Goal: Check status: Check status

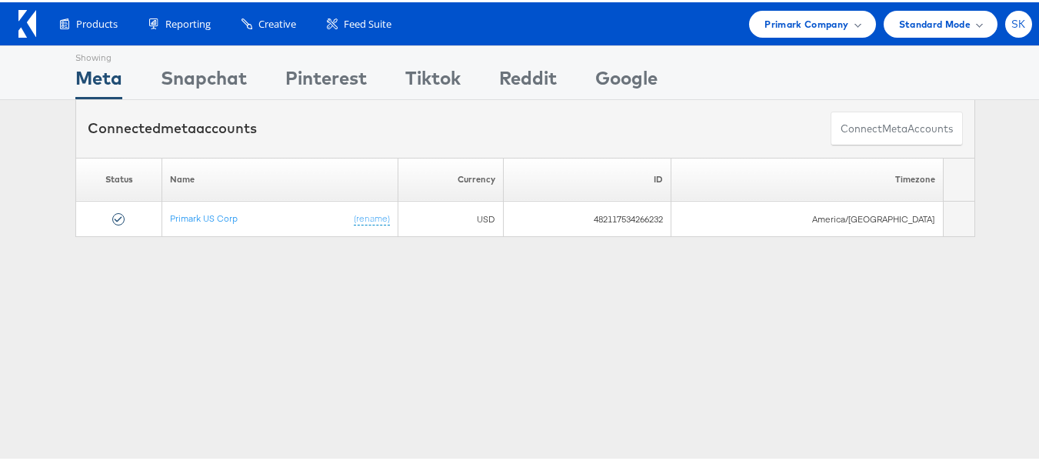
click at [1012, 23] on span "SK" at bounding box center [1019, 22] width 15 height 10
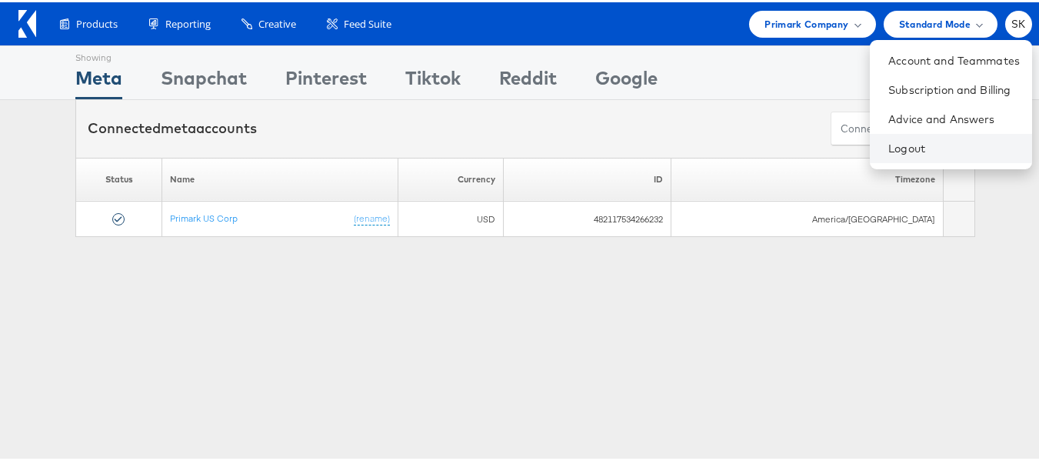
click at [875, 159] on li "Logout" at bounding box center [951, 146] width 162 height 29
click at [889, 151] on link "Logout" at bounding box center [955, 145] width 132 height 15
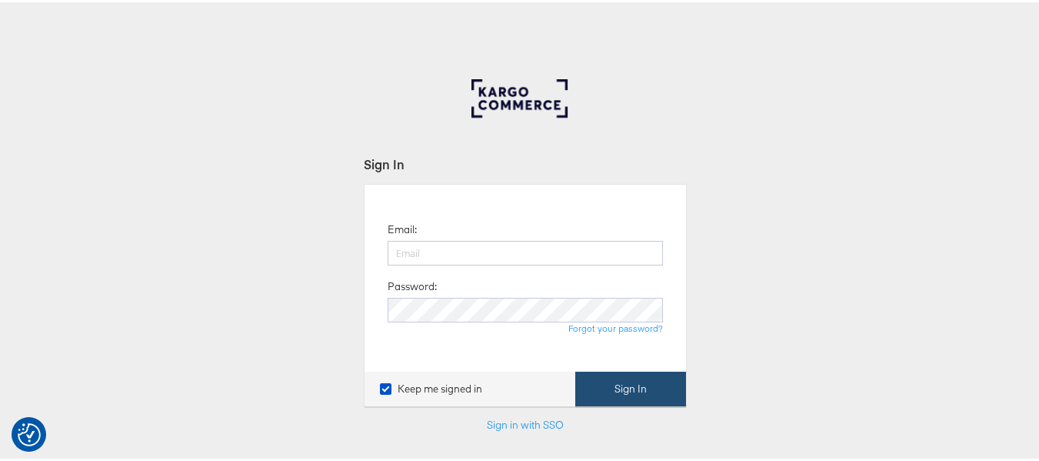
type input "[PERSON_NAME][EMAIL_ADDRESS][DOMAIN_NAME]"
click at [669, 379] on button "Sign In" at bounding box center [631, 386] width 111 height 35
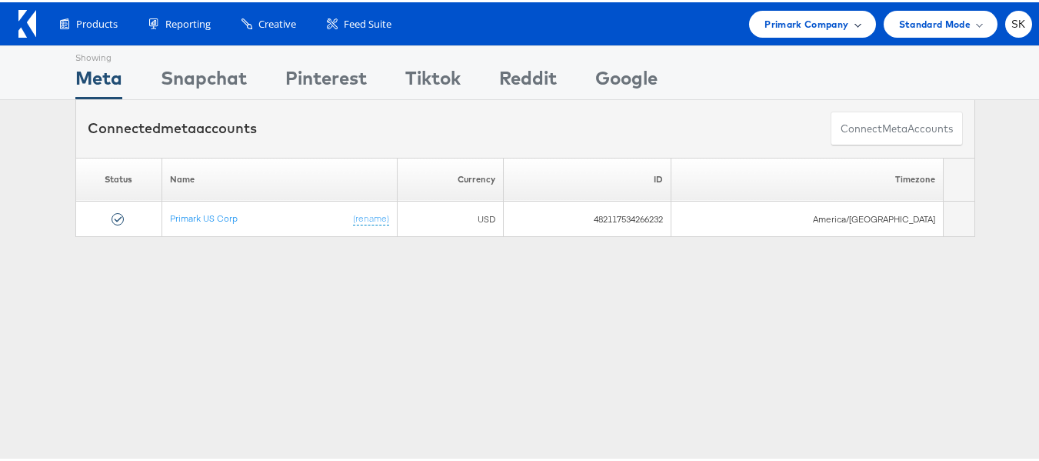
click at [765, 24] on span "Primark Company" at bounding box center [807, 22] width 84 height 16
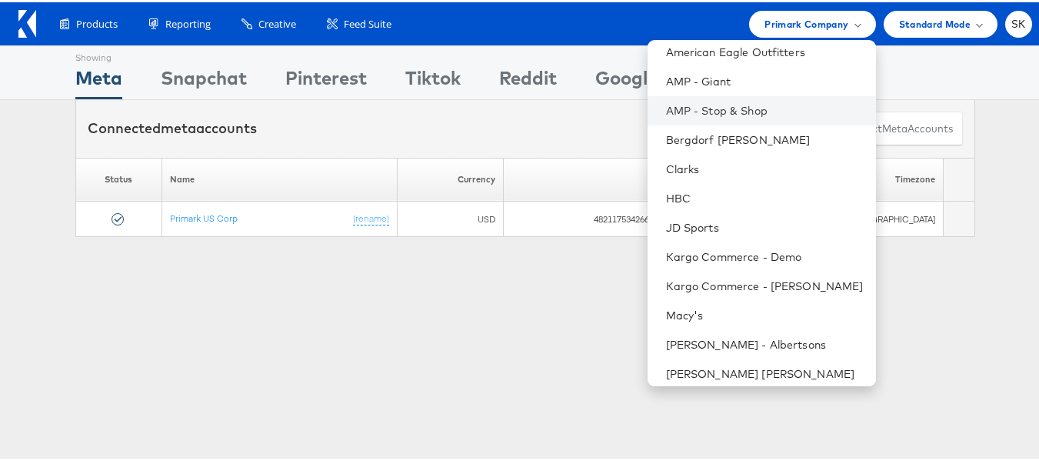
scroll to position [220, 0]
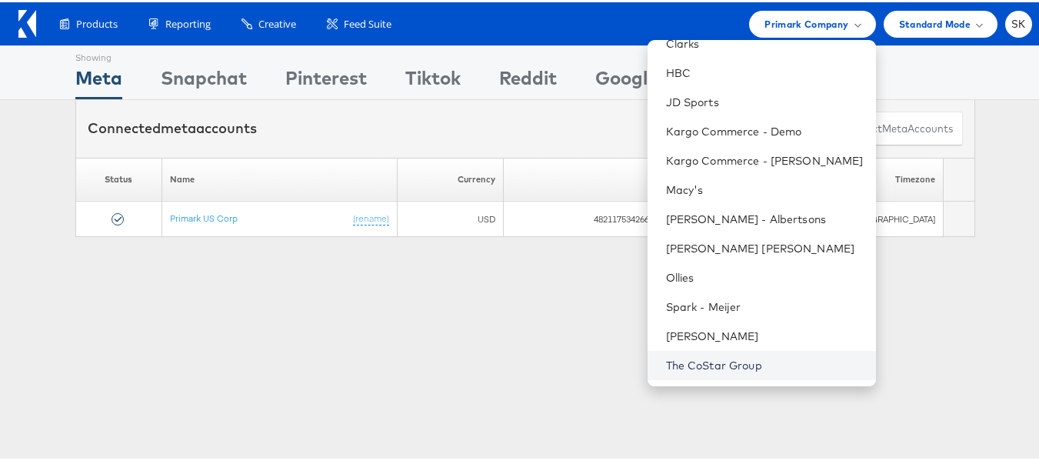
click at [700, 365] on link "The CoStar Group" at bounding box center [765, 362] width 198 height 15
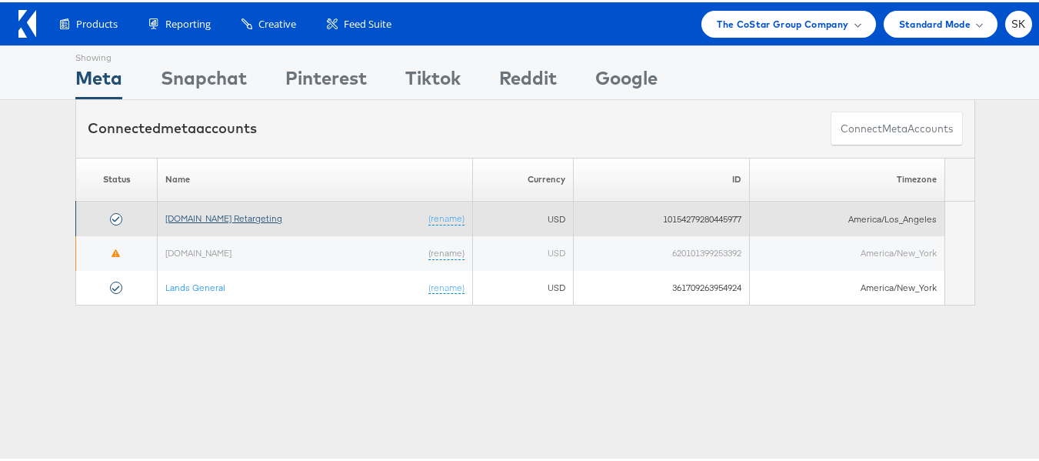
click at [242, 216] on link "[DOMAIN_NAME] Retargeting" at bounding box center [223, 216] width 117 height 12
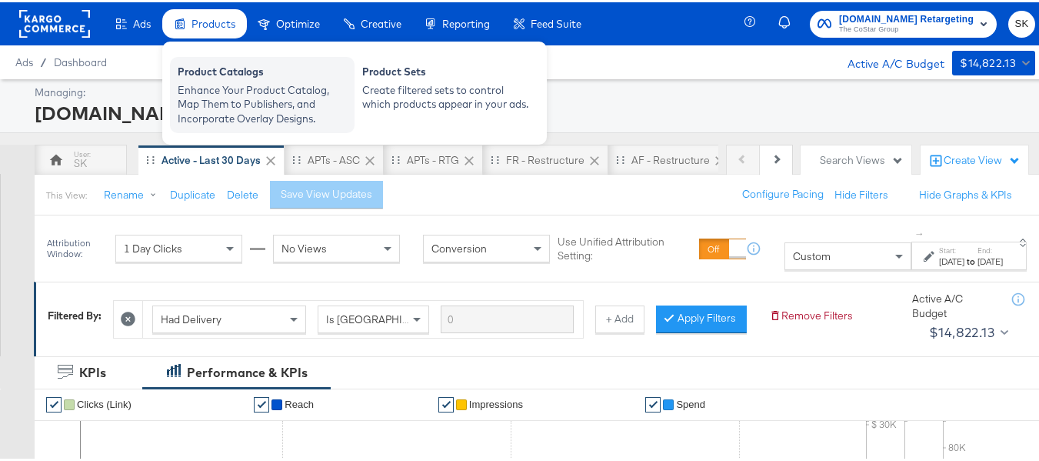
click at [226, 76] on div "Product Catalogs" at bounding box center [262, 71] width 169 height 18
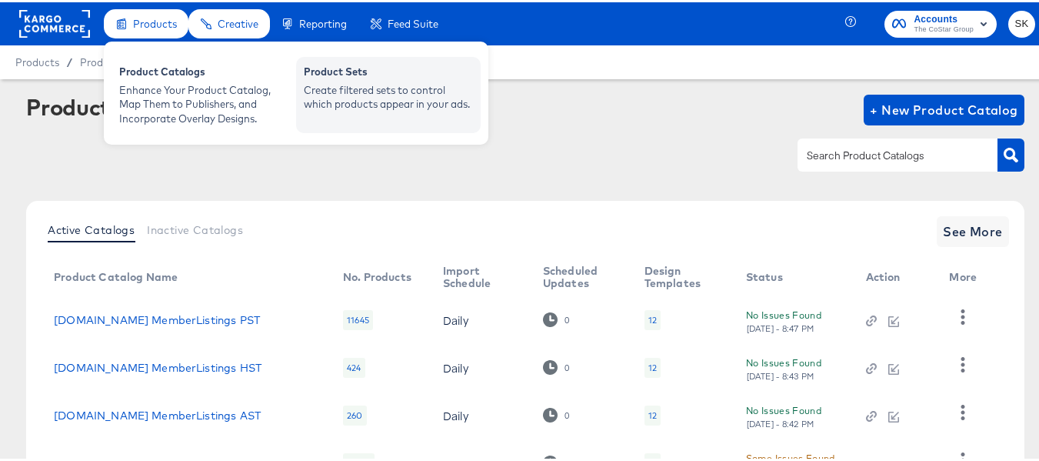
click at [375, 81] on div "Create filtered sets to control which products appear in your ads." at bounding box center [388, 95] width 169 height 28
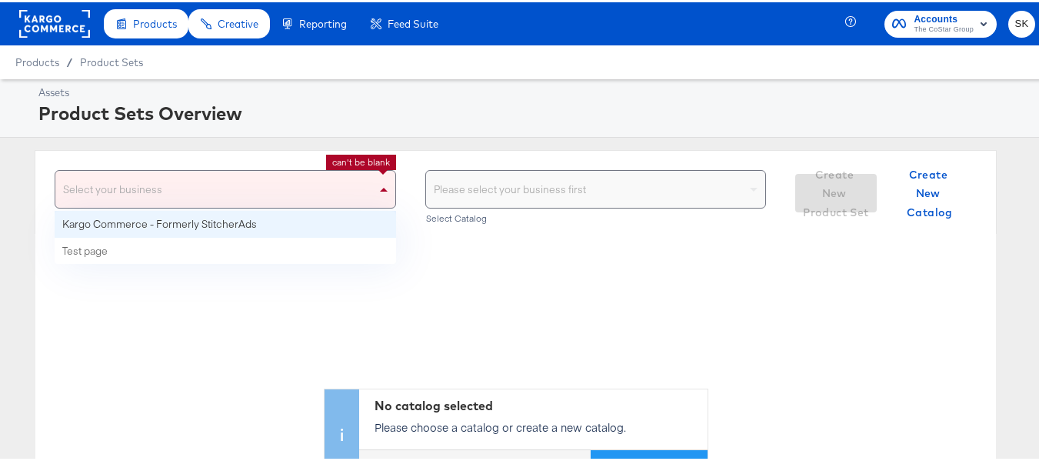
click at [380, 189] on span at bounding box center [384, 187] width 8 height 4
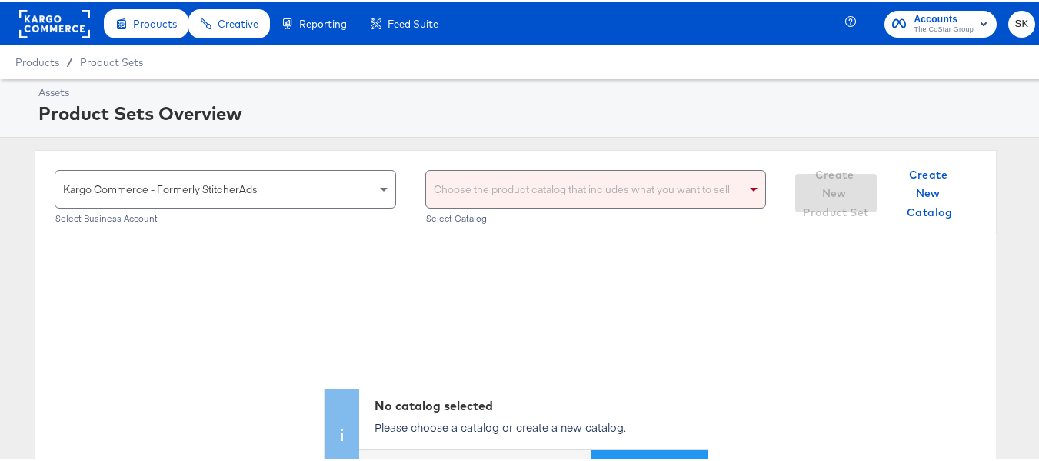
scroll to position [77, 0]
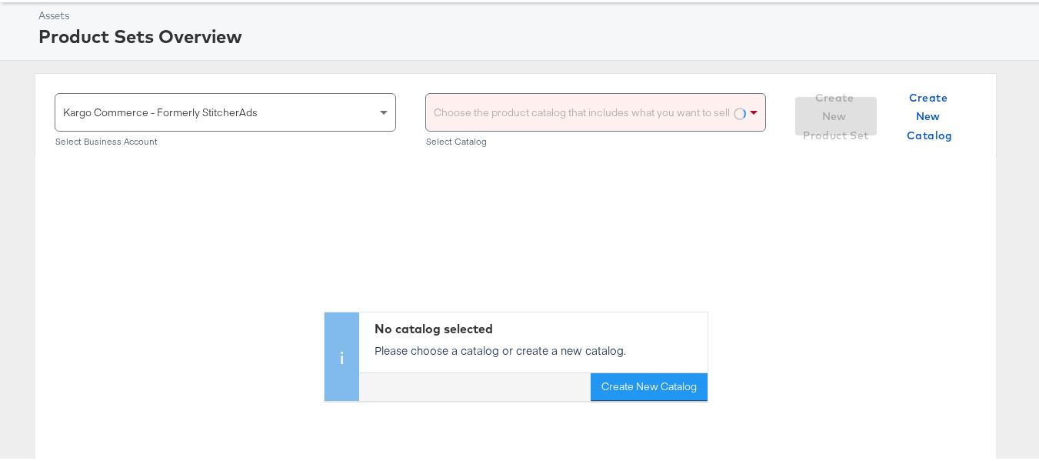
click at [537, 110] on div "Choose the product catalog that includes what you want to sell" at bounding box center [596, 110] width 340 height 37
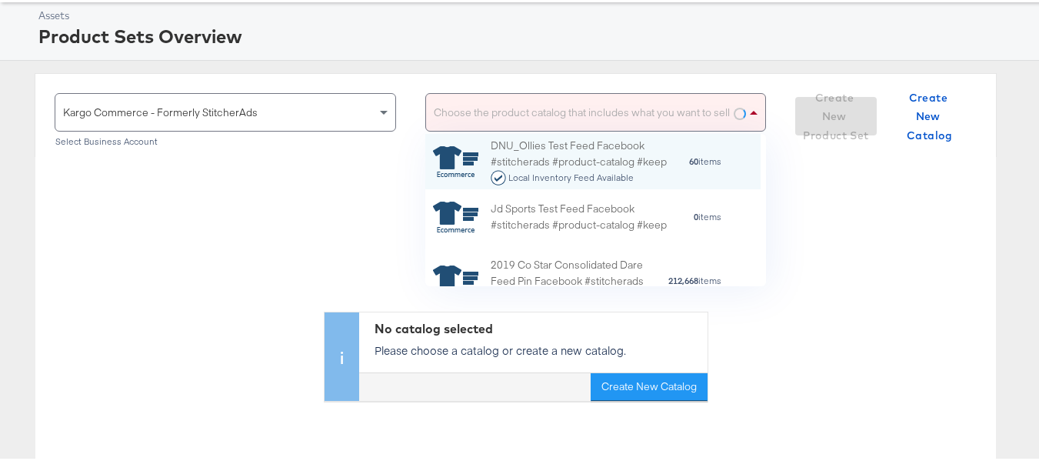
scroll to position [141, 324]
type input "ah"
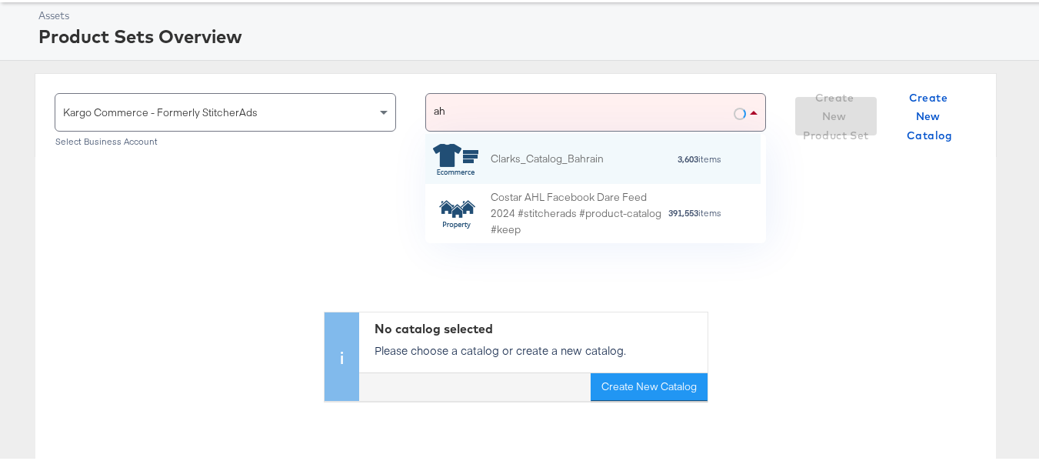
scroll to position [98, 324]
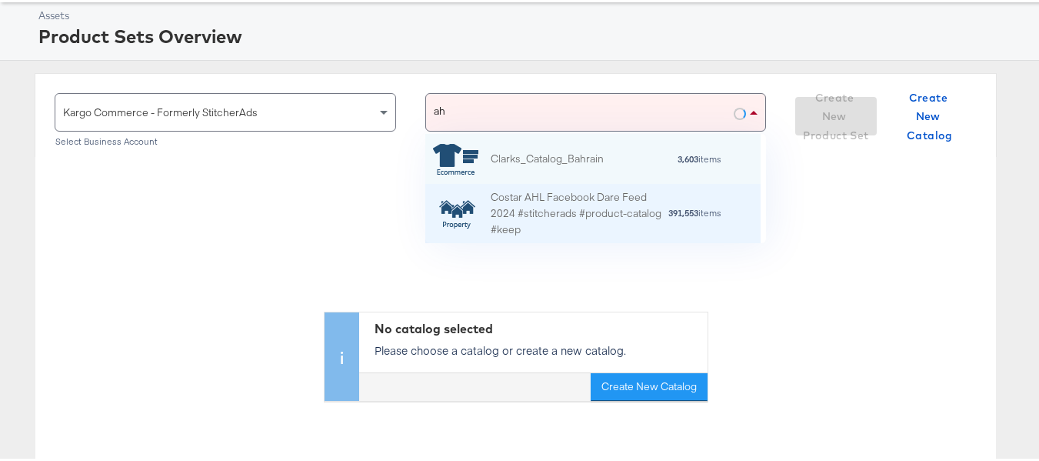
click at [536, 206] on div "Costar AHL Facebook Dare Feed 2024 #stitcherads #product-catalog #keep" at bounding box center [579, 212] width 177 height 48
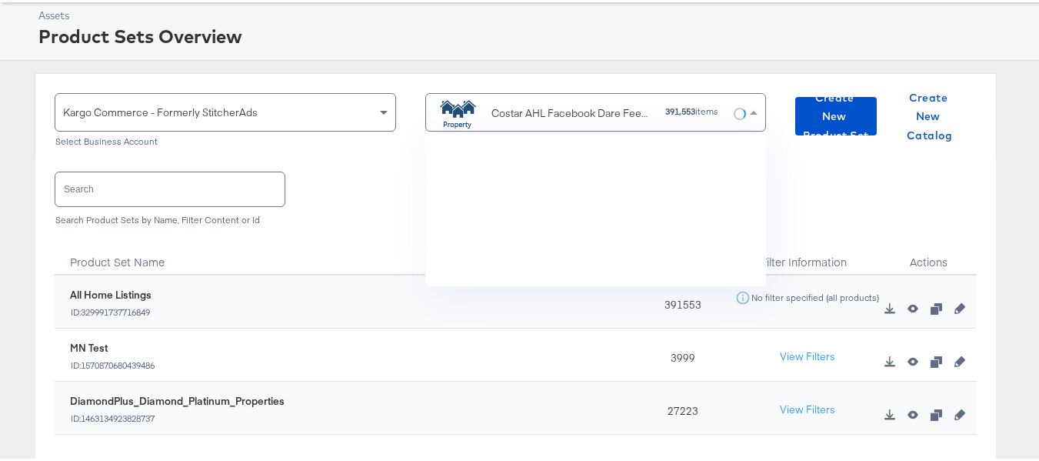
scroll to position [141, 324]
click at [162, 153] on div "Kargo Commerce - Formerly StitcherAds Select Business Account Costar AHL Facebo…" at bounding box center [516, 113] width 963 height 84
click at [161, 192] on input "text" at bounding box center [169, 186] width 229 height 33
paste input "DiamondPlus_Diamond_Platinum_Properties"
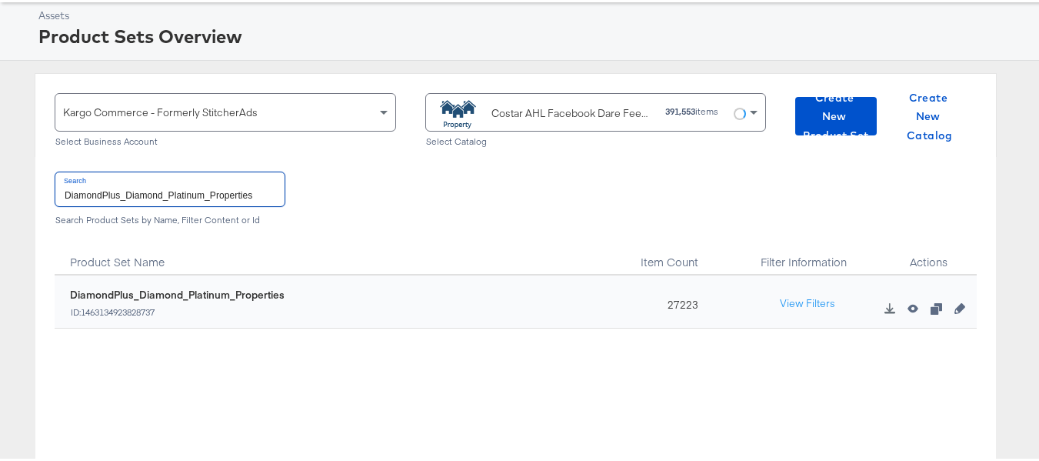
type input "DiamondPlus_Diamond_Platinum_Properties"
click at [672, 300] on div "27223" at bounding box center [679, 299] width 96 height 53
copy div "27223"
click at [245, 191] on input "DiamondPlus_Diamond_Platinum_Properties" at bounding box center [169, 186] width 229 height 33
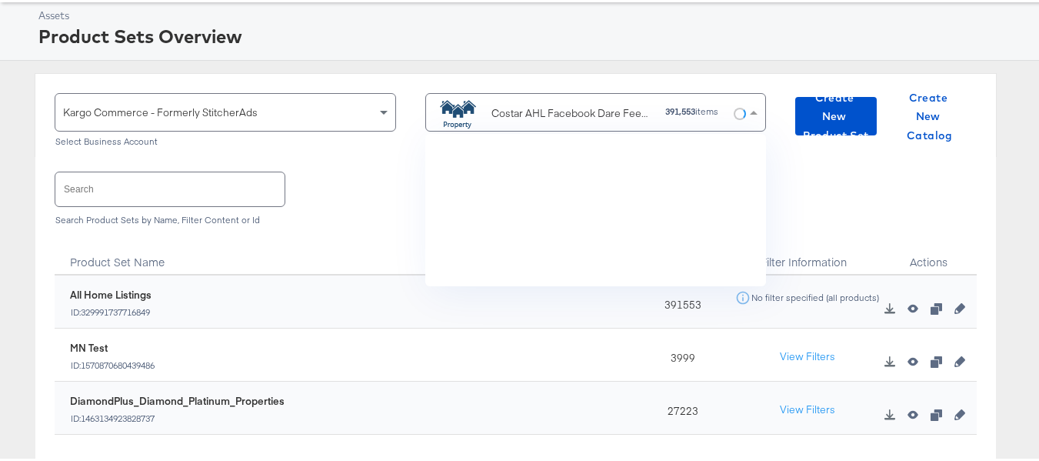
click at [535, 111] on div "Costar AHL Facebook Dare Feed 2024 #stitcherads #product-catalog #keep" at bounding box center [573, 111] width 162 height 16
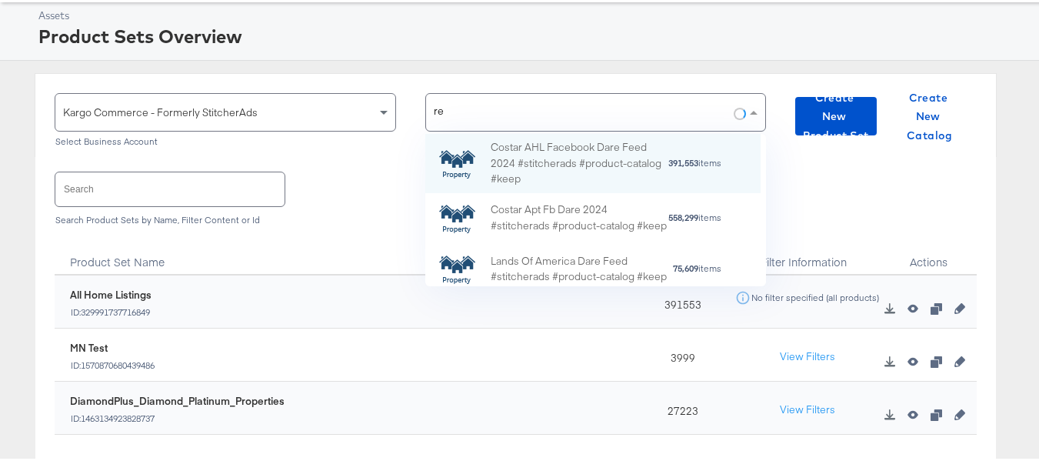
scroll to position [43, 324]
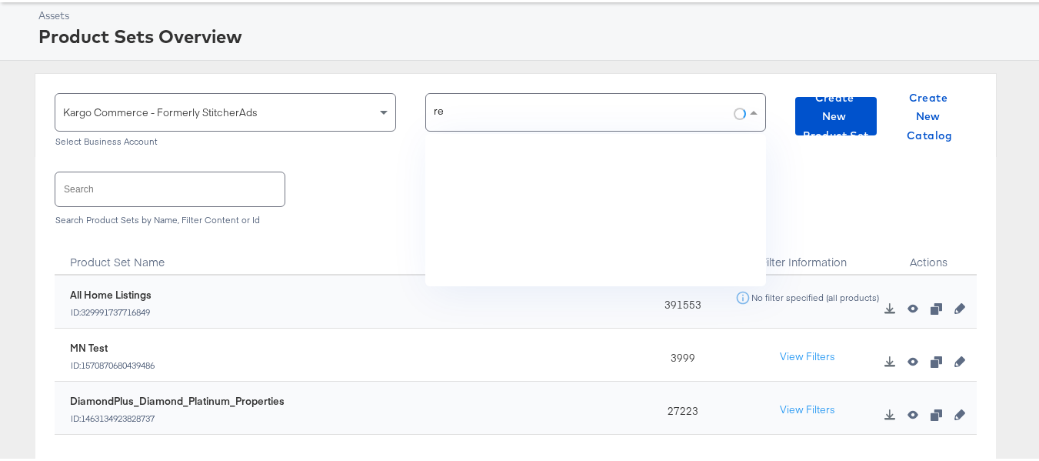
type input "rent"
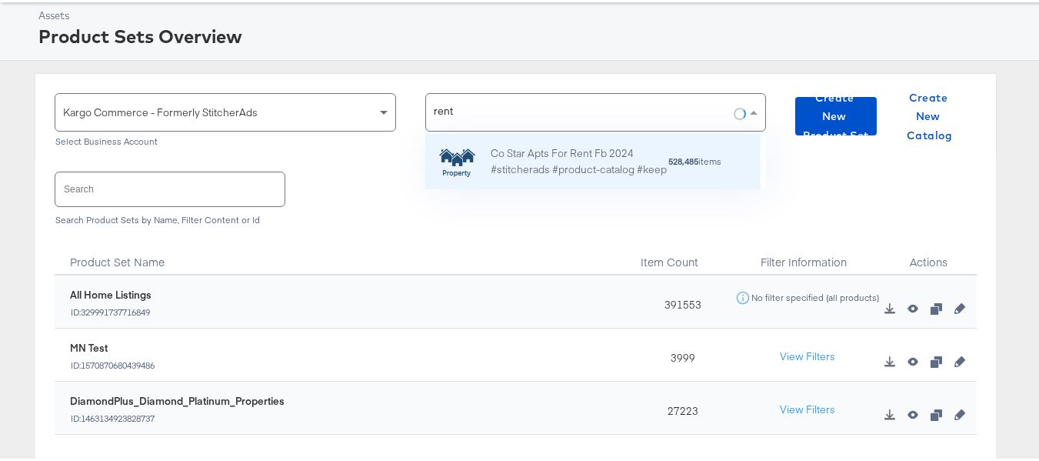
click at [534, 152] on div "Co Star Apts For Rent Fb 2024 #stitcherads #product-catalog #keep" at bounding box center [579, 159] width 177 height 32
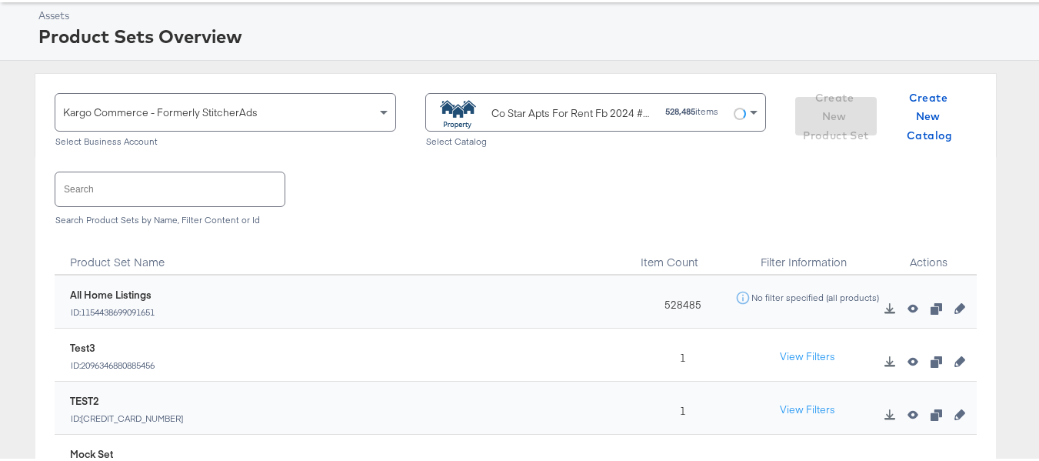
click at [155, 198] on input "text" at bounding box center [169, 186] width 229 height 33
paste input "ForRent.com_Diamond & Platinum"
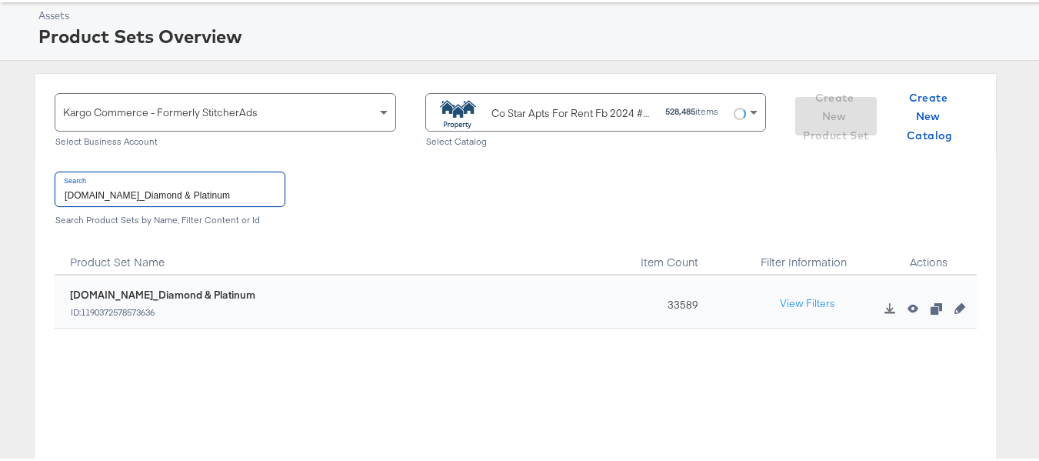
type input "ForRent.com_Diamond & Platinum"
click at [663, 296] on div "33589" at bounding box center [679, 299] width 96 height 53
copy div "33589"
click at [194, 190] on input "ForRent.com_Diamond & Platinum" at bounding box center [169, 186] width 229 height 33
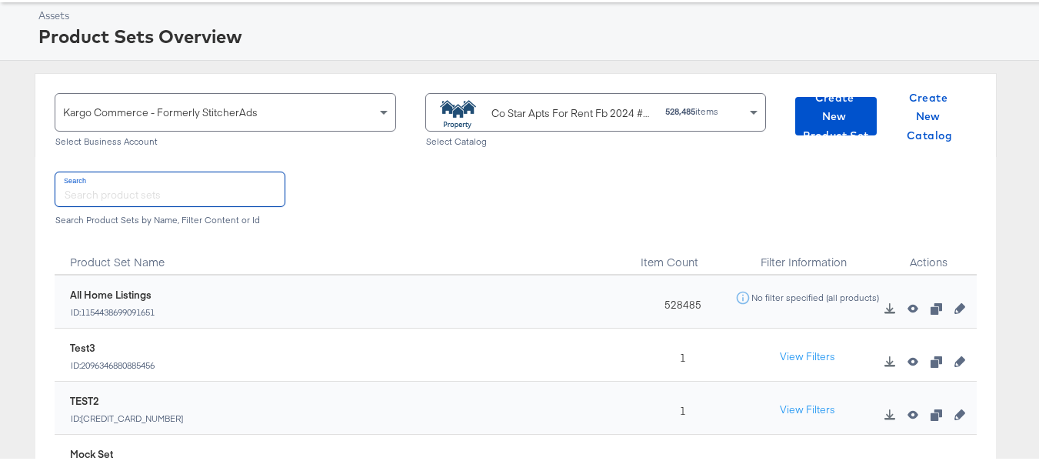
click at [506, 124] on div "Co Star Apts For Rent Fb 2024 #stitcherads #product-catalog #keep" at bounding box center [544, 110] width 220 height 31
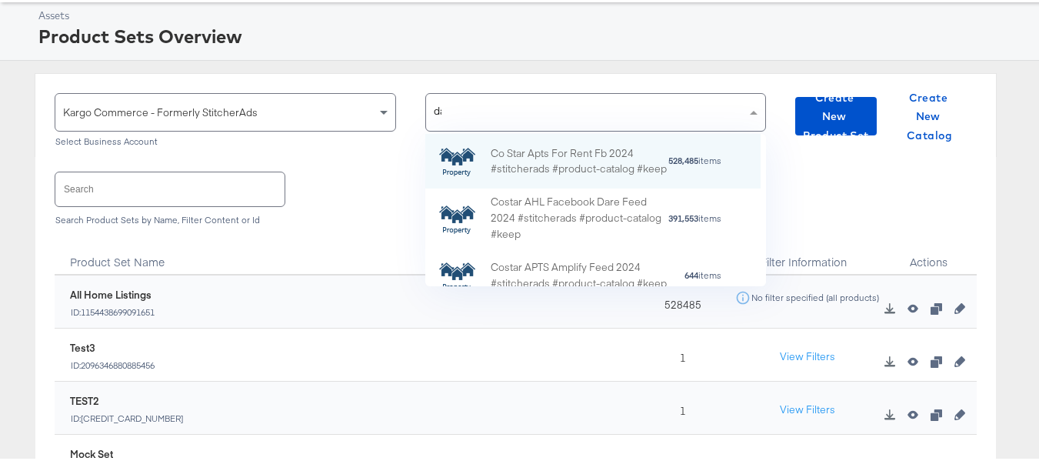
scroll to position [0, 0]
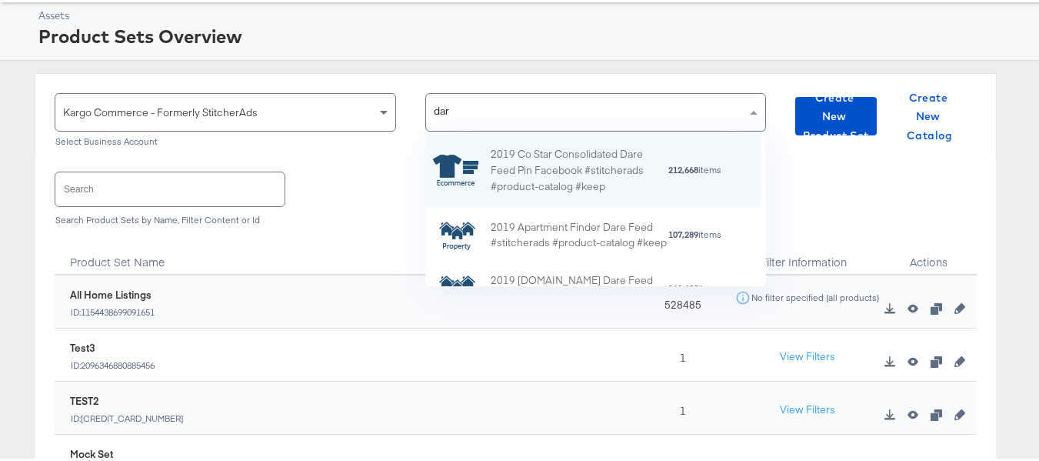
type input "dare"
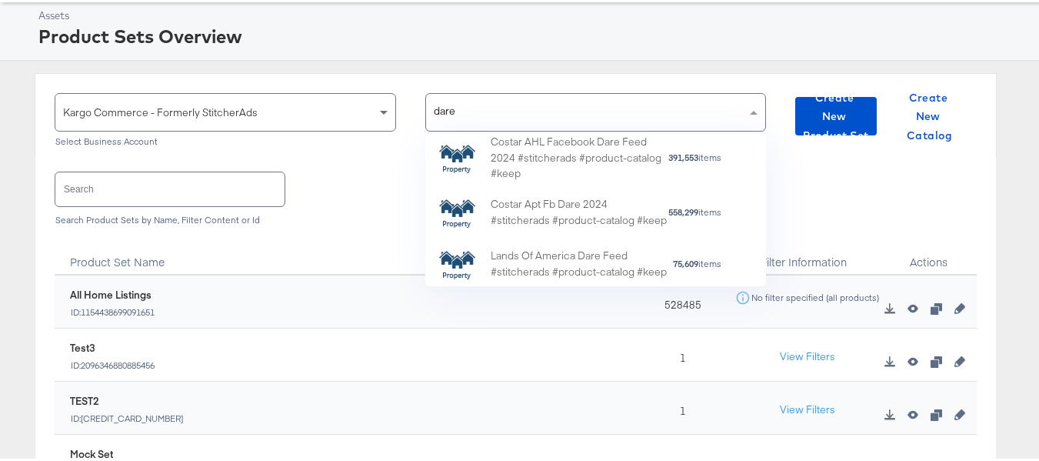
scroll to position [318, 0]
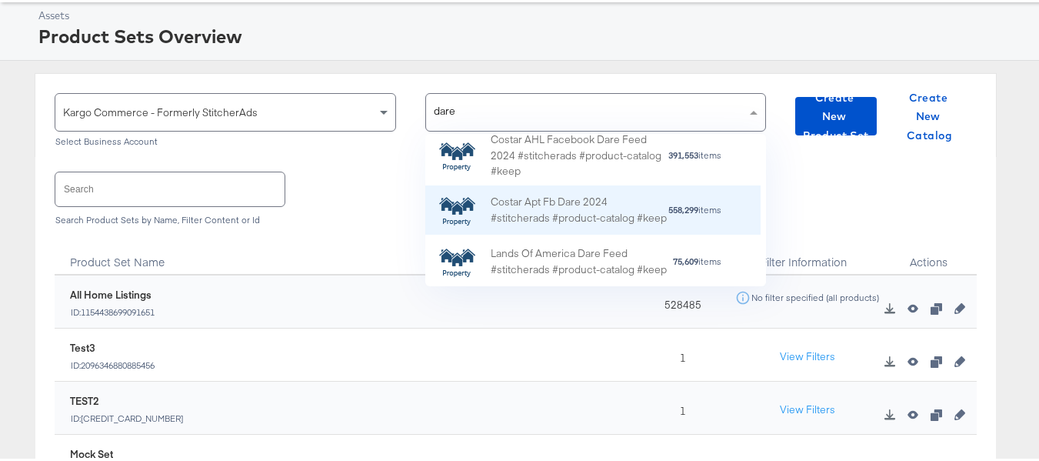
click at [592, 203] on div "Costar Apt Fb Dare 2024 #stitcherads #product-catalog #keep" at bounding box center [579, 208] width 177 height 32
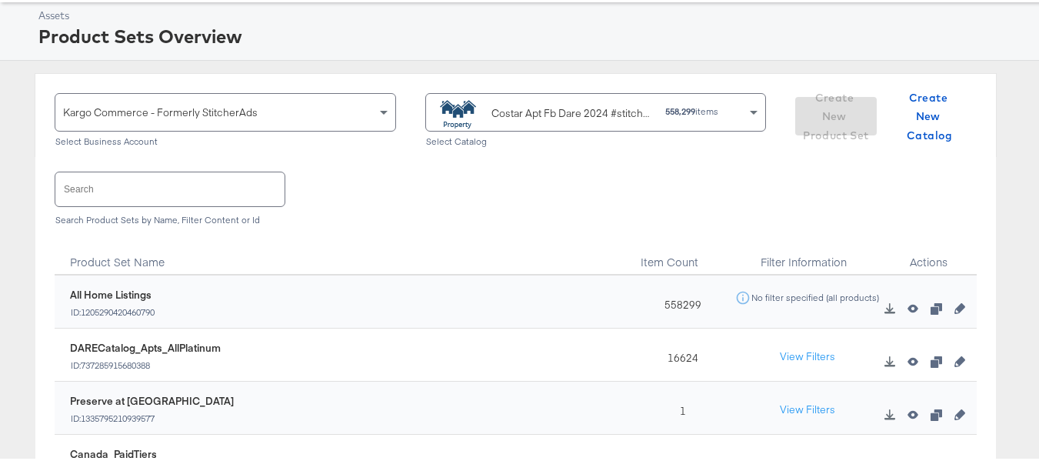
click at [169, 200] on input "text" at bounding box center [169, 186] width 229 height 33
paste input "DARECatalog_Apts_AllPlatinum_AllDiamond"
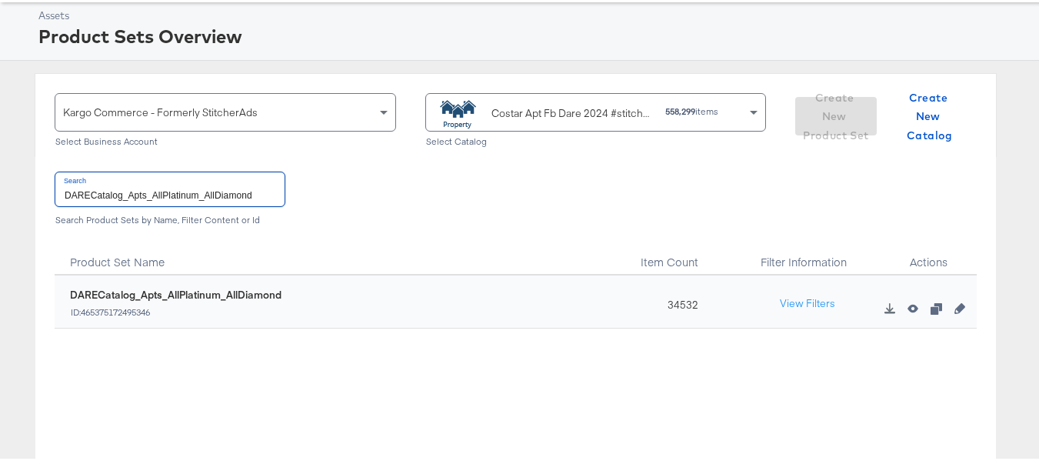
type input "DARECatalog_Apts_AllPlatinum_AllDiamond"
click at [670, 307] on div "34532" at bounding box center [679, 299] width 96 height 53
copy div "34532"
click at [167, 194] on input "DARECatalog_Apts_AllPlatinum_AllDiamond" at bounding box center [169, 186] width 229 height 33
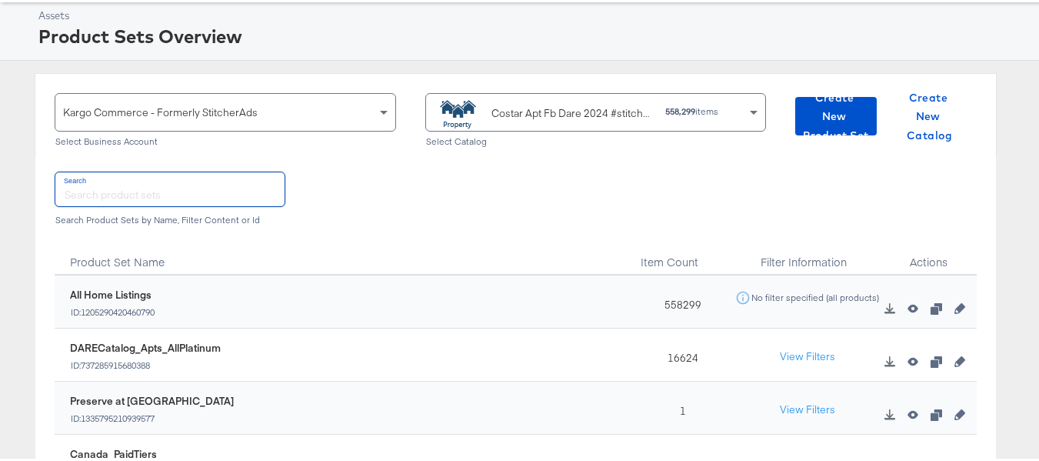
click at [579, 119] on div "Costar Apt Fb Dare 2024 #stitcherads #product-catalog #keep" at bounding box center [544, 110] width 220 height 31
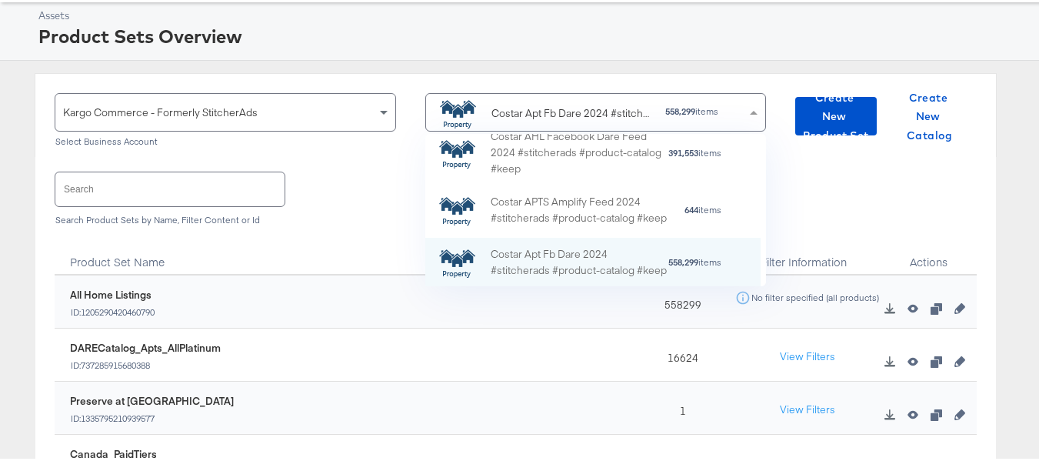
type input "d"
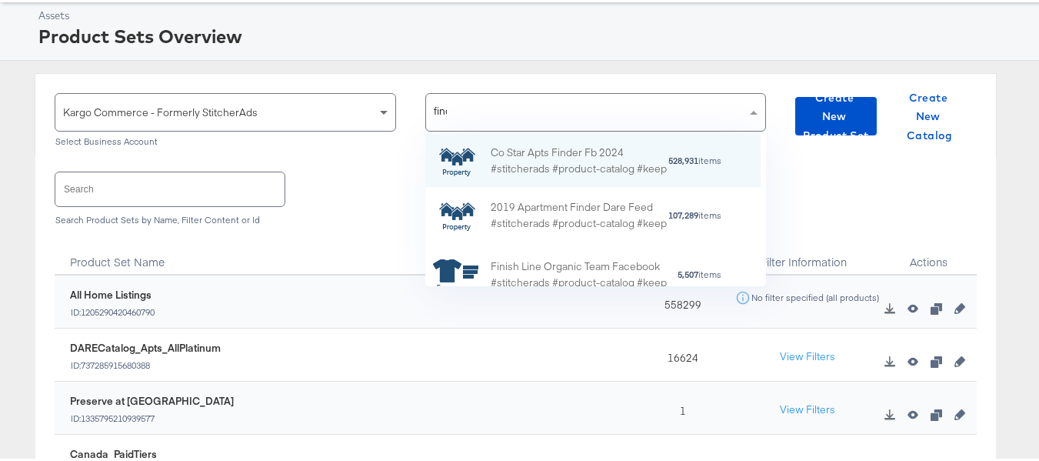
scroll to position [98, 324]
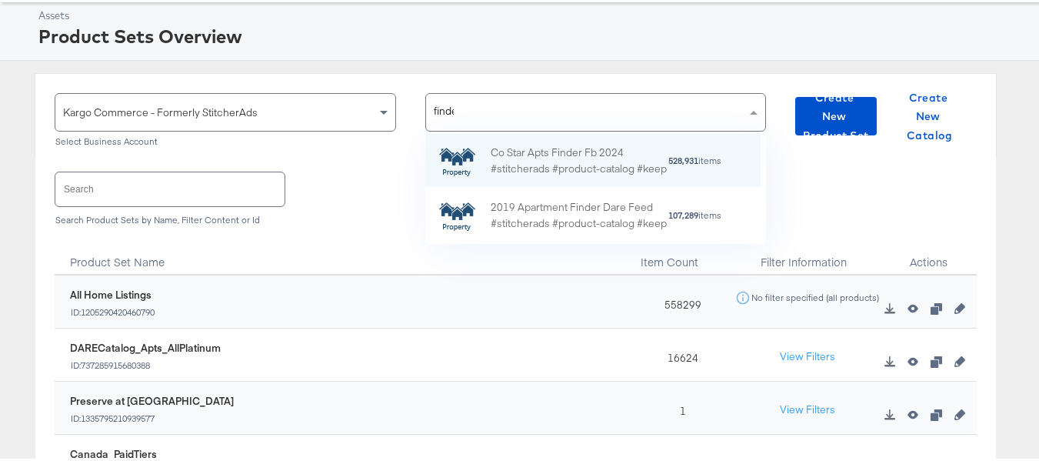
type input "finder"
click at [585, 154] on div "Co Star Apts Finder Fb 2024 #stitcherads #product-catalog #keep" at bounding box center [579, 158] width 177 height 32
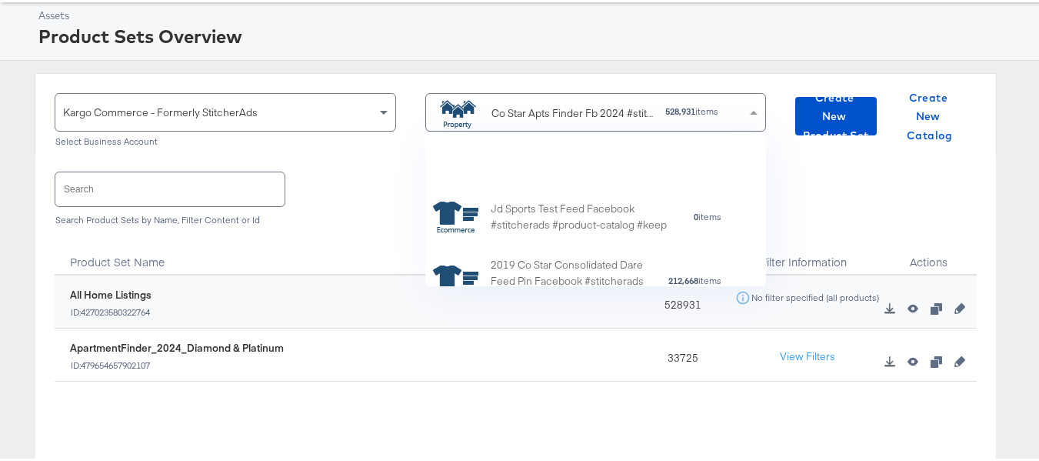
scroll to position [141, 324]
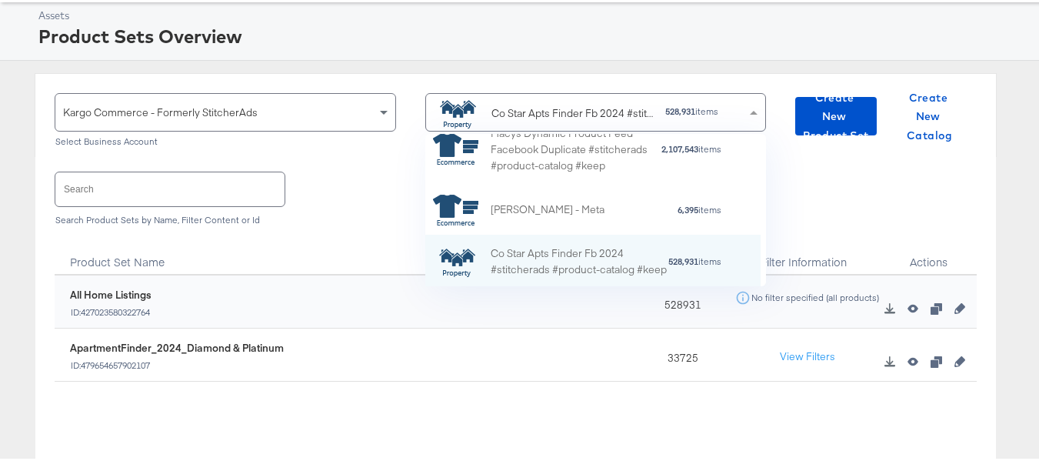
click at [135, 194] on input "text" at bounding box center [169, 186] width 229 height 33
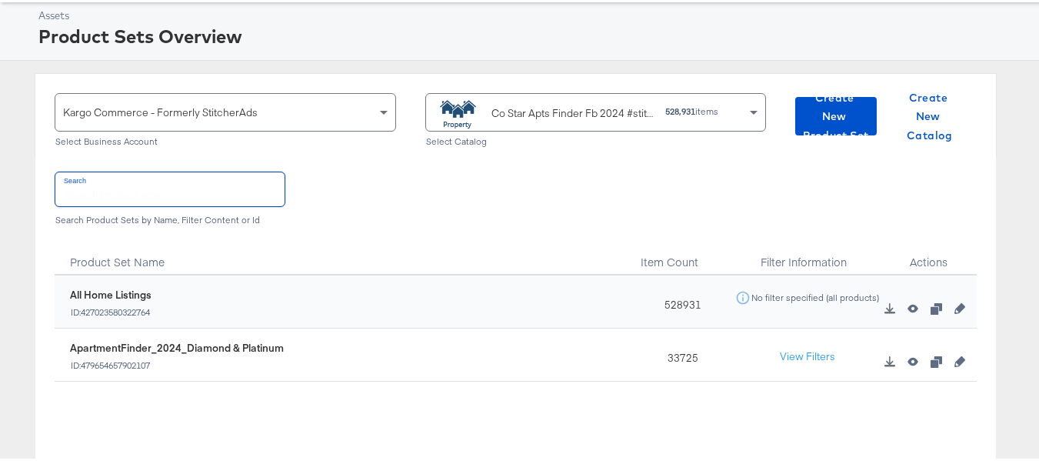
paste input "ApartmentFinder_2024_Diamond & Platinum"
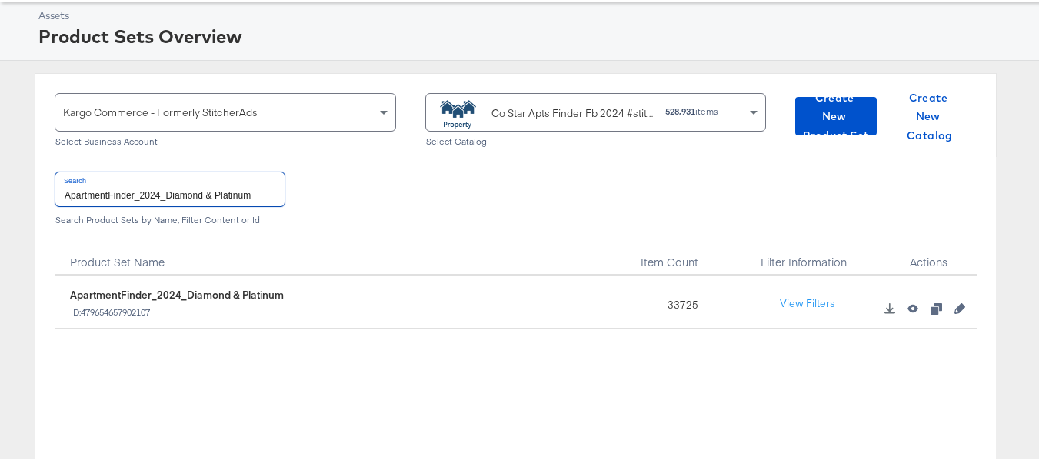
type input "ApartmentFinder_2024_Diamond & Platinum"
click at [659, 302] on div "33725" at bounding box center [679, 299] width 96 height 53
copy div "33725"
click at [444, 279] on div "ApartmentFinder_2024_Diamond & Platinum ID: 479654657902107" at bounding box center [343, 299] width 576 height 53
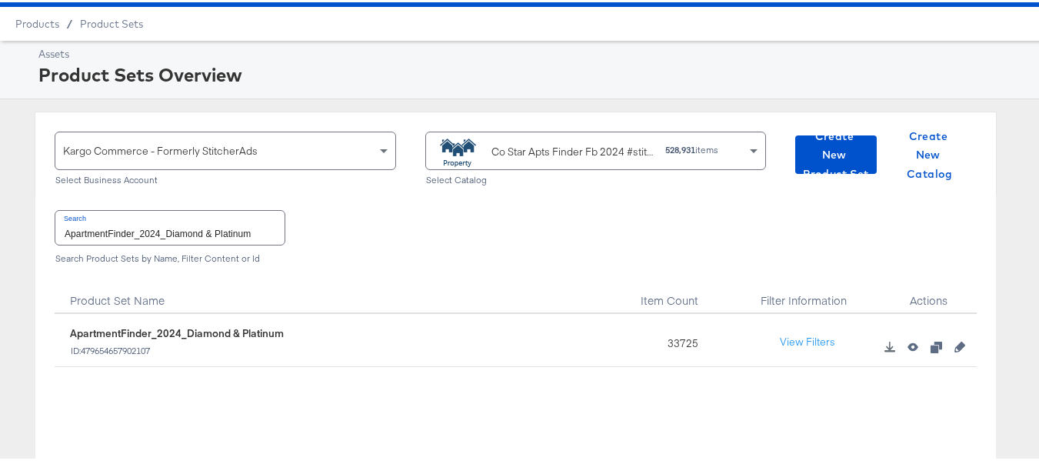
scroll to position [0, 0]
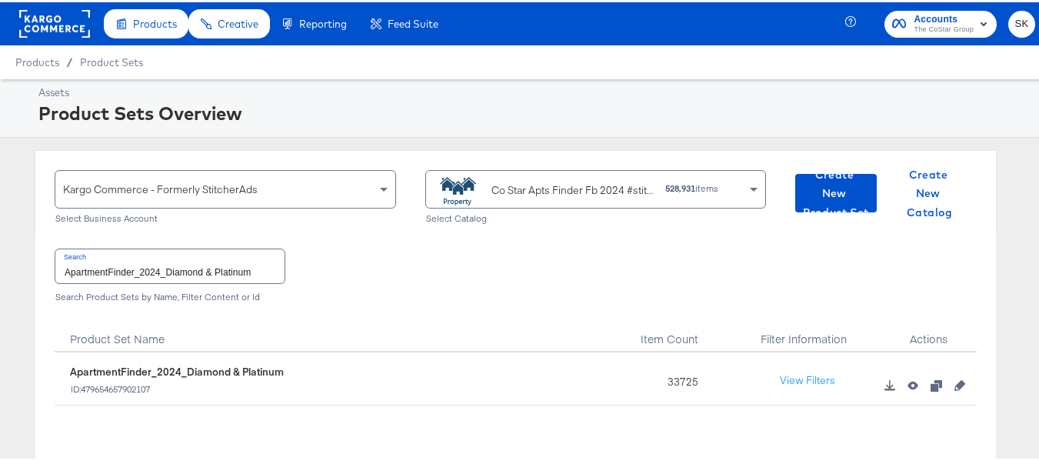
click at [72, 25] on rect at bounding box center [54, 22] width 71 height 28
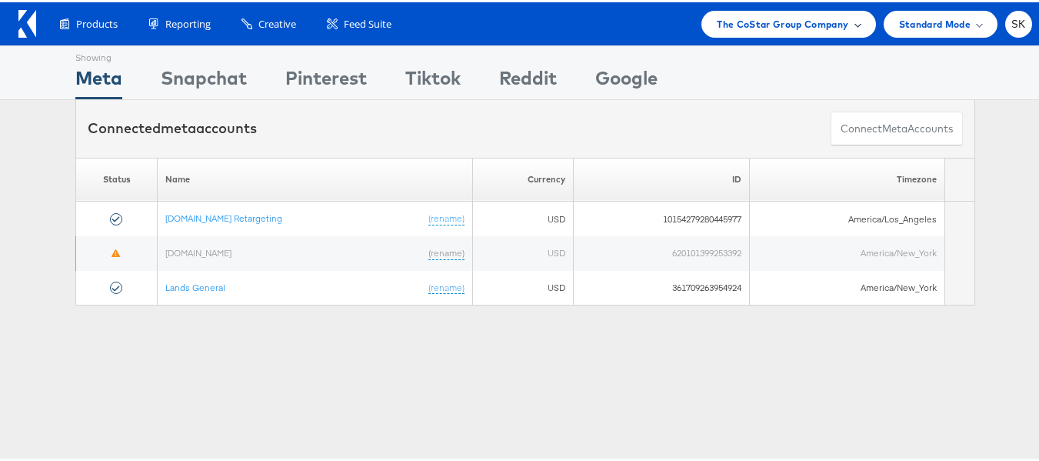
click at [793, 32] on div "The CoStar Group Company" at bounding box center [789, 21] width 174 height 27
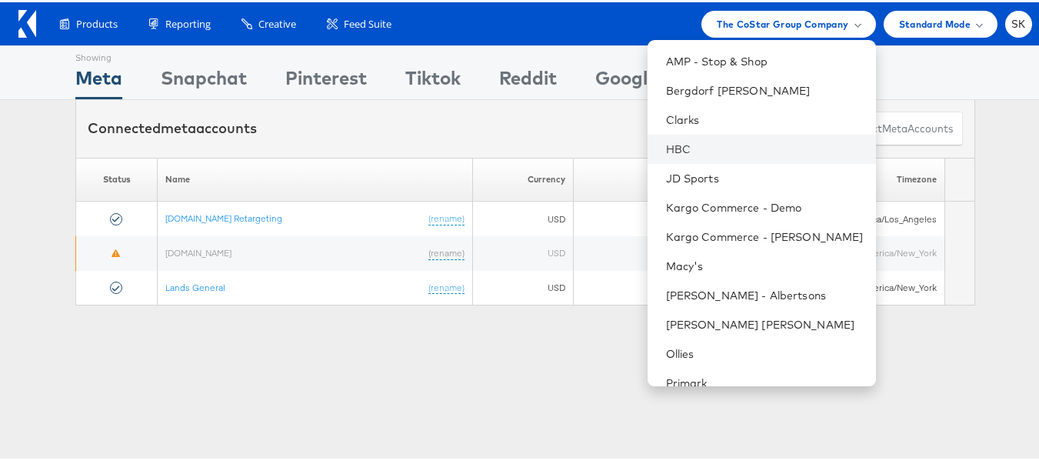
scroll to position [220, 0]
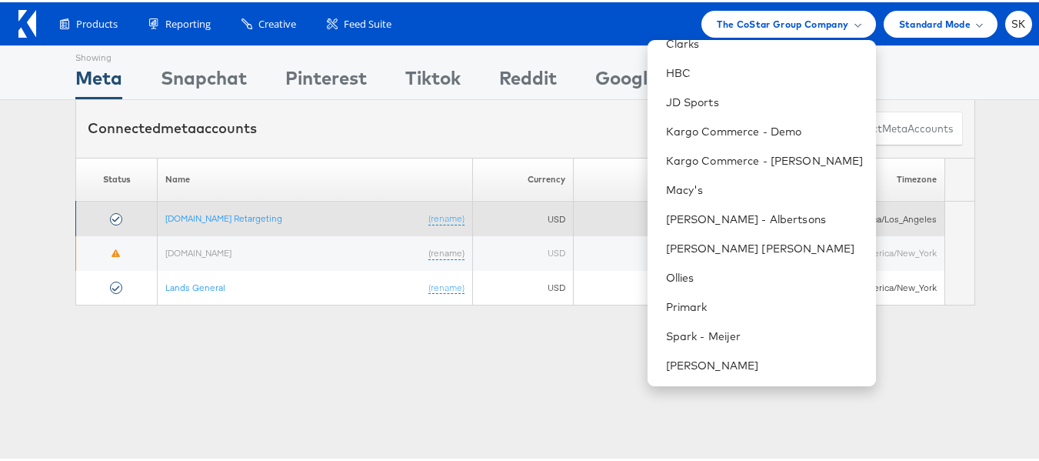
click at [247, 222] on td "Apartments.com Retargeting (rename)" at bounding box center [315, 216] width 315 height 35
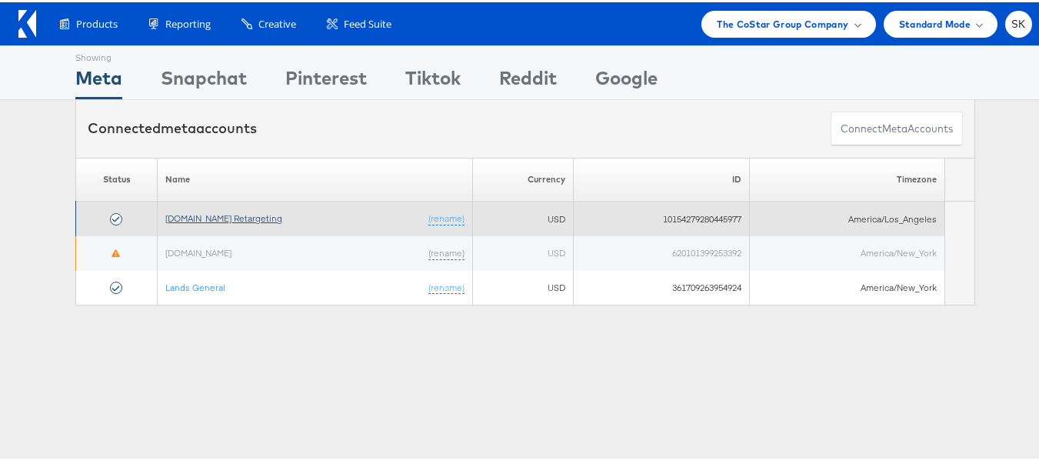
click at [246, 220] on link "Apartments.com Retargeting" at bounding box center [223, 216] width 117 height 12
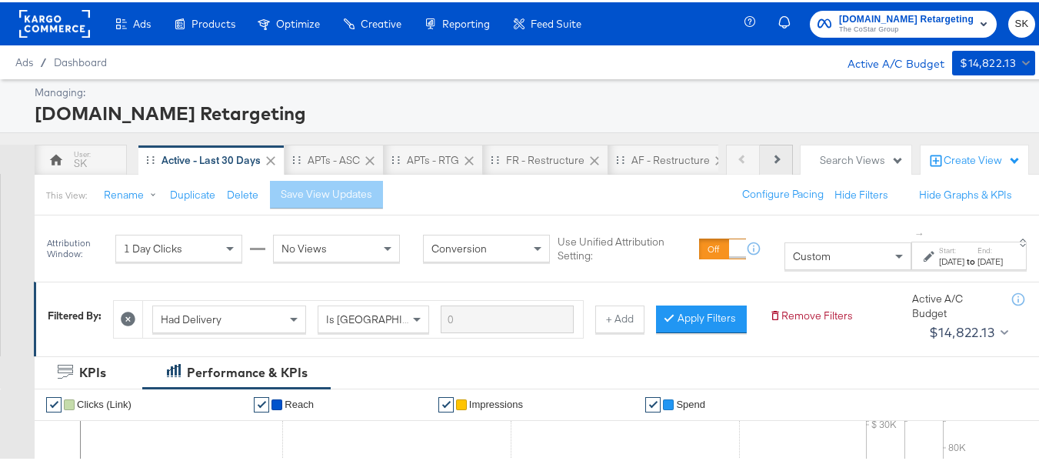
click at [770, 156] on button "Next" at bounding box center [776, 157] width 33 height 31
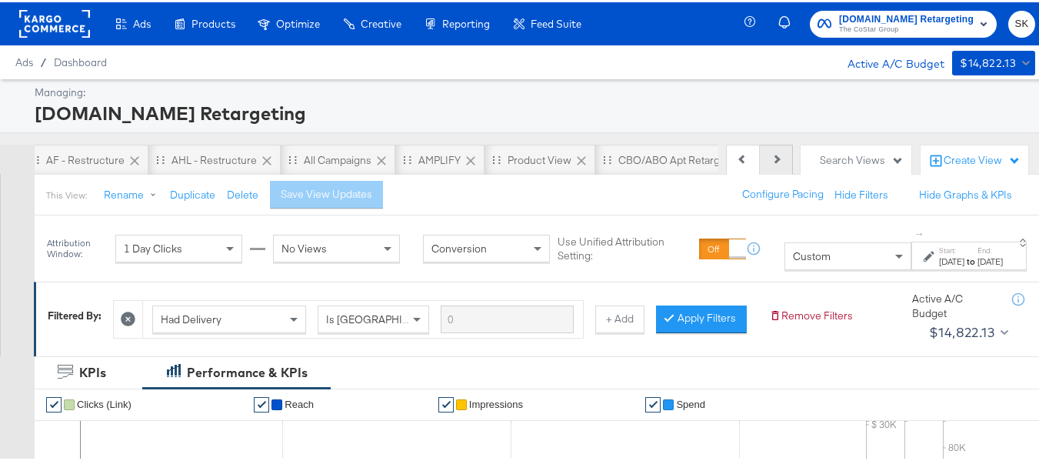
scroll to position [0, 691]
click at [417, 158] on div "Product View" at bounding box center [438, 158] width 64 height 15
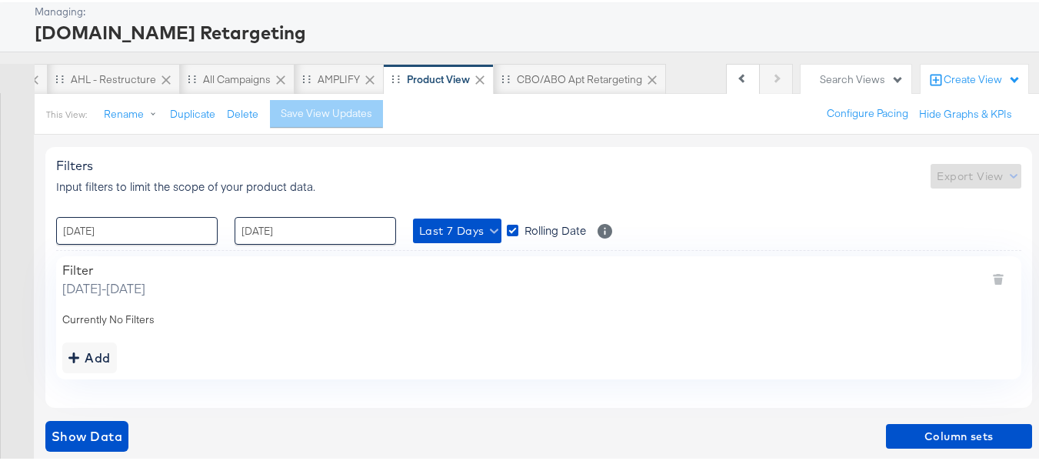
scroll to position [82, 0]
click at [197, 232] on input "04 / August / 2025" at bounding box center [137, 228] width 162 height 28
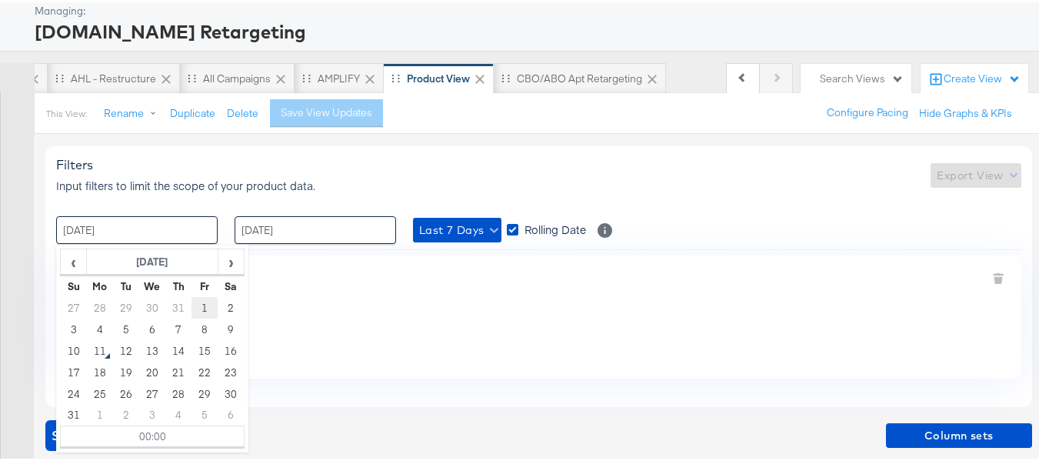
click at [209, 304] on td "1" at bounding box center [205, 306] width 26 height 22
type input "01 / August / 2025 00:00"
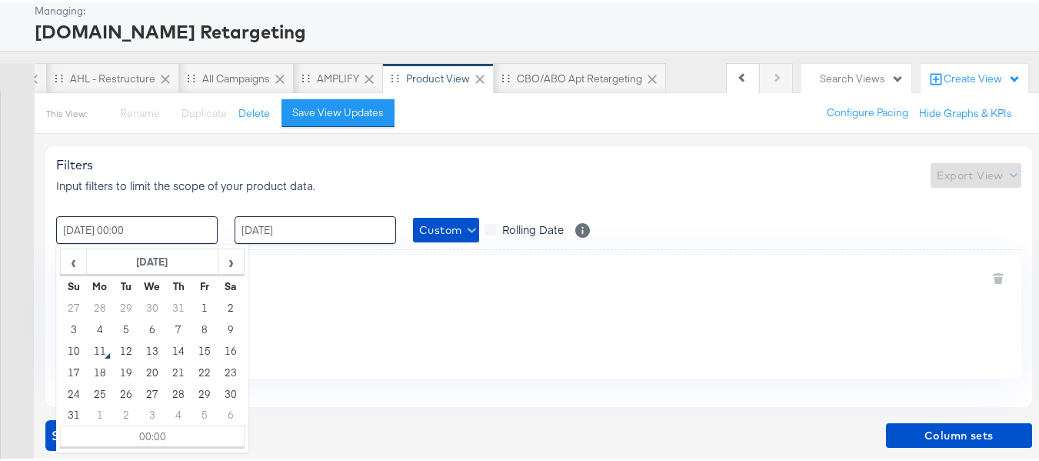
scroll to position [0, 690]
click at [323, 248] on div at bounding box center [539, 247] width 966 height 1
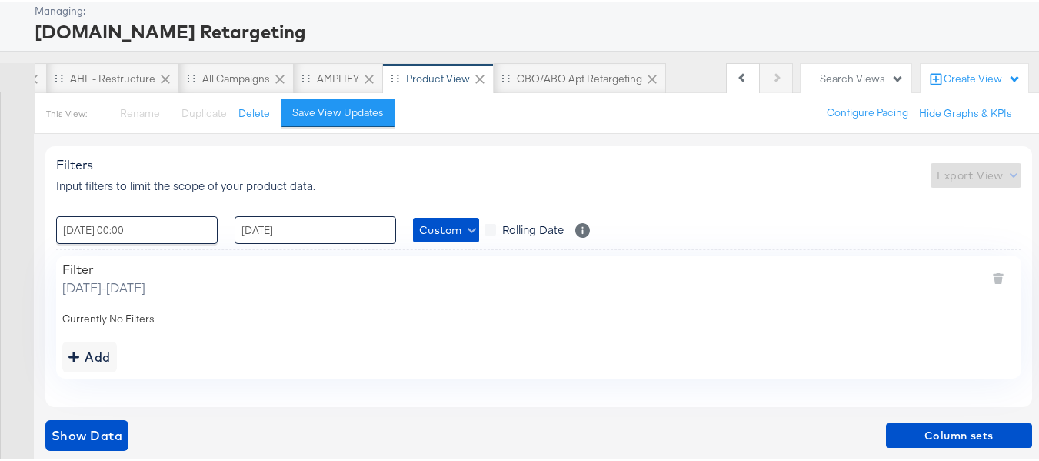
click at [323, 239] on input "10 / August / 2025" at bounding box center [316, 228] width 162 height 28
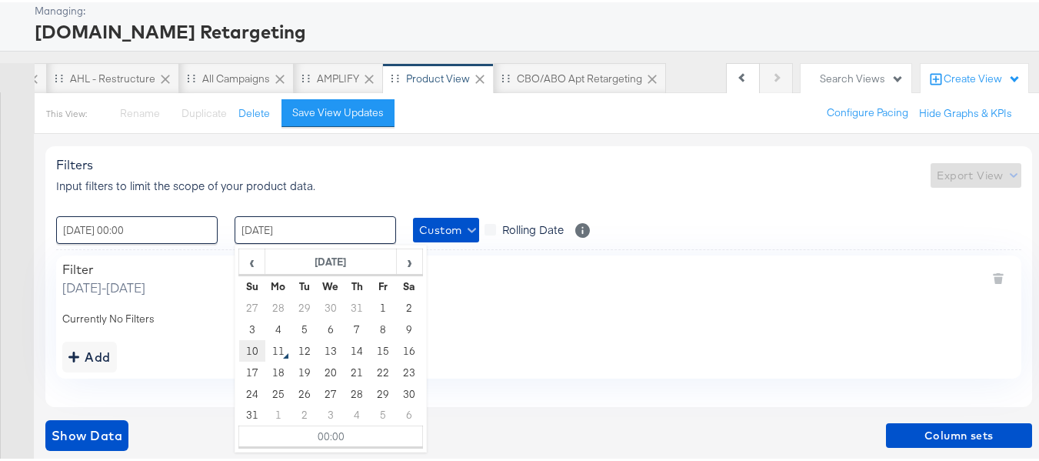
click at [262, 351] on td "10" at bounding box center [252, 349] width 26 height 22
click at [319, 231] on input "10 / August / 2025 00:00" at bounding box center [316, 228] width 162 height 28
click at [282, 351] on td "11" at bounding box center [278, 349] width 26 height 22
type input "11 / August / 2025 00:00"
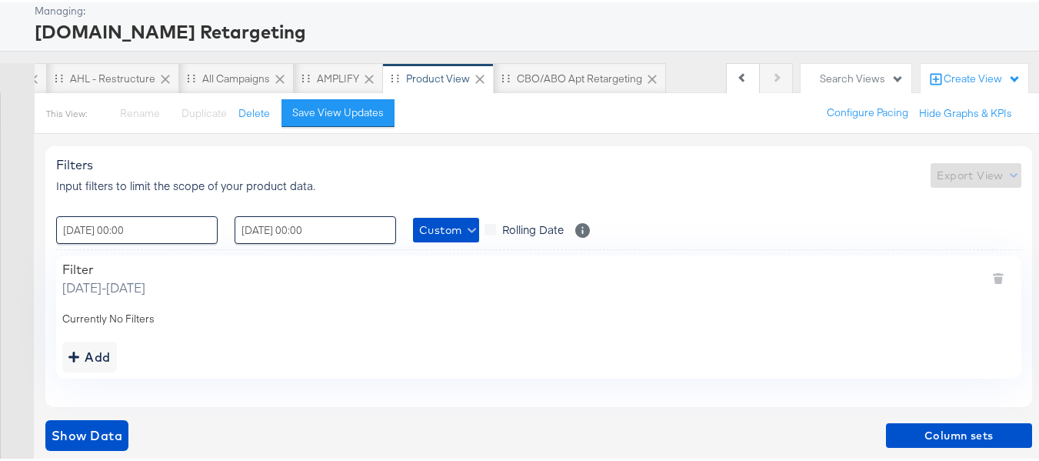
click at [532, 323] on div "Currently No Filters" at bounding box center [538, 316] width 953 height 15
click at [106, 352] on div "Add" at bounding box center [89, 355] width 42 height 22
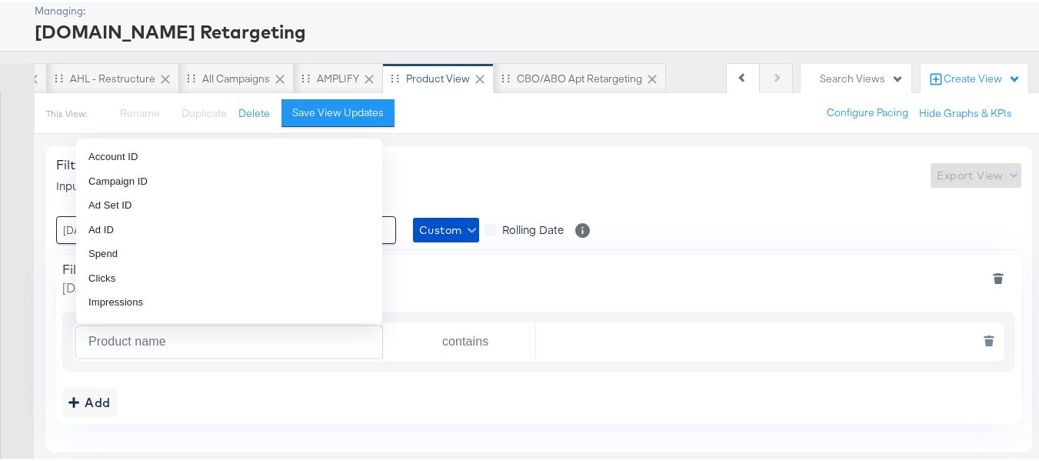
click at [185, 346] on input "Product name" at bounding box center [232, 340] width 300 height 32
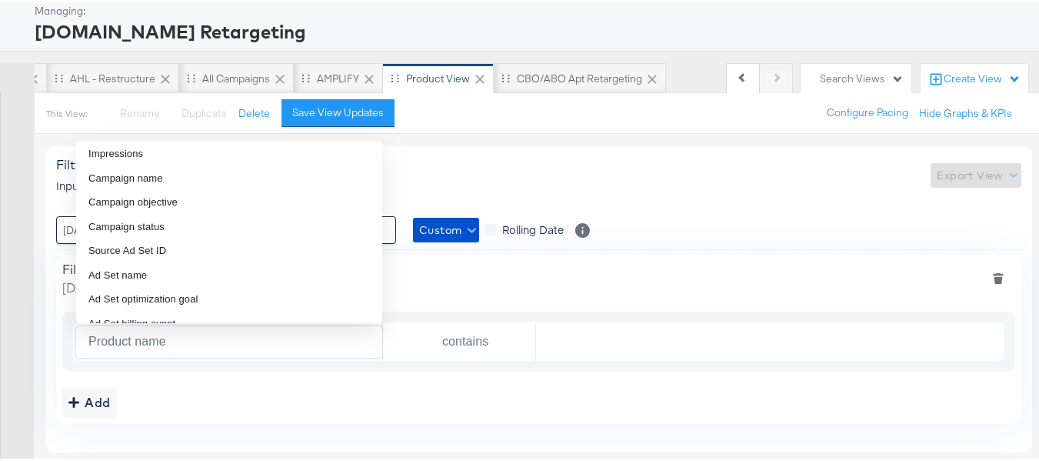
scroll to position [154, 0]
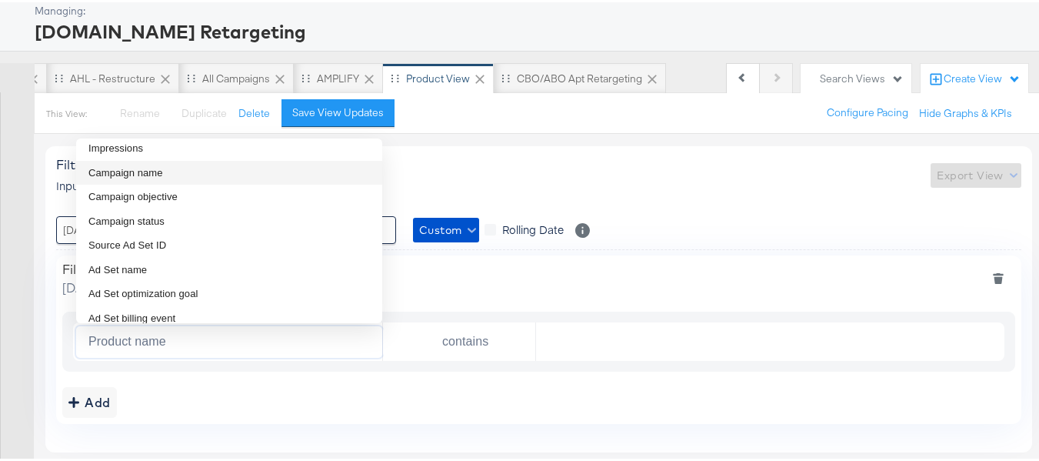
click at [160, 174] on span "Campaign name" at bounding box center [125, 170] width 75 height 15
type input "Campaign name"
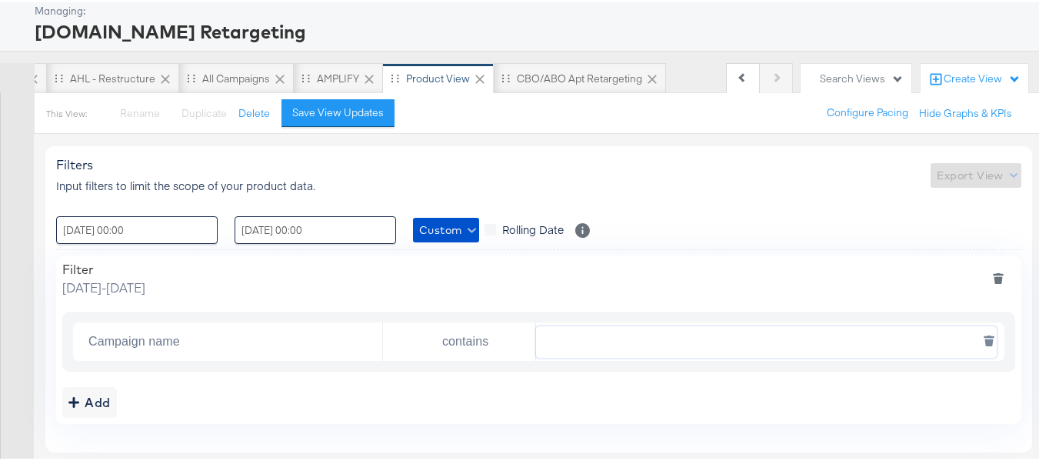
click at [602, 339] on input "text" at bounding box center [766, 340] width 460 height 32
paste input "AHL24"
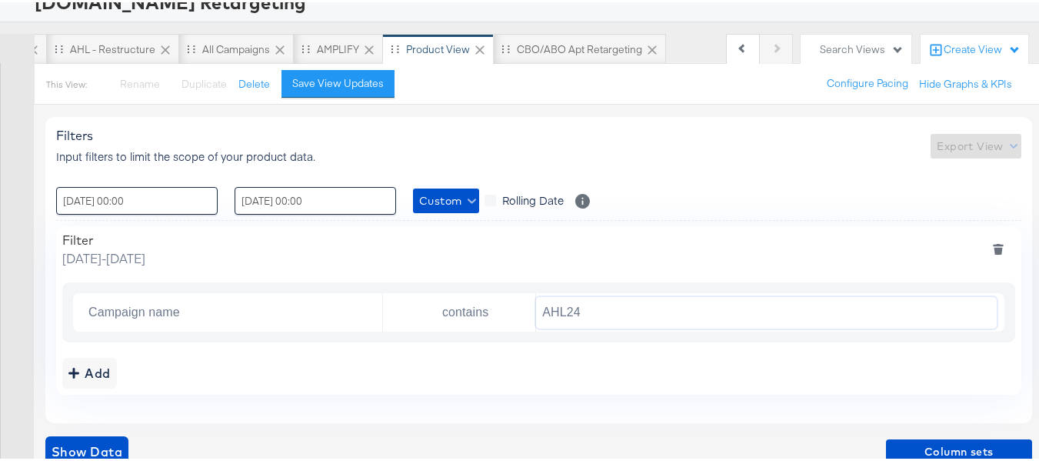
scroll to position [127, 0]
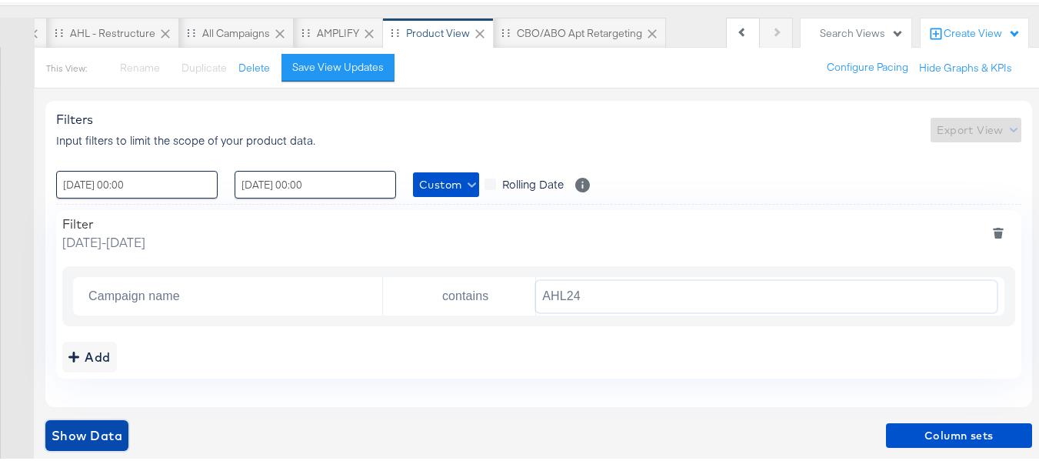
click at [100, 423] on span "Show Data" at bounding box center [87, 433] width 71 height 22
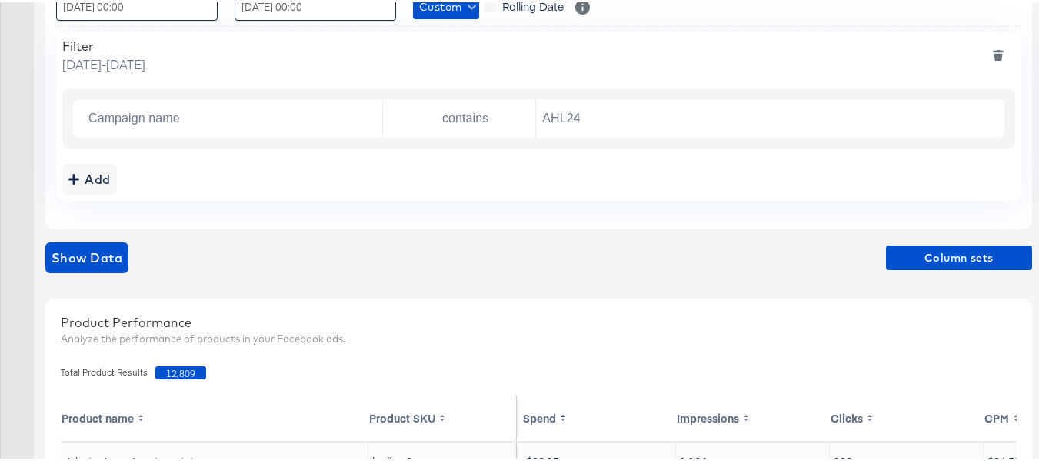
scroll to position [281, 0]
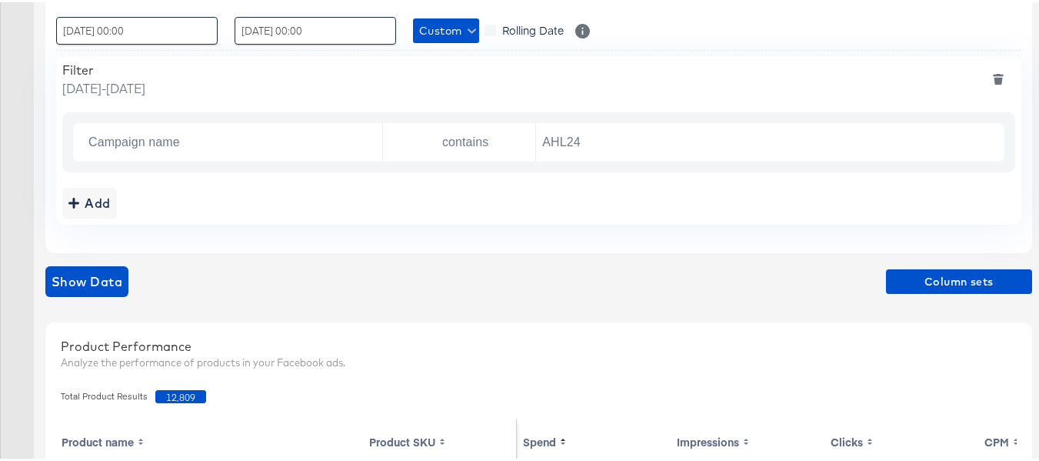
click at [185, 391] on span "12,809" at bounding box center [180, 394] width 51 height 13
copy span "12,809"
click at [256, 293] on div "Show Data Column sets" at bounding box center [538, 279] width 987 height 31
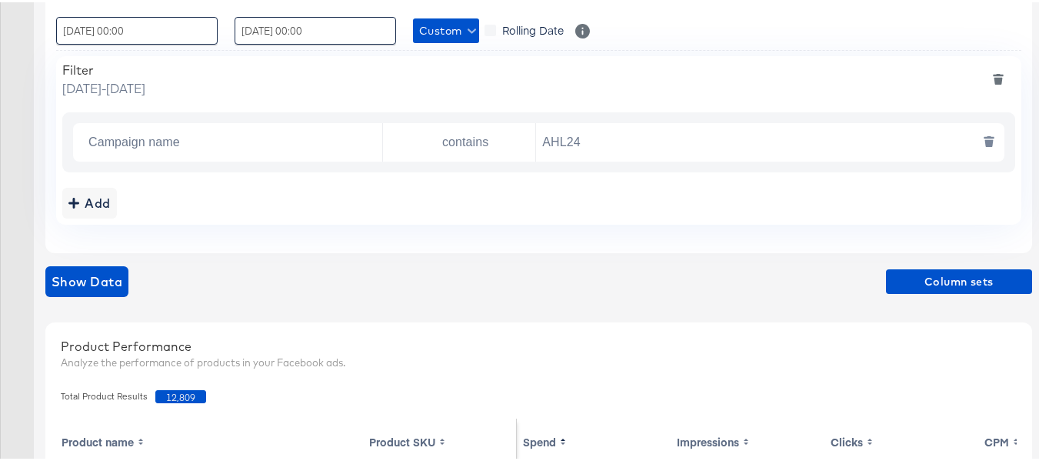
click at [631, 141] on input "AHL24" at bounding box center [766, 141] width 460 height 32
paste input "F"
click at [657, 209] on div "Add" at bounding box center [538, 200] width 953 height 31
click at [72, 269] on span "Show Data" at bounding box center [87, 280] width 71 height 22
click at [182, 395] on span "10,768" at bounding box center [180, 394] width 51 height 13
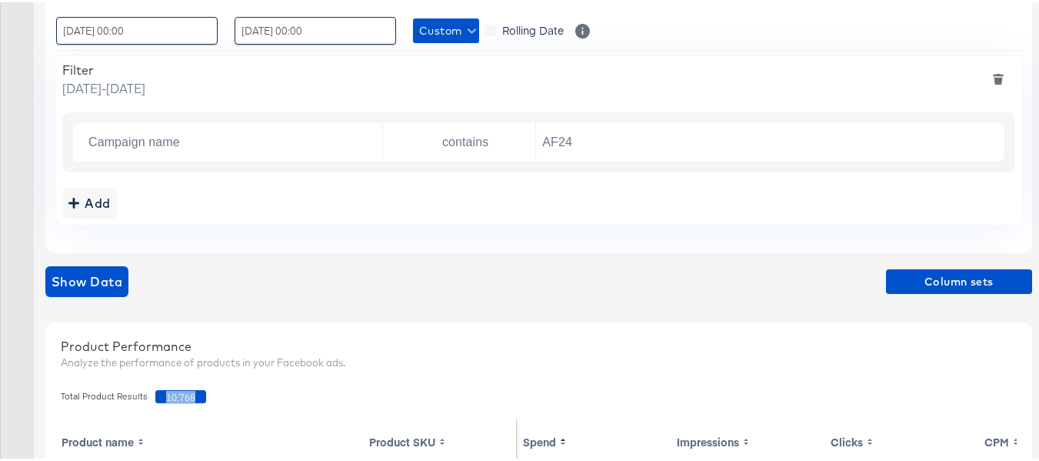
click at [182, 395] on span "10,768" at bounding box center [180, 394] width 51 height 13
copy span "10,768"
click at [316, 296] on div "Show Data Column sets" at bounding box center [538, 285] width 987 height 43
click at [599, 142] on input "AF24" at bounding box center [766, 141] width 460 height 32
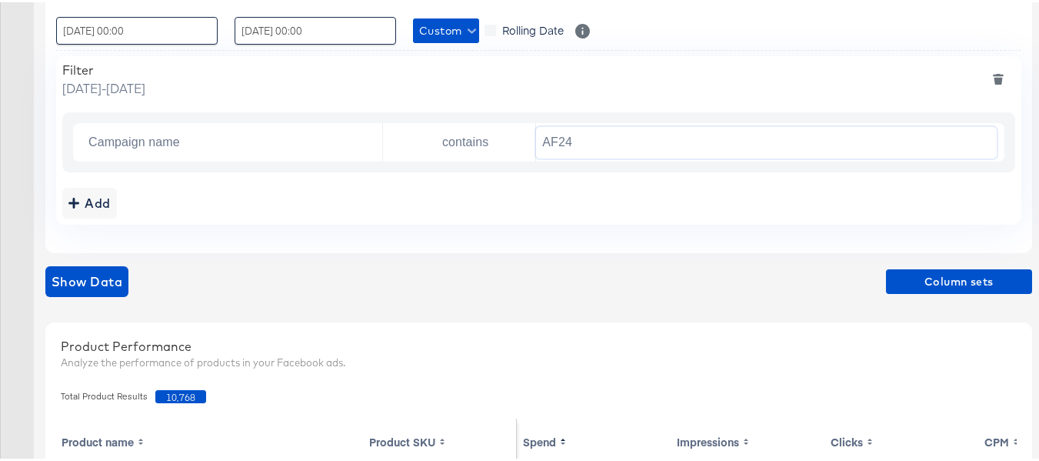
paste input "FR"
click at [630, 208] on div "Add" at bounding box center [538, 200] width 953 height 31
click at [131, 265] on div "Show Data Column sets" at bounding box center [538, 279] width 987 height 31
click at [110, 274] on span "Show Data" at bounding box center [87, 280] width 71 height 22
click at [189, 401] on span "19,180" at bounding box center [180, 394] width 51 height 13
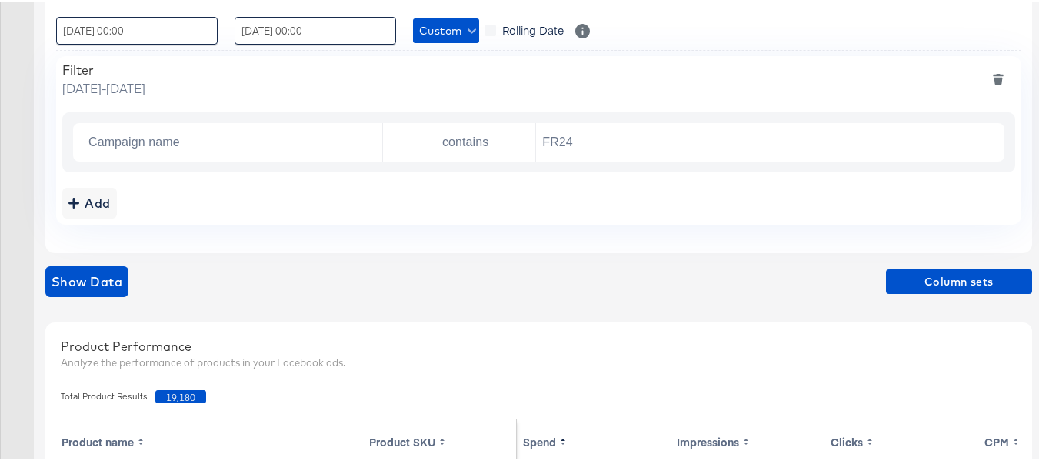
click at [186, 396] on span "19,180" at bounding box center [180, 394] width 51 height 13
copy span "19,180"
click at [286, 291] on div "Show Data Column sets" at bounding box center [538, 279] width 987 height 31
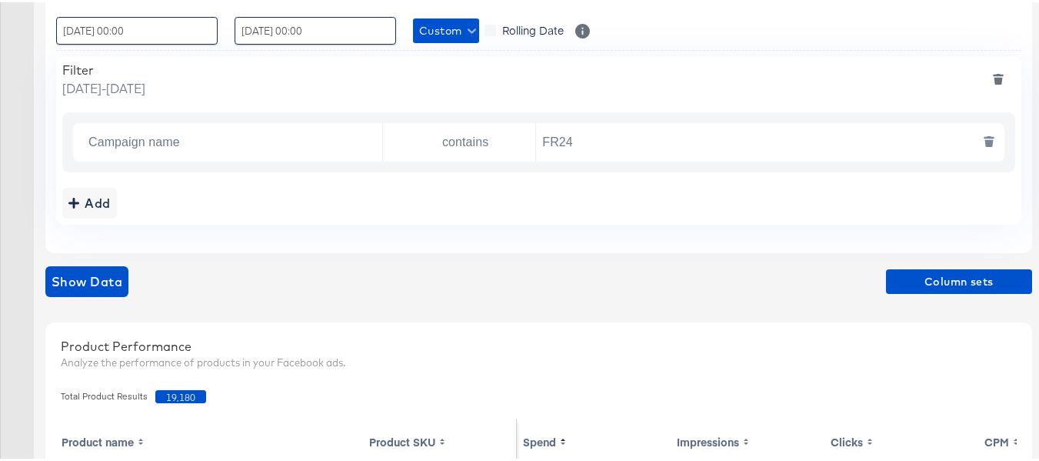
click at [632, 135] on input "FR24" at bounding box center [766, 141] width 460 height 32
paste input "DARE"
type input "DARE24"
click at [631, 220] on div "Filter Friday, August 1 2025 - Monday, August 11 2025 Campaign name contains DA…" at bounding box center [539, 138] width 966 height 169
click at [115, 279] on span "Show Data" at bounding box center [87, 280] width 71 height 22
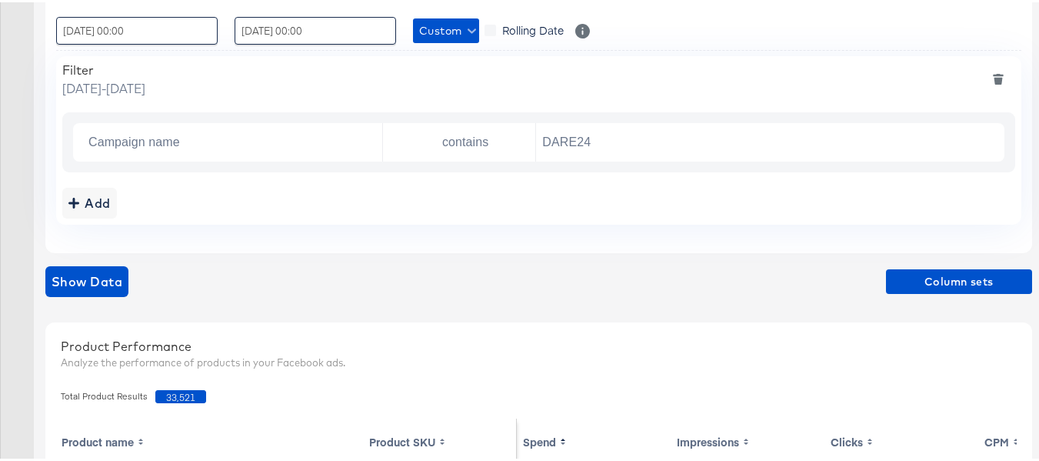
click at [182, 395] on span "33,521" at bounding box center [180, 394] width 51 height 13
copy span "33,521"
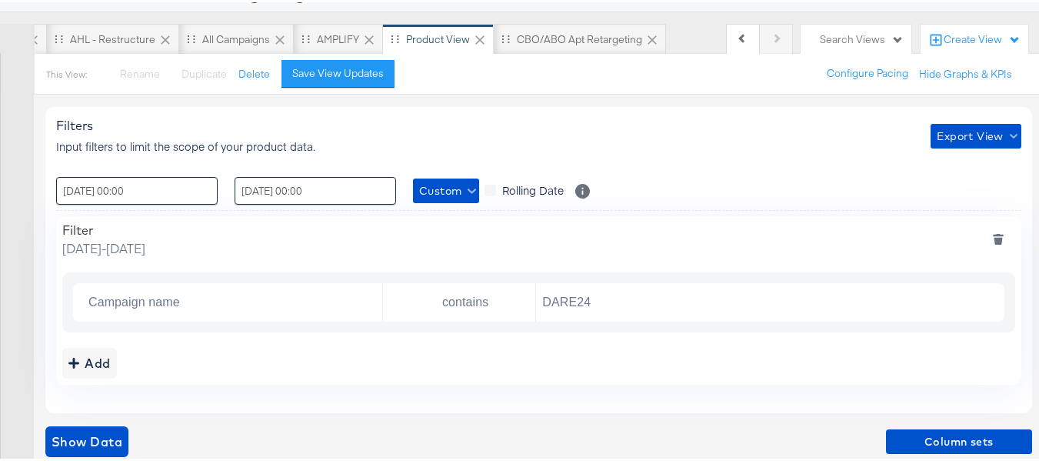
scroll to position [0, 0]
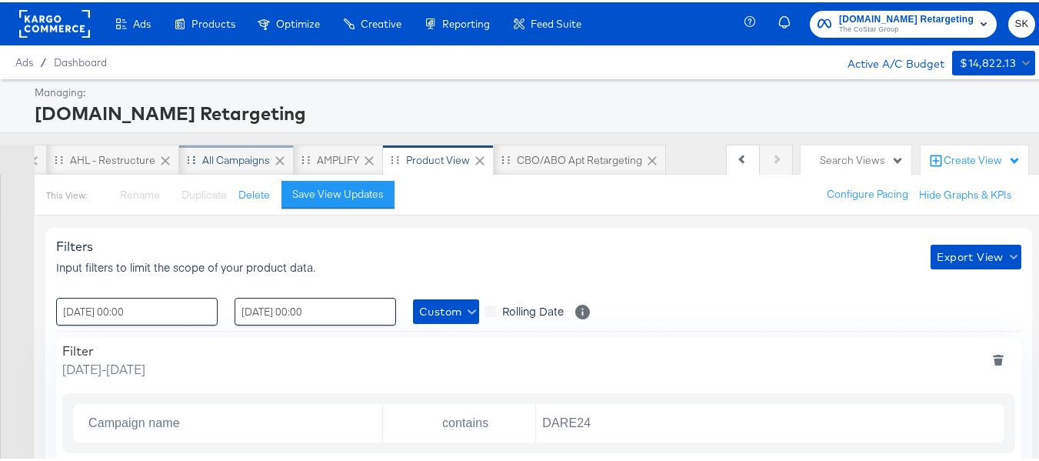
click at [202, 155] on div "All Campaigns" at bounding box center [236, 158] width 68 height 15
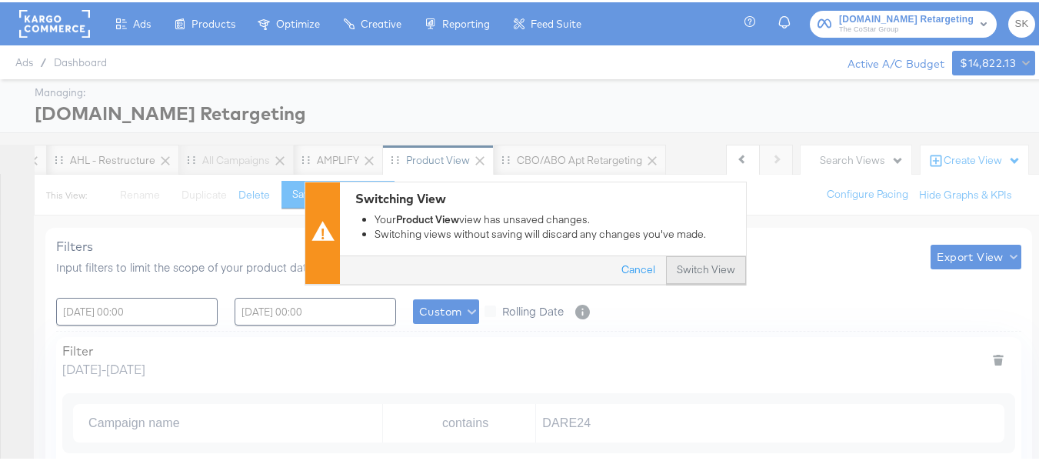
click at [717, 269] on button "Switch View" at bounding box center [706, 268] width 80 height 28
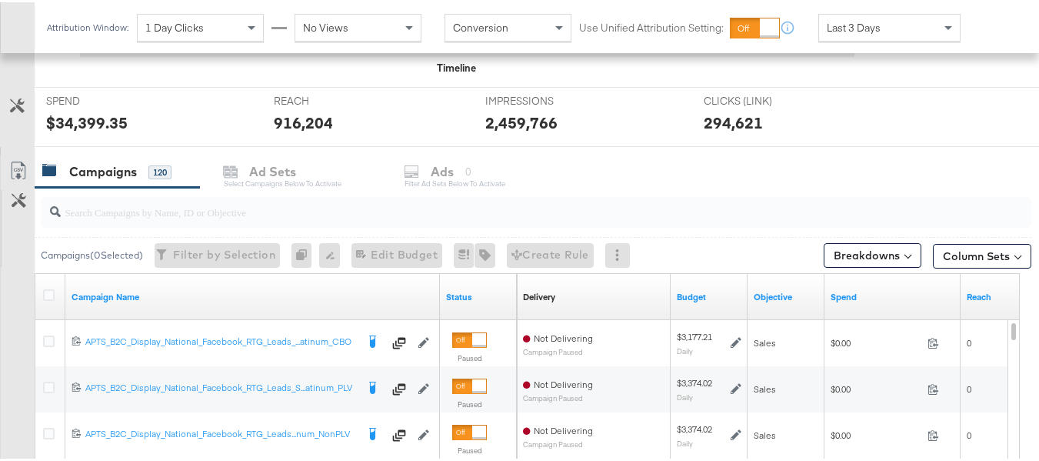
scroll to position [692, 0]
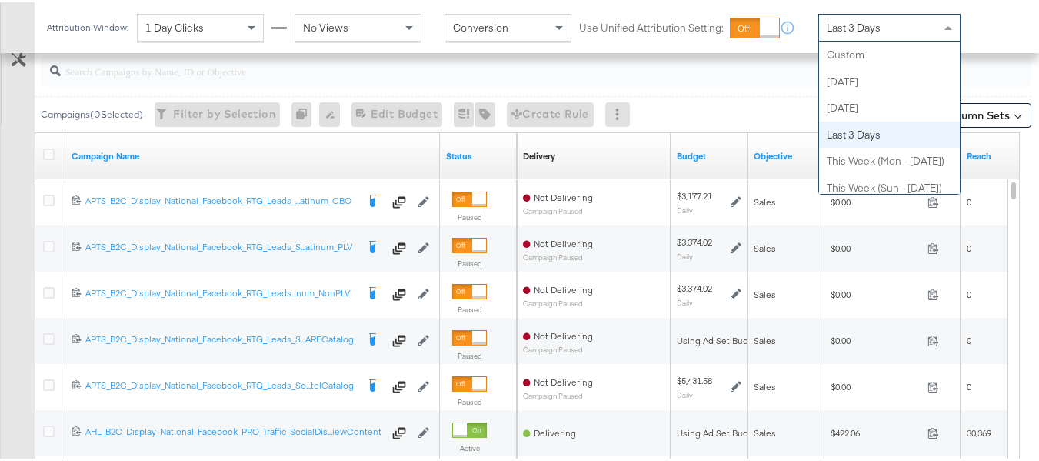
click at [874, 28] on span "Last 3 Days" at bounding box center [854, 25] width 54 height 14
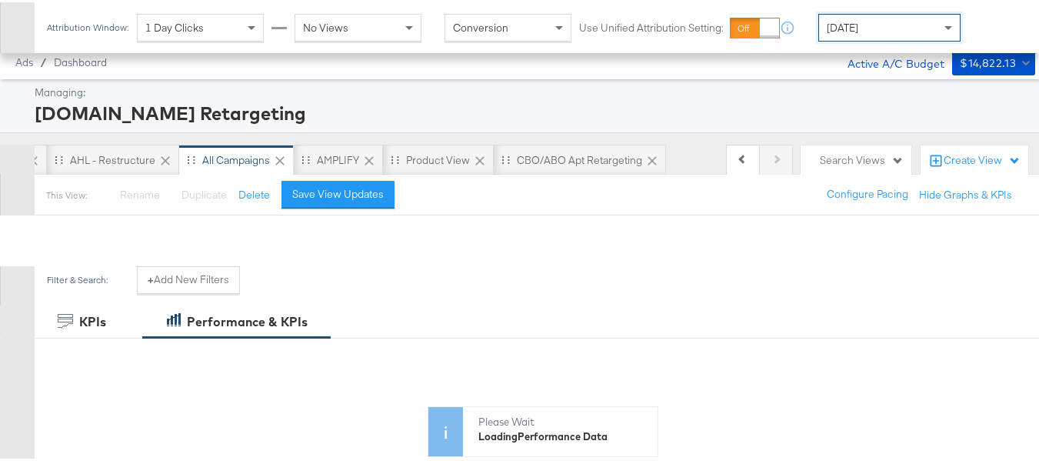
scroll to position [660, 0]
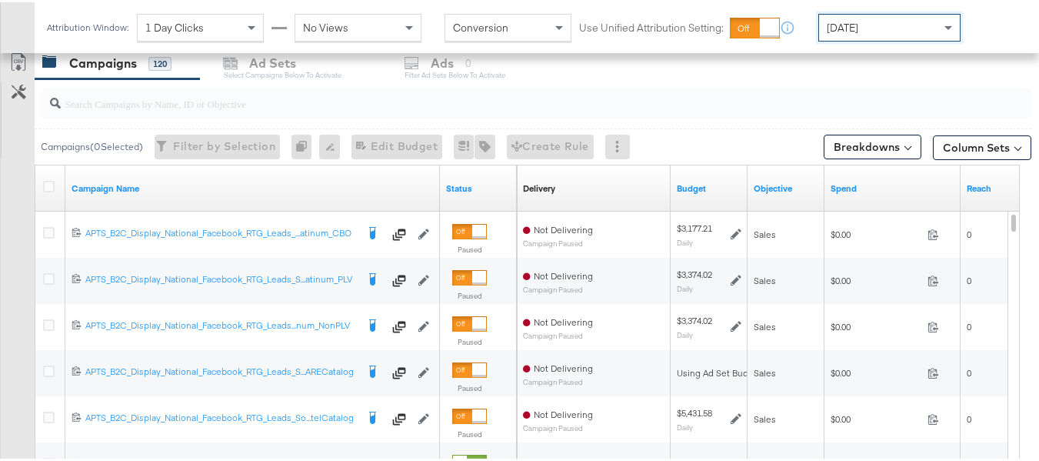
click at [123, 98] on input "search" at bounding box center [502, 95] width 883 height 30
paste input "APTS_B2C_Display_National_Facebook_RTG_Leads_SocialDisplay_alwayson_Retargeting…"
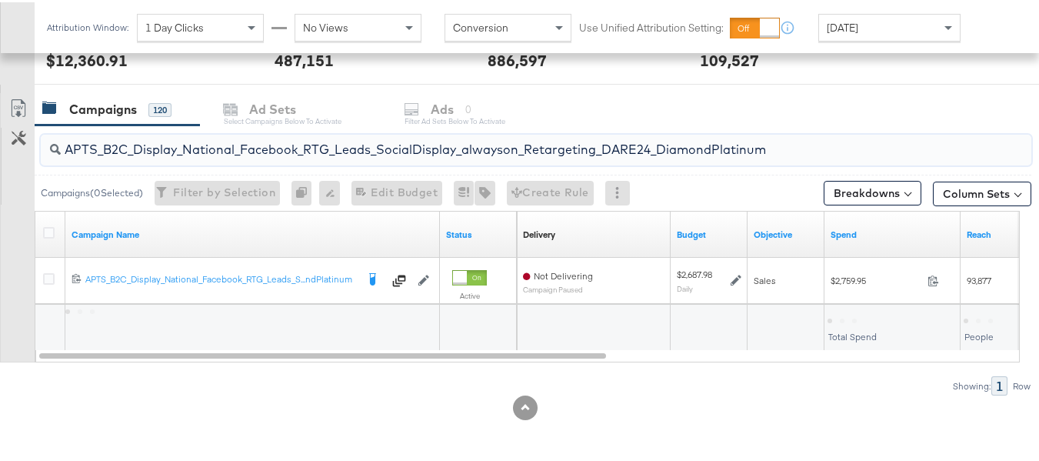
scroll to position [614, 0]
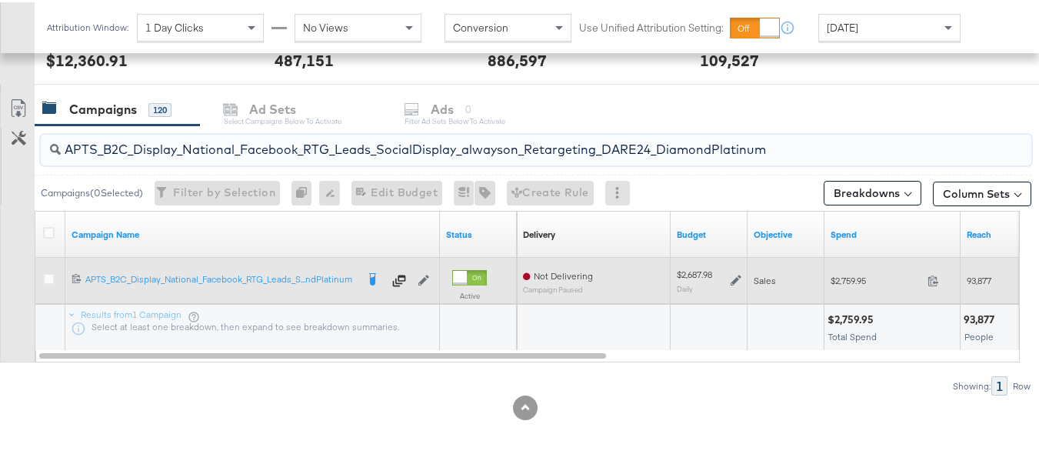
click at [842, 280] on span "$2,759.95" at bounding box center [876, 278] width 91 height 12
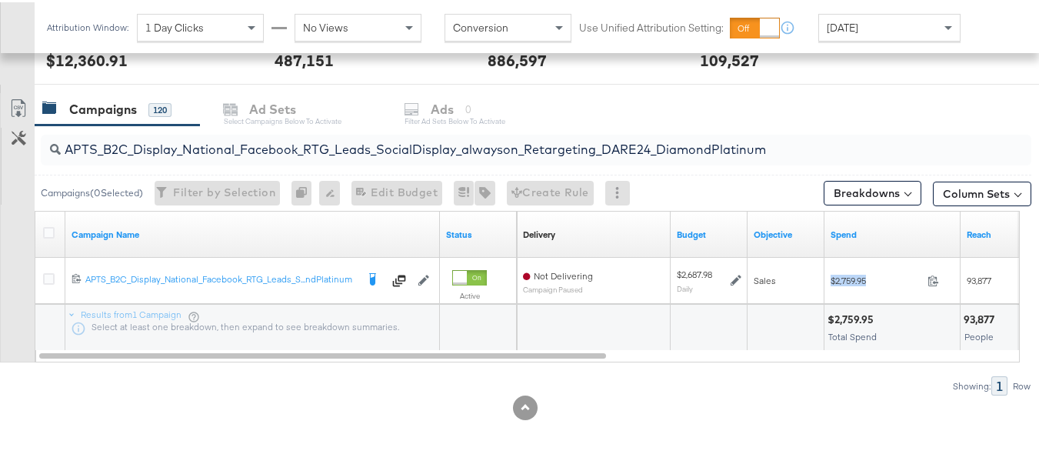
copy div "$2,759.95"
click at [429, 160] on div "APTS_B2C_Display_National_Facebook_RTG_Leads_SocialDisplay_alwayson_Retargeting…" at bounding box center [536, 147] width 991 height 31
paste input "FR_B2C_Display_National_Facebook_RTG_Leads_SocialDisplay_alwayson_Retargeting_FR"
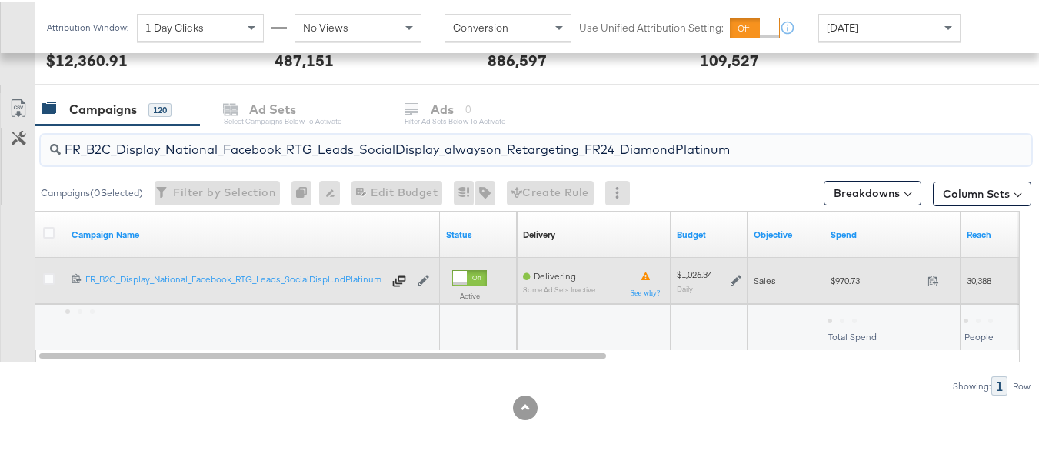
click at [867, 285] on div "$970.73 970.73" at bounding box center [893, 278] width 136 height 24
click at [855, 279] on span "$970.73" at bounding box center [876, 278] width 91 height 12
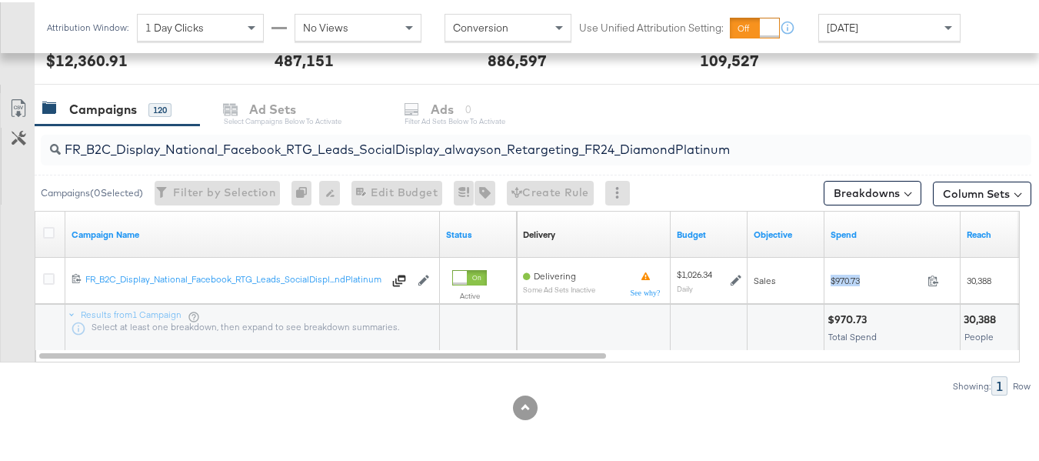
copy div "$970.73"
click at [355, 152] on input "FR_B2C_Display_National_Facebook_RTG_Leads_SocialDisplay_alwayson_Retargeting_F…" at bounding box center [502, 141] width 883 height 30
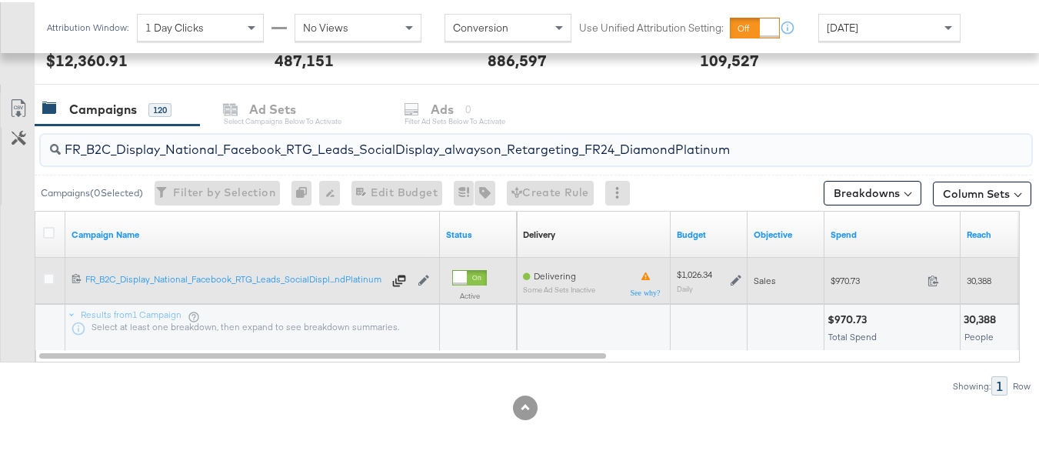
paste input "AF_B2C_Display_National_Facebook_RTG_Leads_SocialDisplay_alwayson_Retargeting_AF"
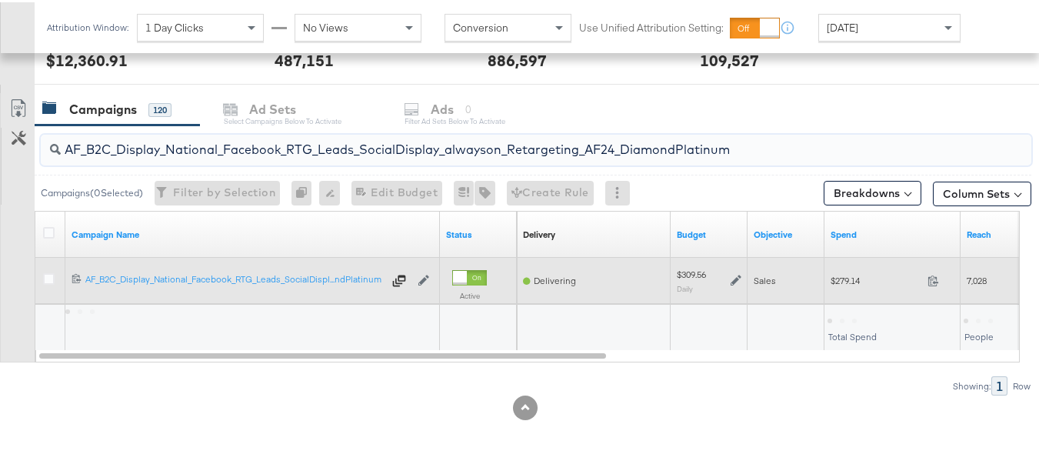
click at [839, 283] on span "$279.14" at bounding box center [876, 278] width 91 height 12
copy div "$279.14"
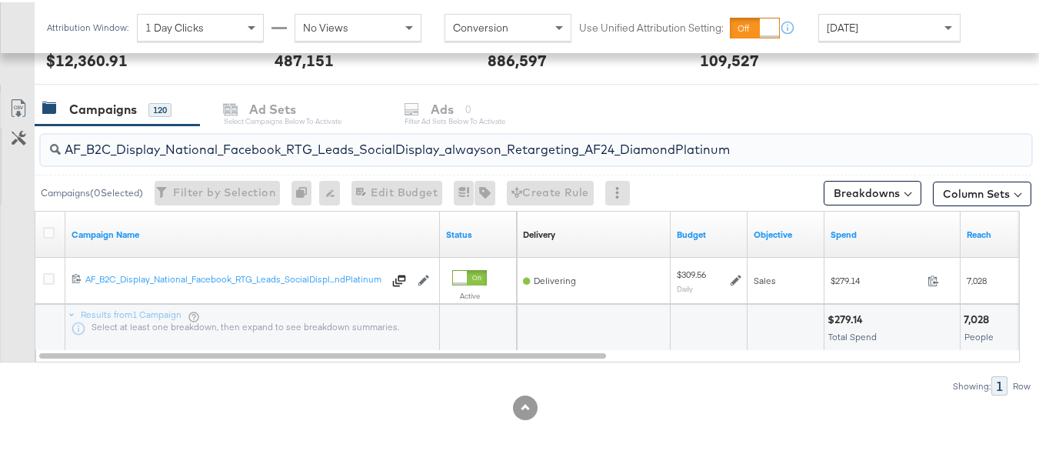
click at [362, 152] on input "AF_B2C_Display_National_Facebook_RTG_Leads_SocialDisplay_alwayson_Retargeting_A…" at bounding box center [502, 141] width 883 height 30
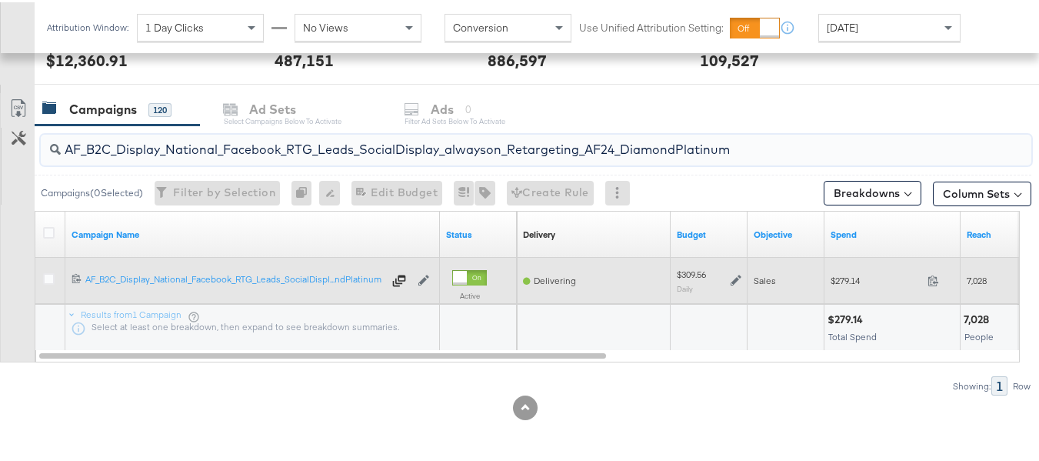
paste input "HL_B2C_Display_National_Facebook_RTG_Leads_SocialDisplay_alwayson_Retargeting_A…"
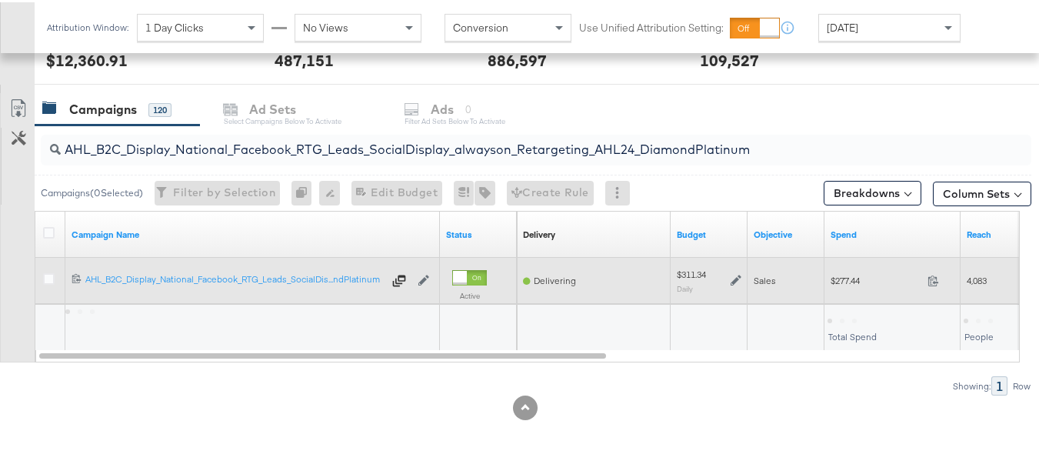
click at [840, 285] on div "$277.44 277.44" at bounding box center [893, 278] width 136 height 24
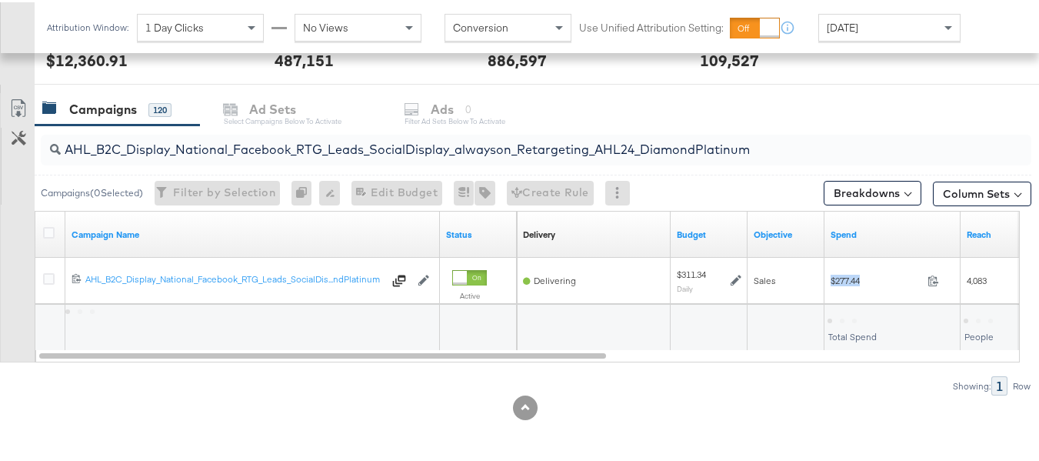
copy div "$277.44"
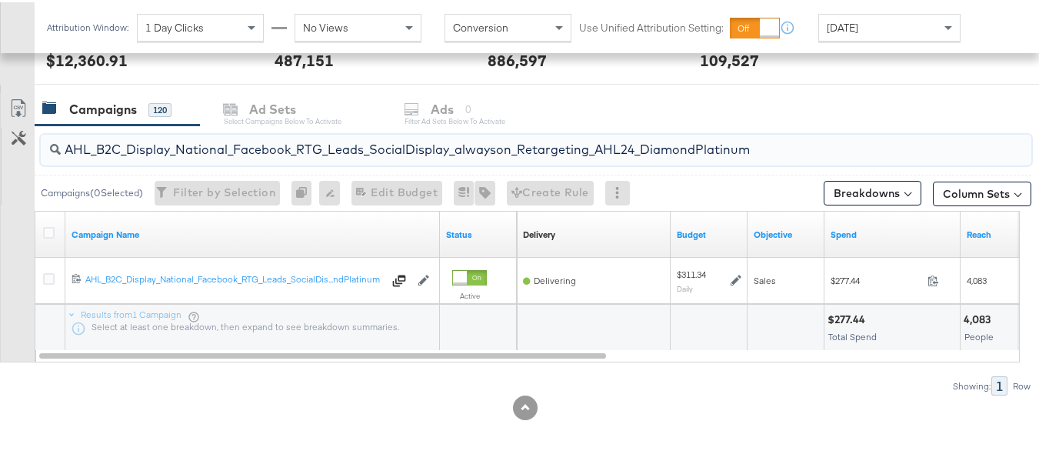
click at [382, 137] on input "AHL_B2C_Display_National_Facebook_RTG_Leads_SocialDisplay_alwayson_Retargeting_…" at bounding box center [502, 141] width 883 height 30
paste input "PTS_B2C_Display_National_Facebook_PRO_Traffic_SocialDisplay_alwayson_ASC_DARE24…"
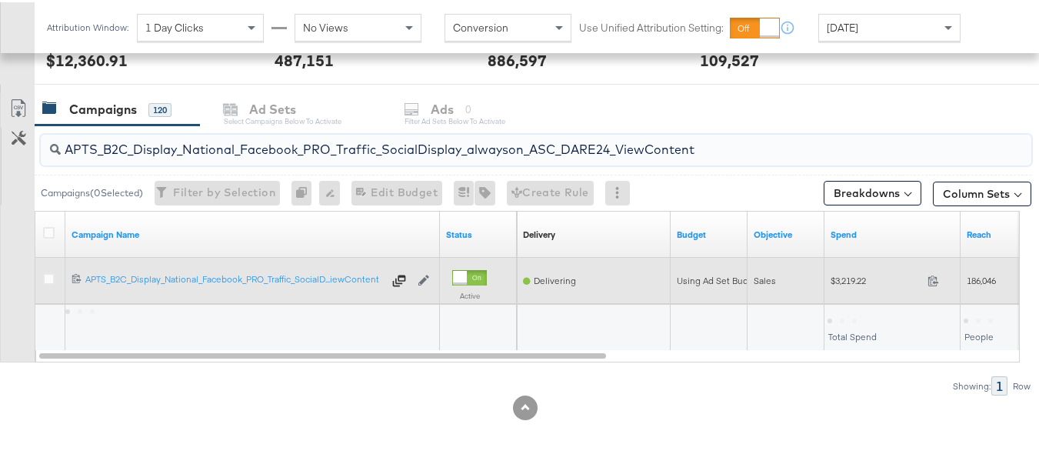
click at [846, 284] on span "$3,219.22" at bounding box center [876, 278] width 91 height 12
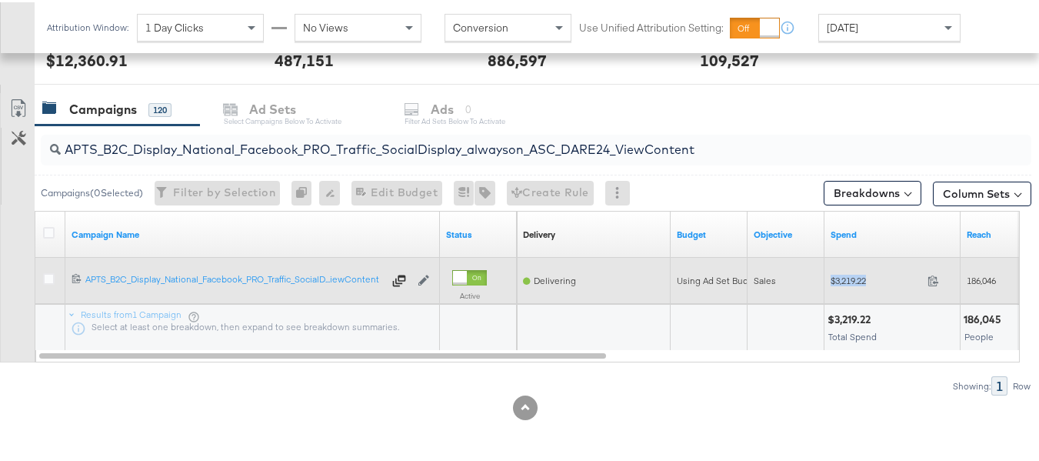
copy div "$3,219.22"
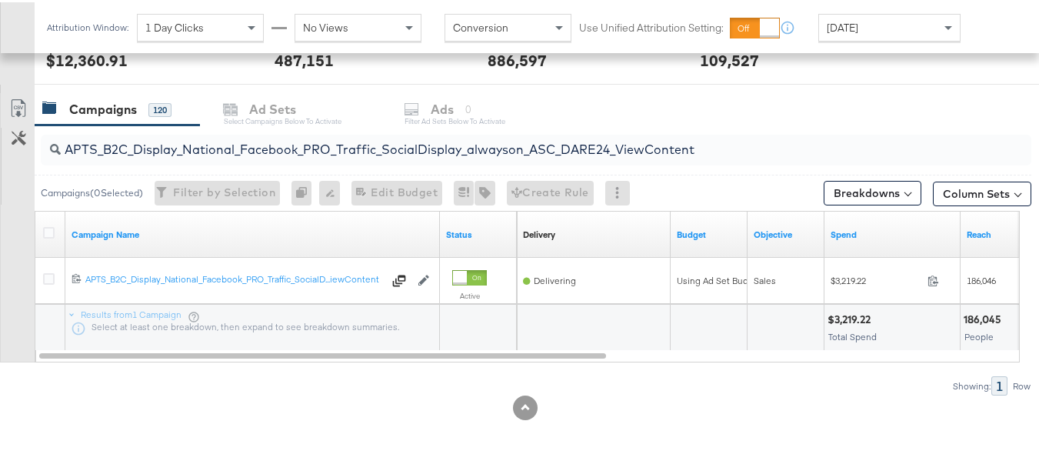
click at [375, 153] on input "APTS_B2C_Display_National_Facebook_PRO_Traffic_SocialDisplay_alwayson_ASC_DARE2…" at bounding box center [502, 141] width 883 height 30
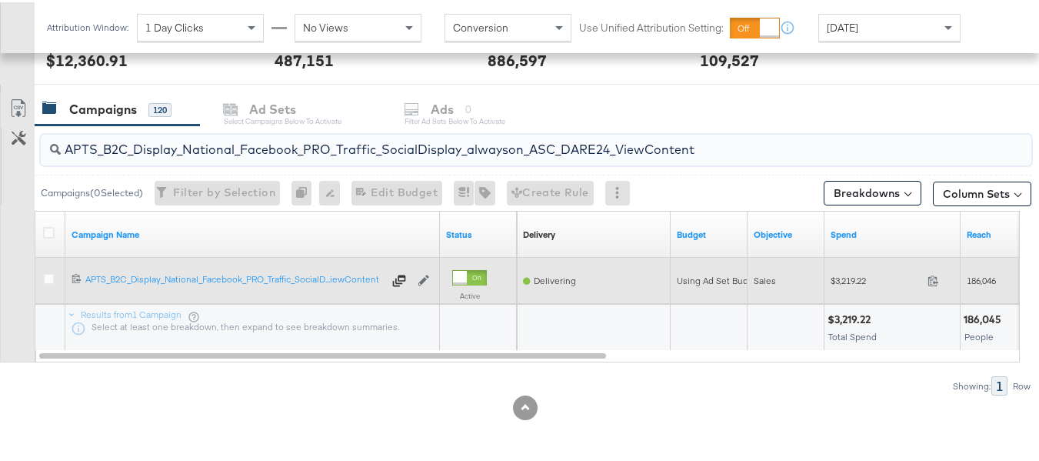
paste input "Leads_SocialDisplay_alwayson_ASC_DARE24_Purchase"
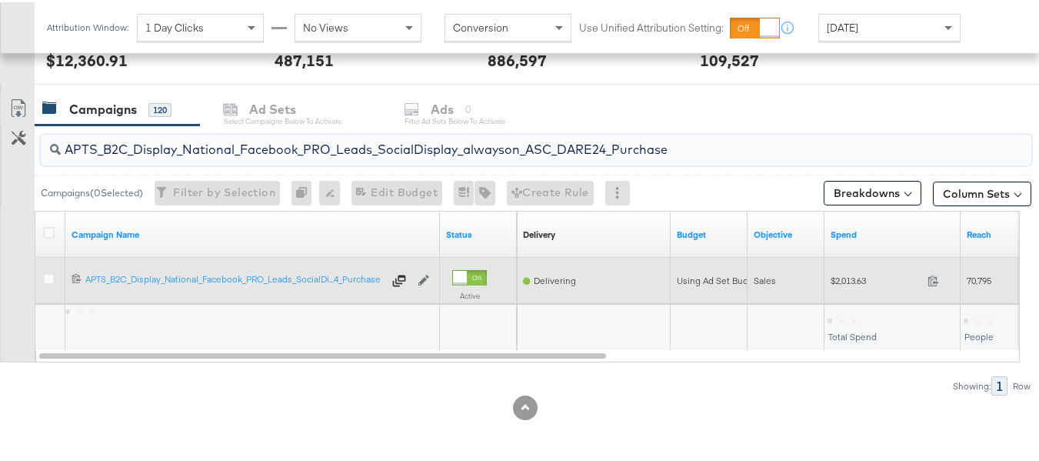
click at [871, 280] on span "$2,013.63" at bounding box center [876, 278] width 91 height 12
copy div "$2,013.63"
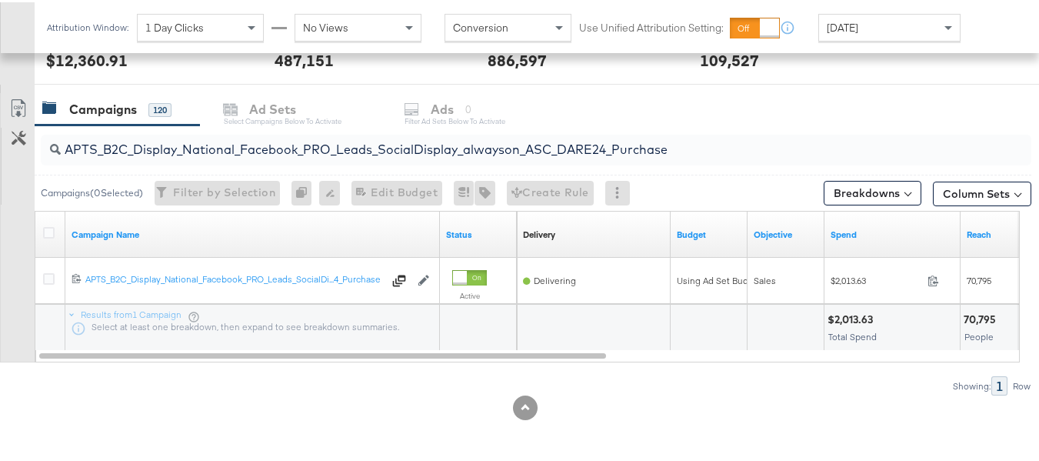
click at [379, 151] on input "APTS_B2C_Display_National_Facebook_PRO_Leads_SocialDisplay_alwayson_ASC_DARE24_…" at bounding box center [502, 141] width 883 height 30
paste input "F_B2C_Display_National_Facebook_PRO_Traffic_SocialDisplay_alwayson_ASC_AF24_Vie…"
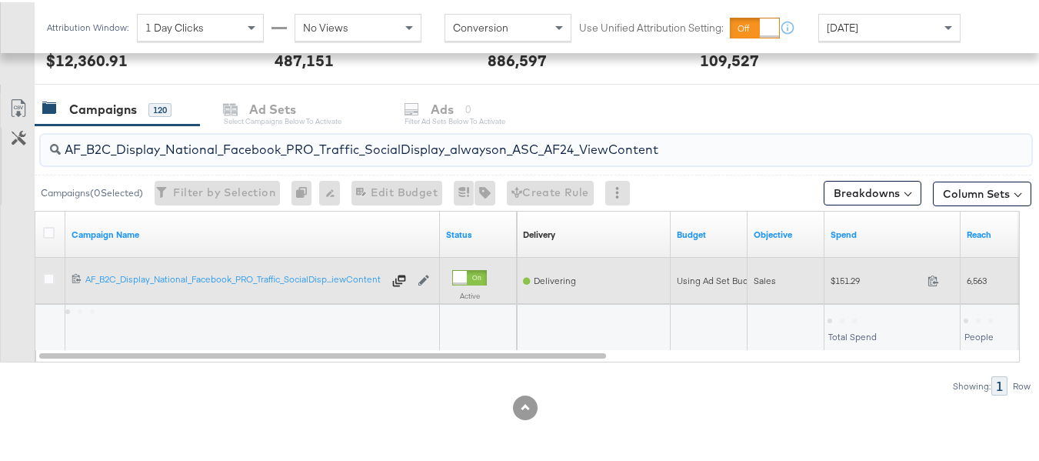
click at [854, 282] on span "$151.29" at bounding box center [876, 278] width 91 height 12
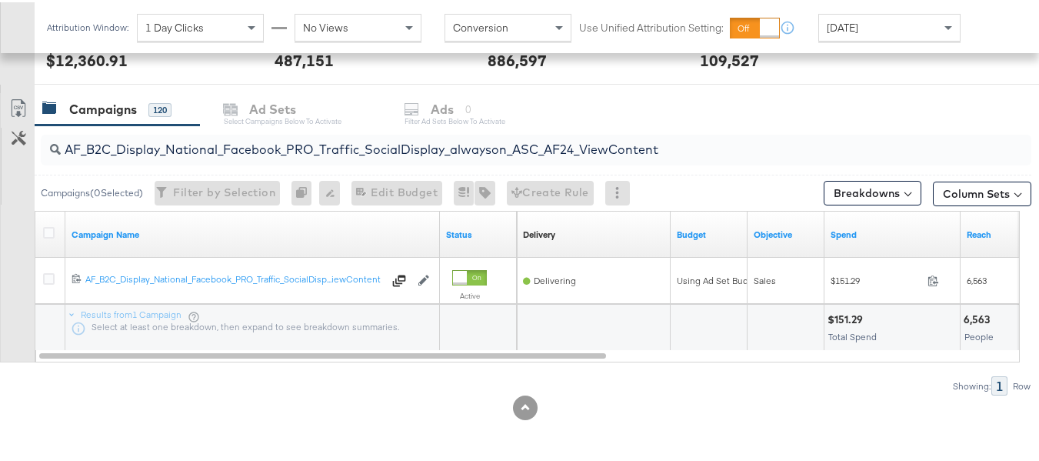
click at [455, 147] on input "AF_B2C_Display_National_Facebook_PRO_Traffic_SocialDisplay_alwayson_ASC_AF24_Vi…" at bounding box center [502, 141] width 883 height 30
paste input "FR_B2C_Display_National_Facebook_PRO_Traffic_SocialDisplay_alwayson_ASC_FR"
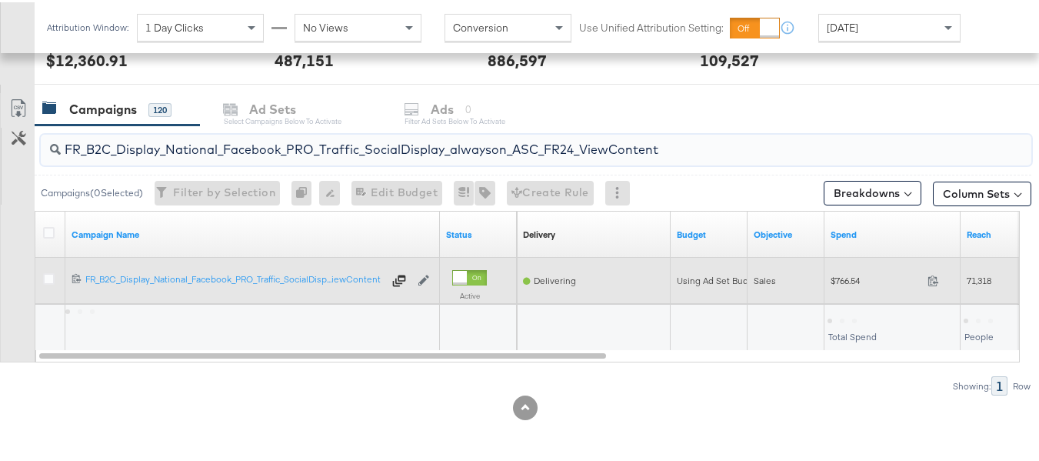
click at [847, 280] on span "$766.54" at bounding box center [876, 278] width 91 height 12
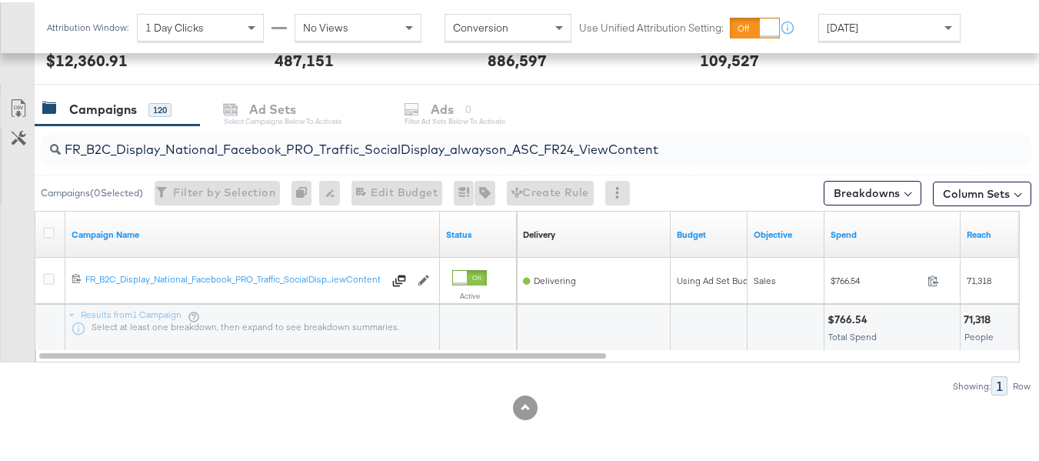
click at [340, 149] on input "FR_B2C_Display_National_Facebook_PRO_Traffic_SocialDisplay_alwayson_ASC_FR24_Vi…" at bounding box center [502, 141] width 883 height 30
paste input "AHL_B2C_Display_National_Facebook_PRO_Traffic_SocialDisplay_alwayson_ASC_AHL"
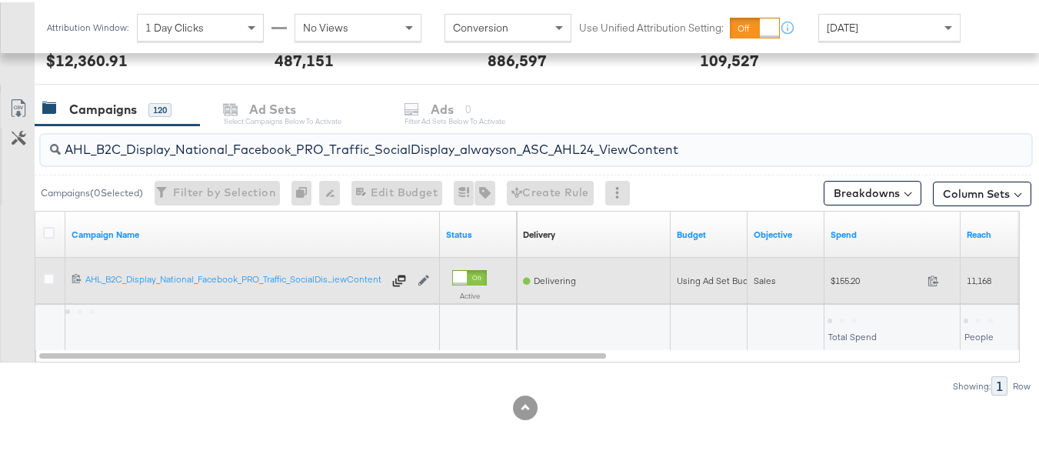
type input "AHL_B2C_Display_National_Facebook_PRO_Traffic_SocialDisplay_alwayson_ASC_AHL24_…"
click at [845, 282] on span "$155.20" at bounding box center [876, 278] width 91 height 12
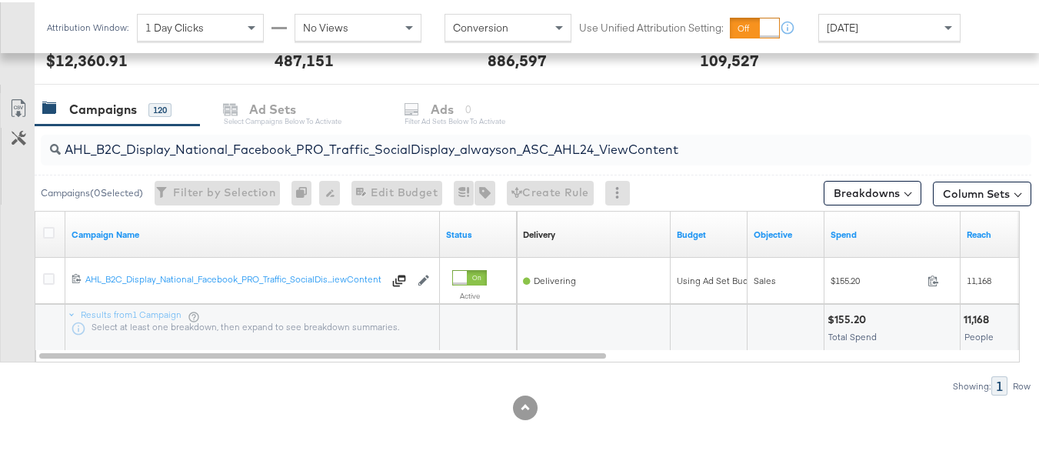
click at [883, 388] on div "Showing: 1 Row" at bounding box center [516, 383] width 1032 height 19
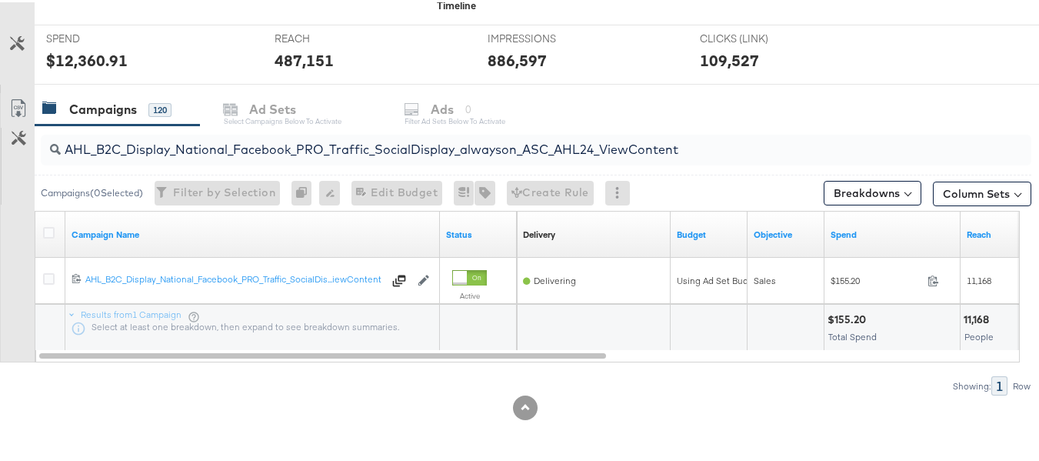
scroll to position [0, 0]
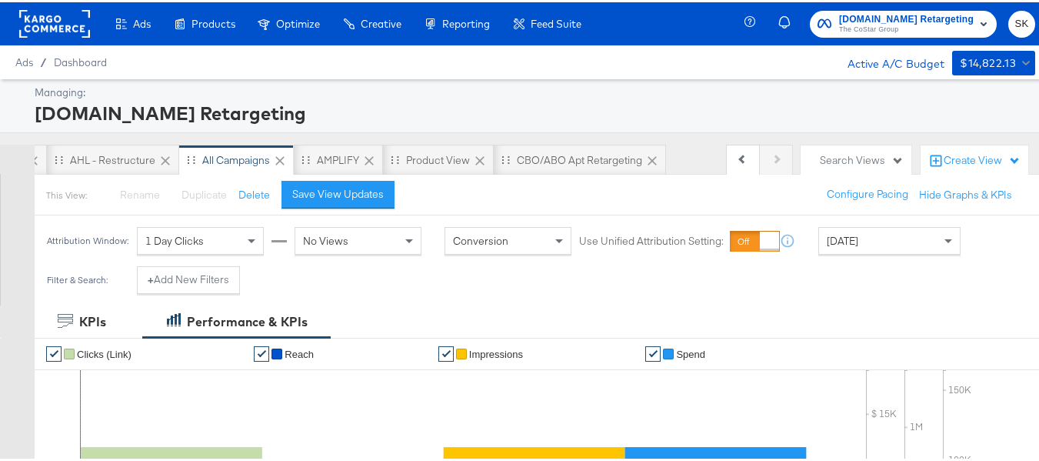
click at [909, 33] on span "The CoStar Group" at bounding box center [906, 28] width 135 height 12
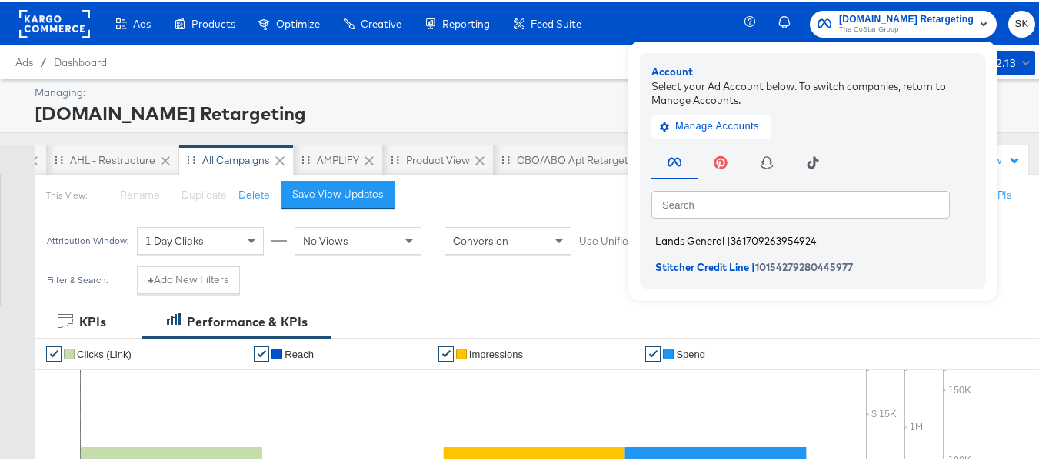
click at [684, 245] on li "Lands General | 361709263954924" at bounding box center [817, 239] width 331 height 22
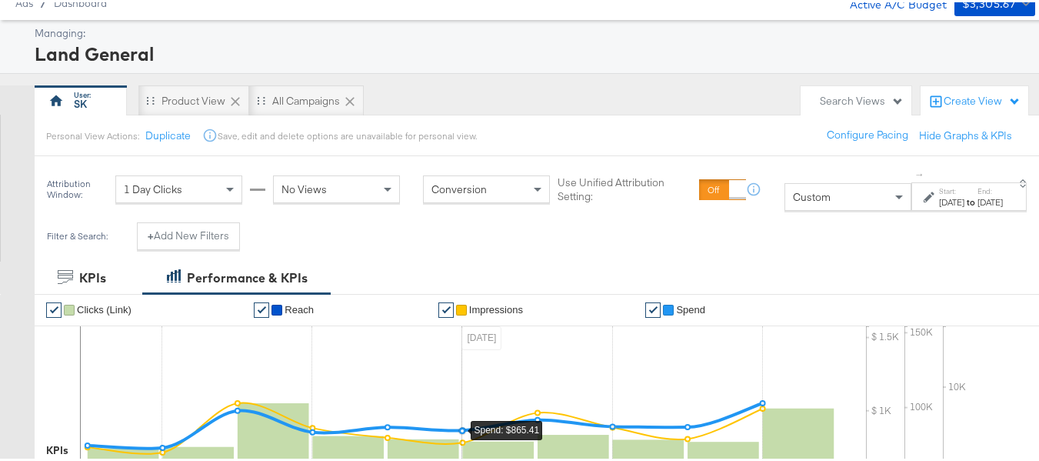
scroll to position [77, 0]
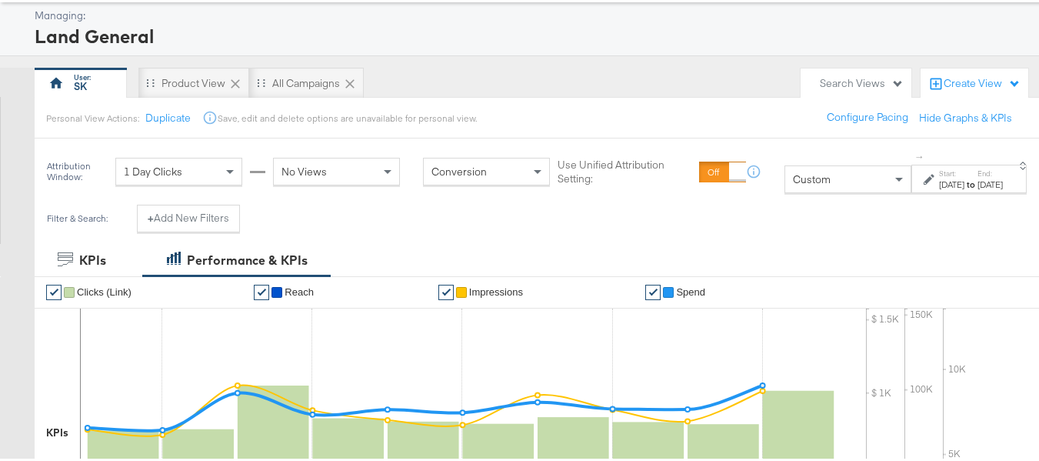
click at [793, 176] on span "Custom" at bounding box center [812, 177] width 38 height 14
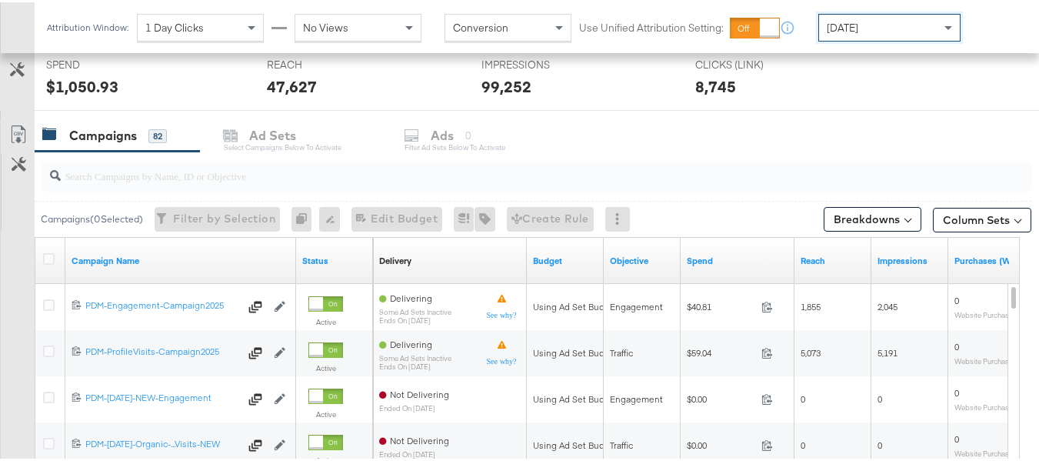
scroll to position [616, 0]
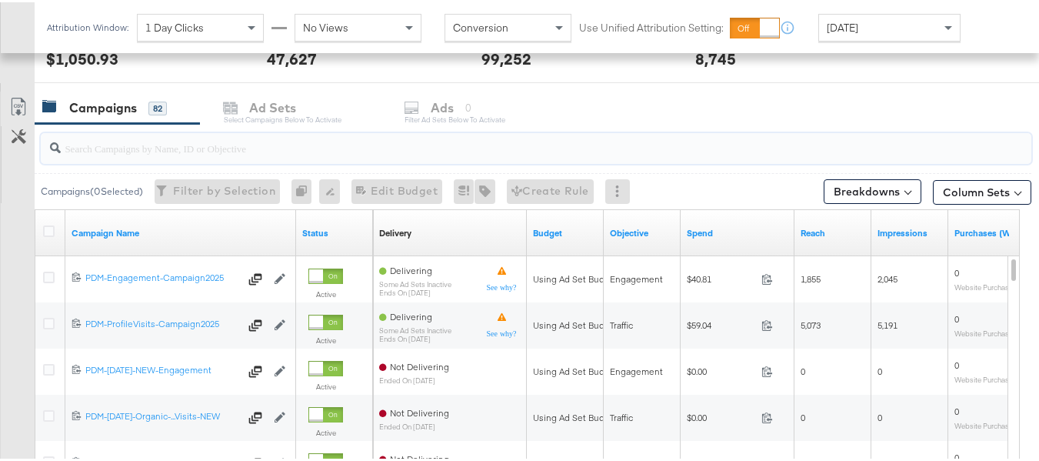
click at [125, 134] on input "search" at bounding box center [502, 140] width 883 height 30
paste input "B2C_LAND_KC_RT_Sig_24"
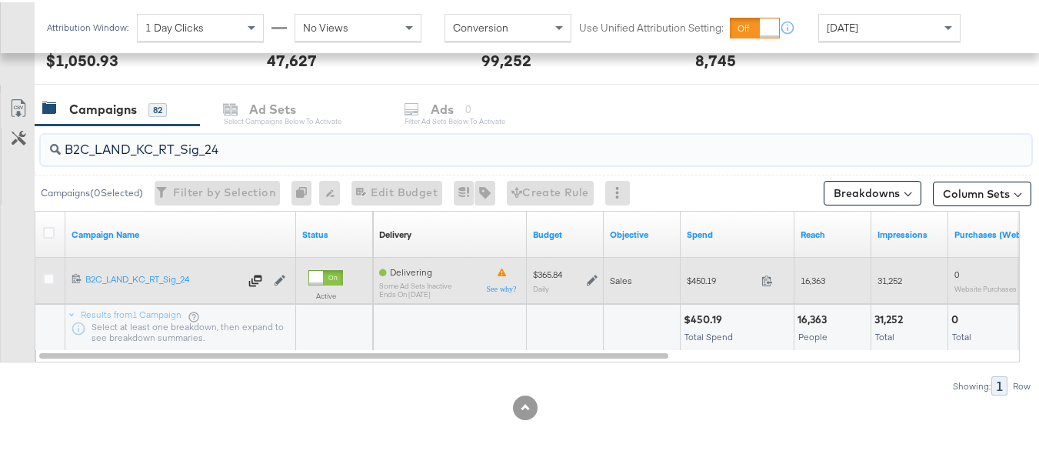
click at [712, 275] on span "$450.19" at bounding box center [721, 278] width 68 height 12
copy div "$450.19"
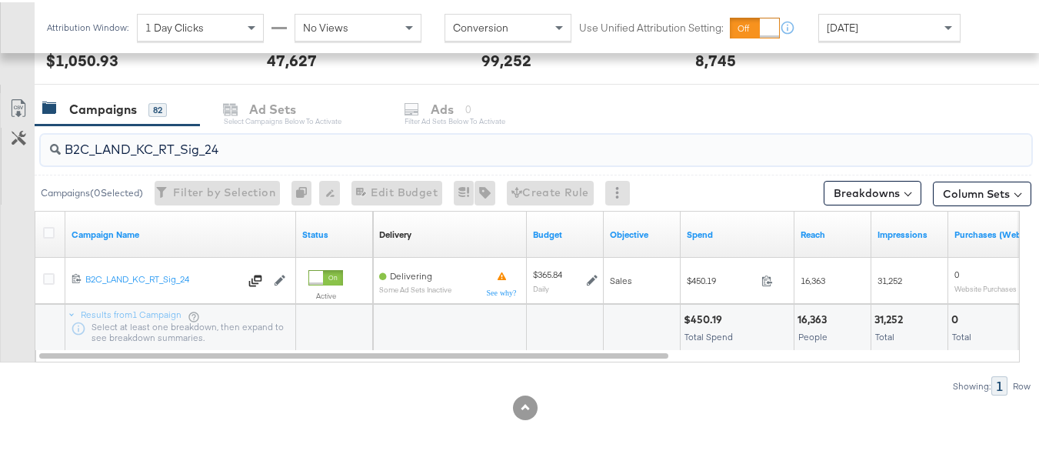
click at [345, 149] on input "B2C_LAND_KC_RT_Sig_24" at bounding box center [502, 141] width 883 height 30
paste input "B_Ecommerce_KC_Retargeting_LW&LOA_Traffic"
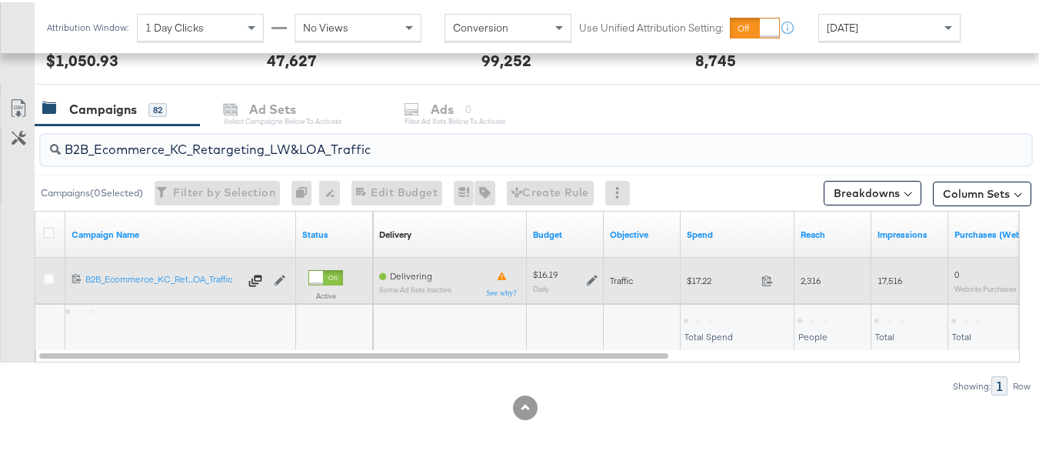
click at [693, 270] on div "$17.22 17.22" at bounding box center [738, 278] width 114 height 24
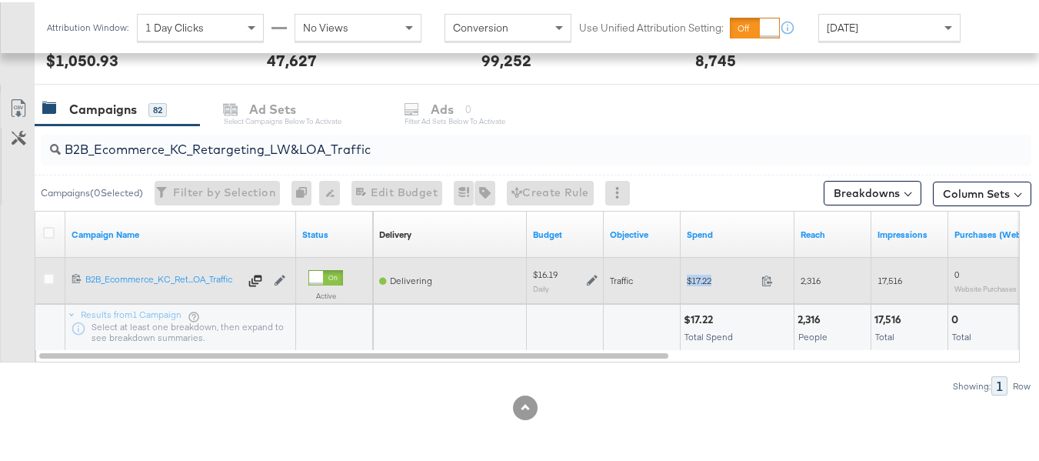
click at [693, 270] on div "$17.22 17.22" at bounding box center [738, 278] width 114 height 24
copy div "$17.22"
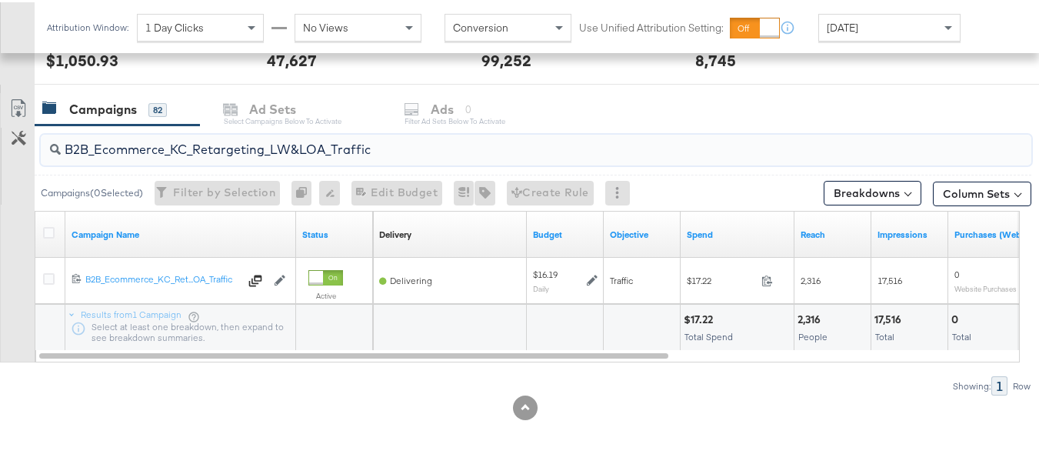
click at [320, 144] on input "B2B_Ecommerce_KC_Retargeting_LW&LOA_Traffic" at bounding box center [502, 141] width 883 height 30
paste input "KC_Retargeting_Prospects & Clients_Conversions"
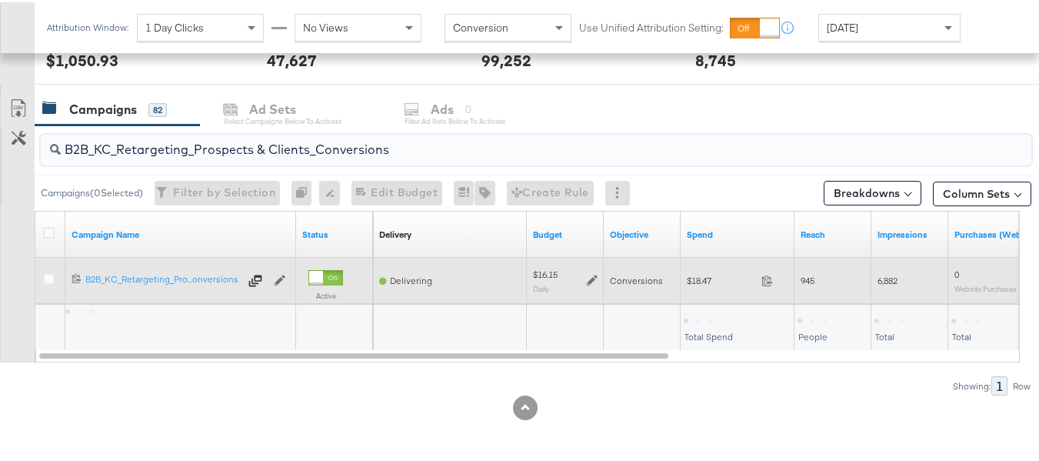
click at [701, 276] on span "$18.47" at bounding box center [721, 278] width 68 height 12
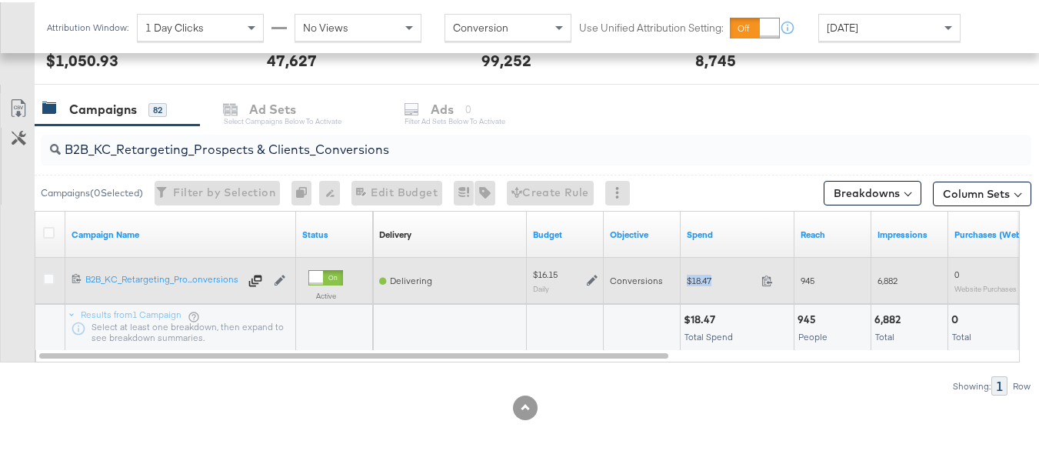
click at [701, 276] on span "$18.47" at bounding box center [721, 278] width 68 height 12
copy div "$18.47"
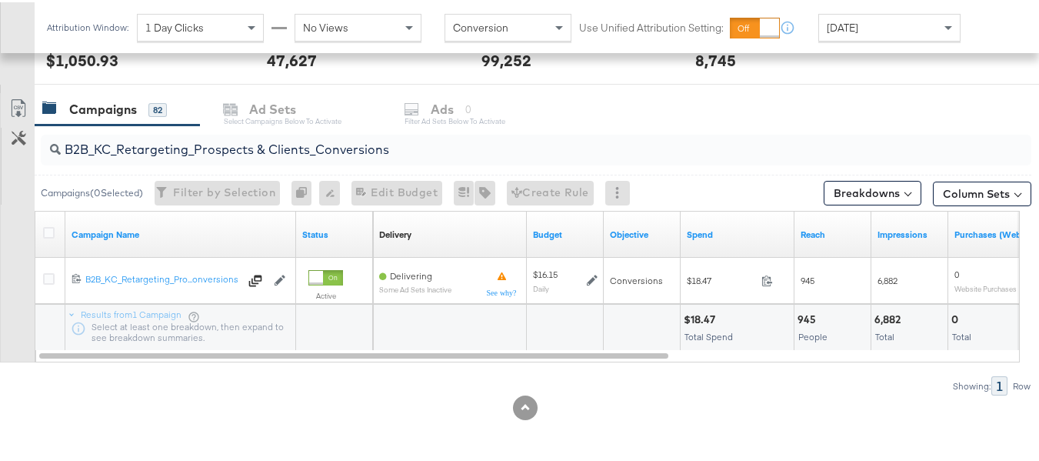
click at [286, 140] on input "B2B_KC_Retargeting_Prospects & Clients_Conversions" at bounding box center [502, 141] width 883 height 30
paste input "C_LAND_KC_Pros_Sig"
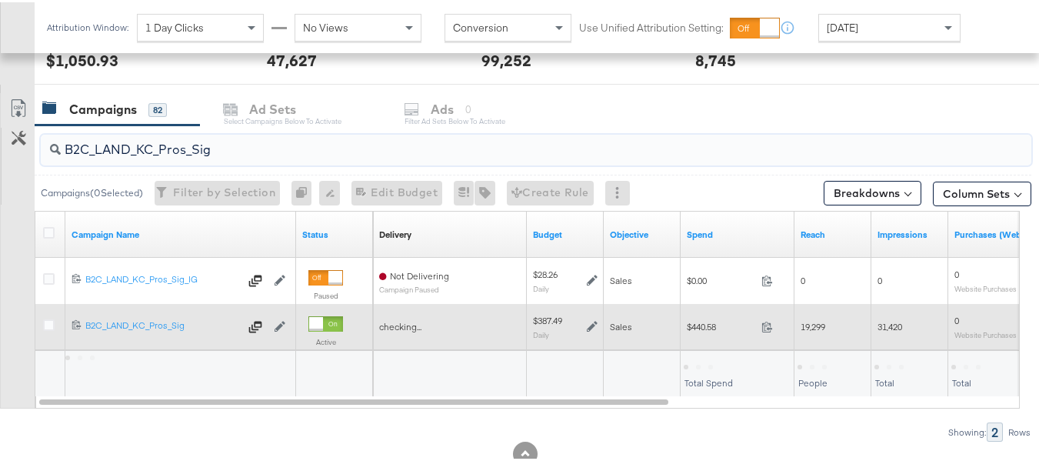
type input "B2C_LAND_KC_Pros_Sig"
click at [689, 318] on div "$440.58 440.58" at bounding box center [738, 324] width 114 height 24
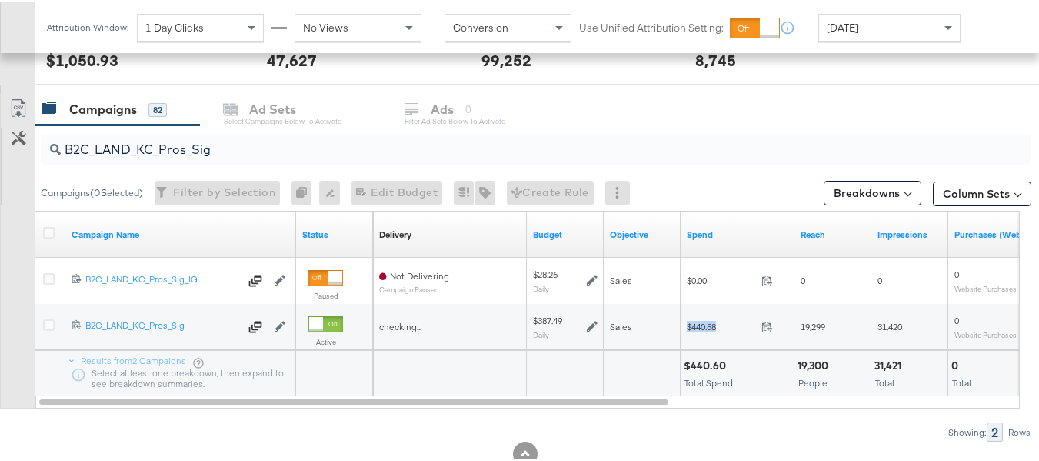
copy div "$440.58"
click at [661, 375] on div at bounding box center [644, 369] width 65 height 15
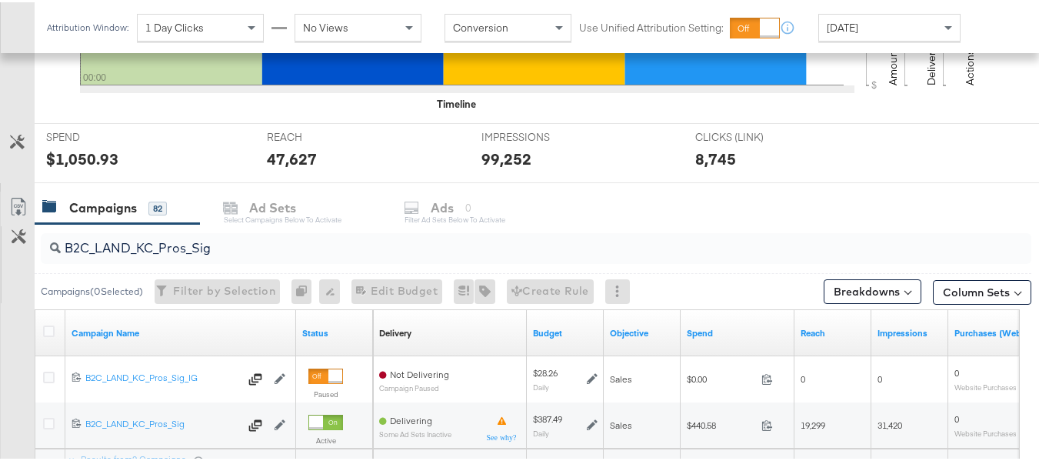
scroll to position [0, 0]
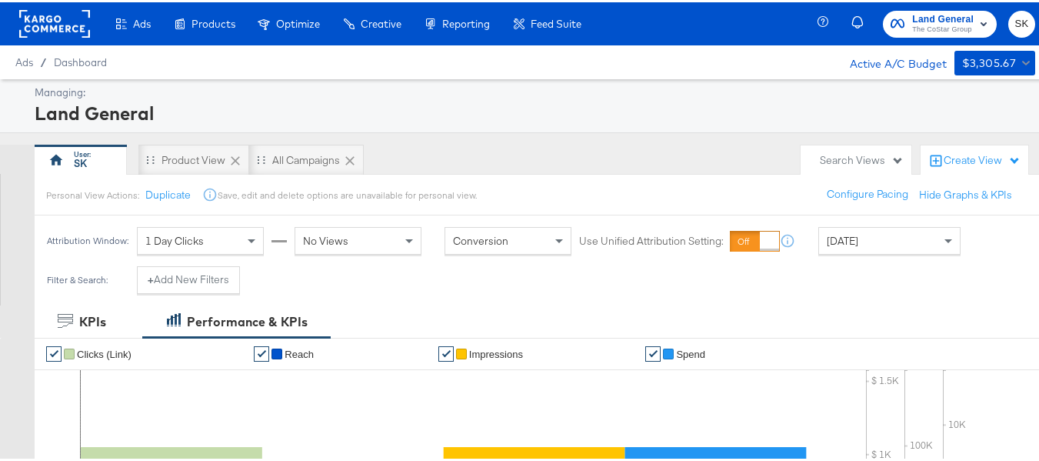
click at [65, 25] on rect at bounding box center [54, 22] width 71 height 28
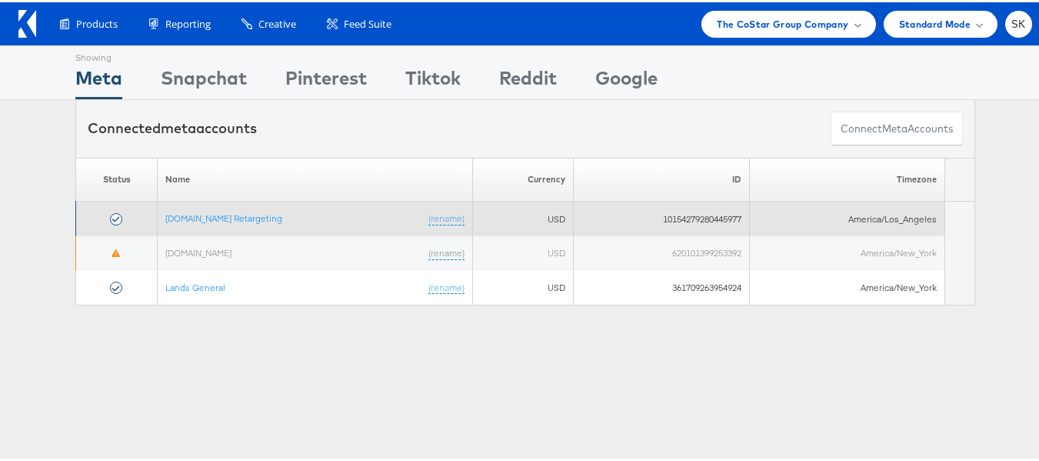
click at [255, 229] on td "[DOMAIN_NAME] Retargeting (rename)" at bounding box center [315, 216] width 315 height 35
click at [252, 217] on link "[DOMAIN_NAME] Retargeting" at bounding box center [223, 216] width 117 height 12
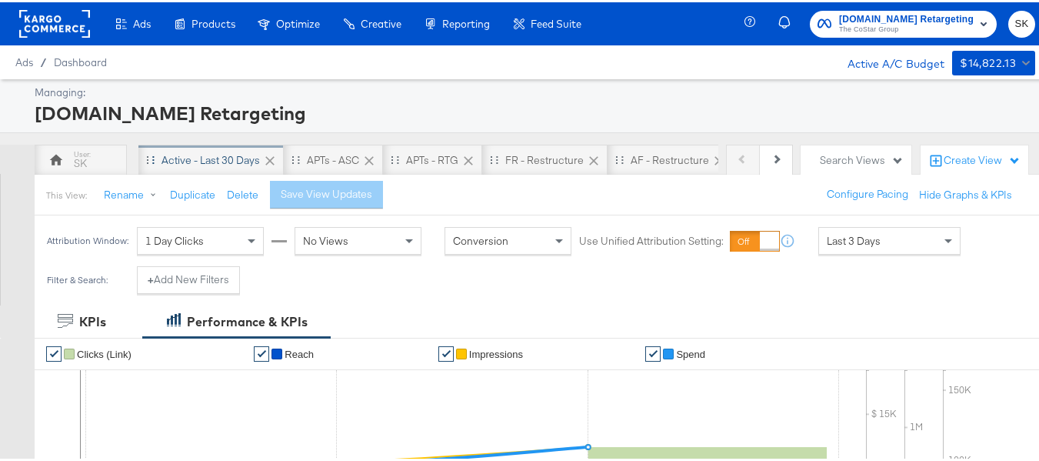
click at [214, 161] on div "Active - Last 30 Days" at bounding box center [211, 158] width 98 height 15
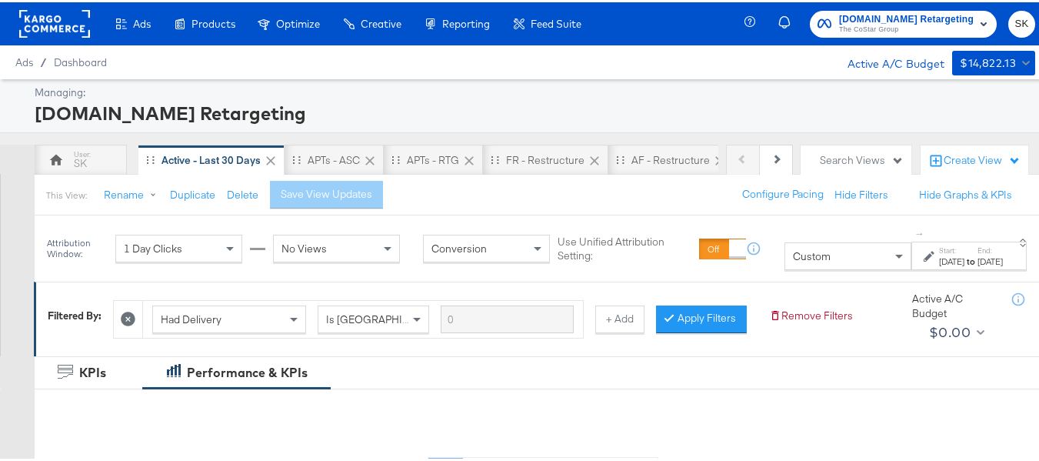
click at [786, 262] on div "Custom" at bounding box center [848, 254] width 125 height 26
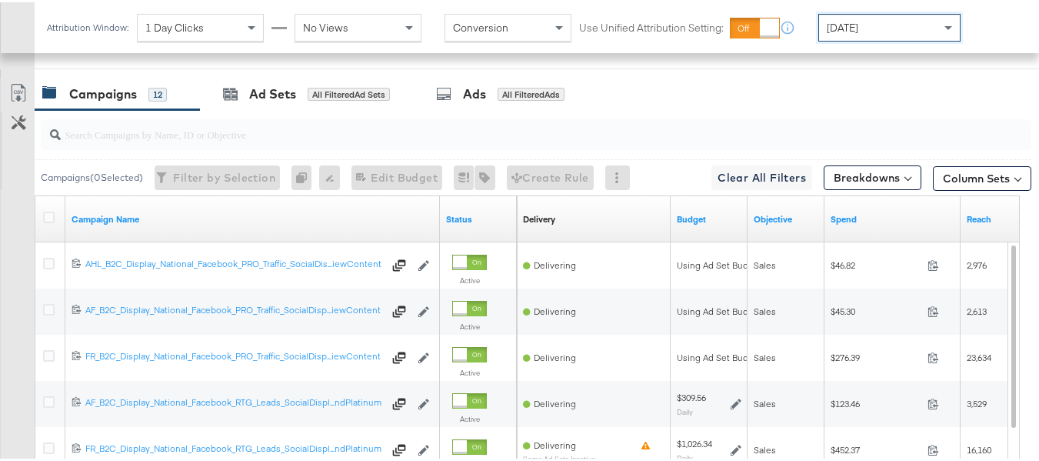
scroll to position [641, 0]
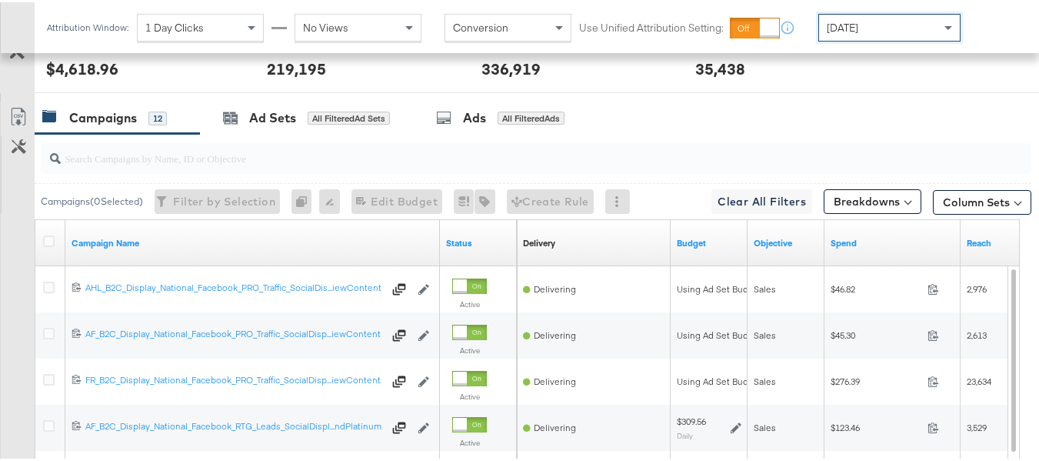
click at [206, 165] on input "search" at bounding box center [502, 150] width 883 height 30
paste input "APTS_B2C_Display_National_Facebook_RTG_Leads_SocialDisplay_alwayson_Retargeting…"
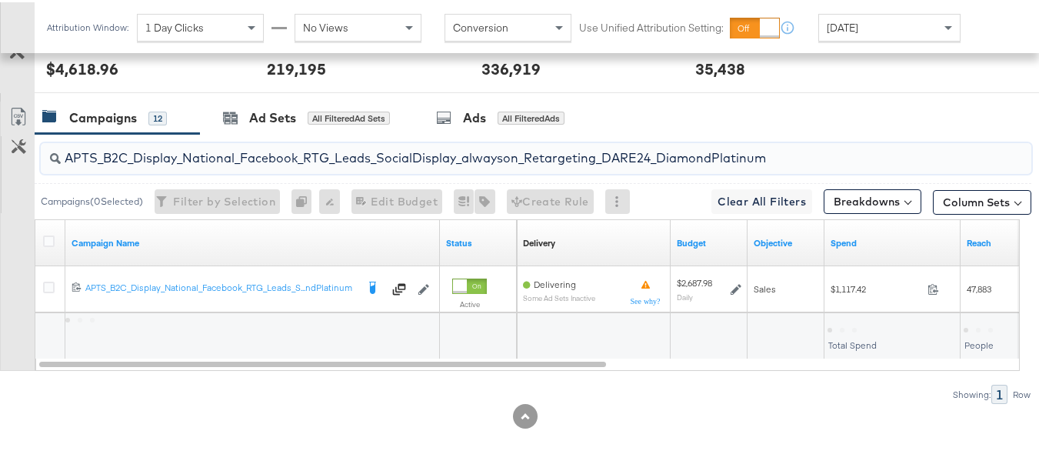
scroll to position [672, 0]
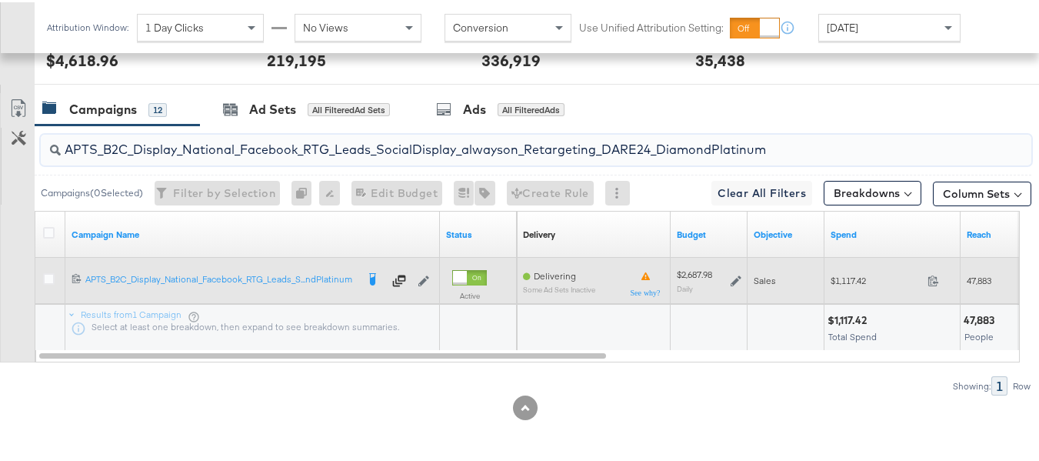
click at [850, 270] on div "$1,117.42 1117.42" at bounding box center [893, 278] width 136 height 24
copy div "$1,117.42"
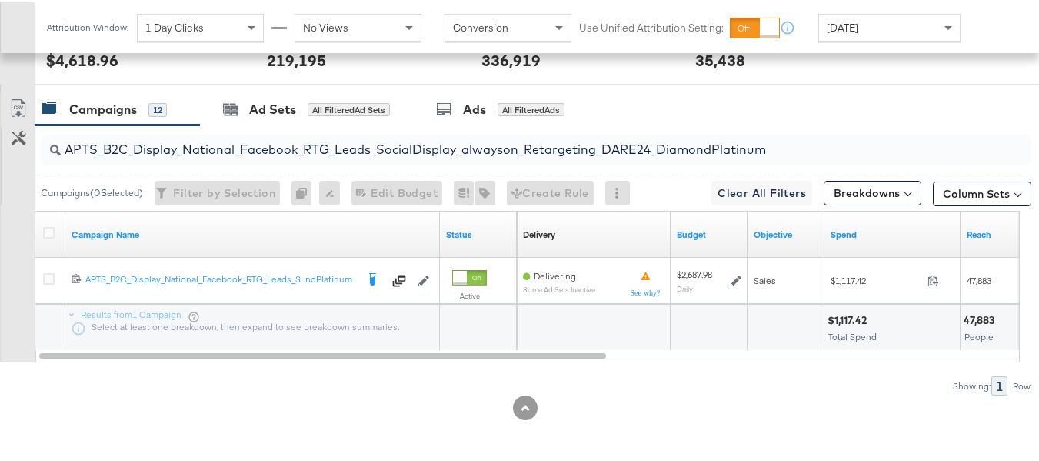
click at [390, 143] on input "APTS_B2C_Display_National_Facebook_RTG_Leads_SocialDisplay_alwayson_Retargeting…" at bounding box center [502, 141] width 883 height 30
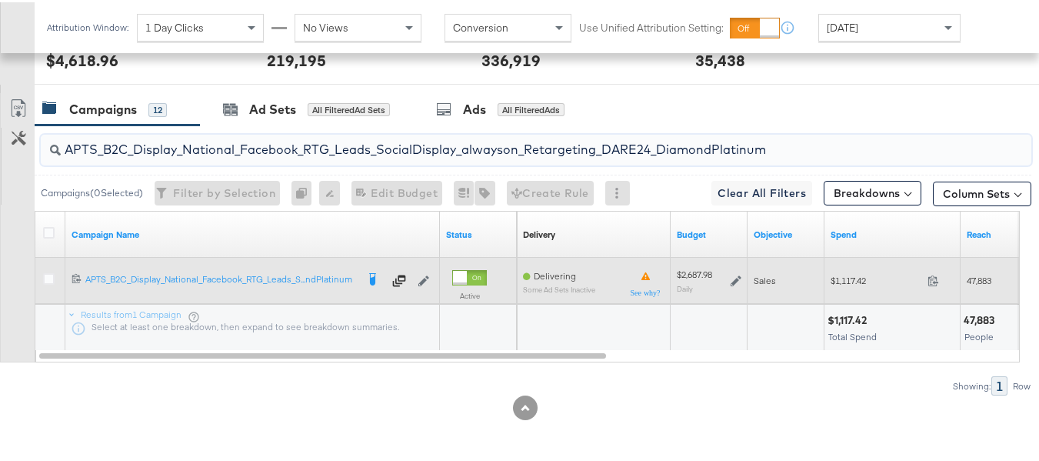
paste input "FR_B2C_Display_National_Facebook_RTG_Leads_SocialDisplay_alwayson_Retargeting_FR"
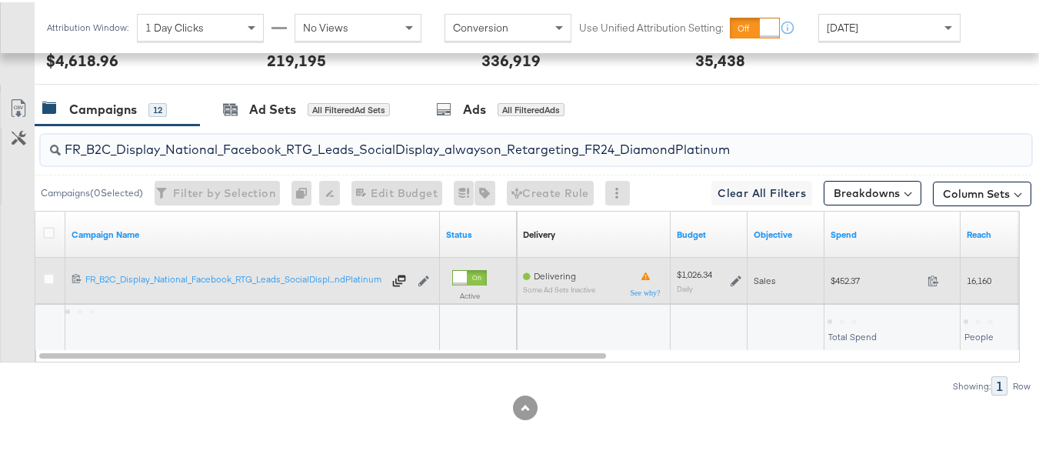
click at [829, 280] on div "$452.37 452.37" at bounding box center [893, 278] width 136 height 24
copy div "$452.37"
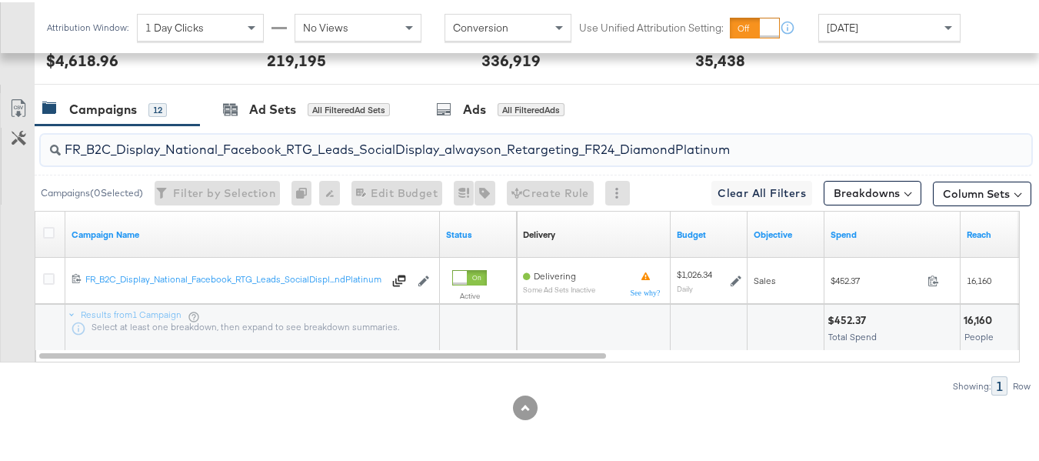
click at [282, 142] on input "FR_B2C_Display_National_Facebook_RTG_Leads_SocialDisplay_alwayson_Retargeting_F…" at bounding box center [502, 141] width 883 height 30
paste input "AF_B2C_Display_National_Facebook_RTG_Leads_SocialDisplay_alwayson_Retargeting_AF"
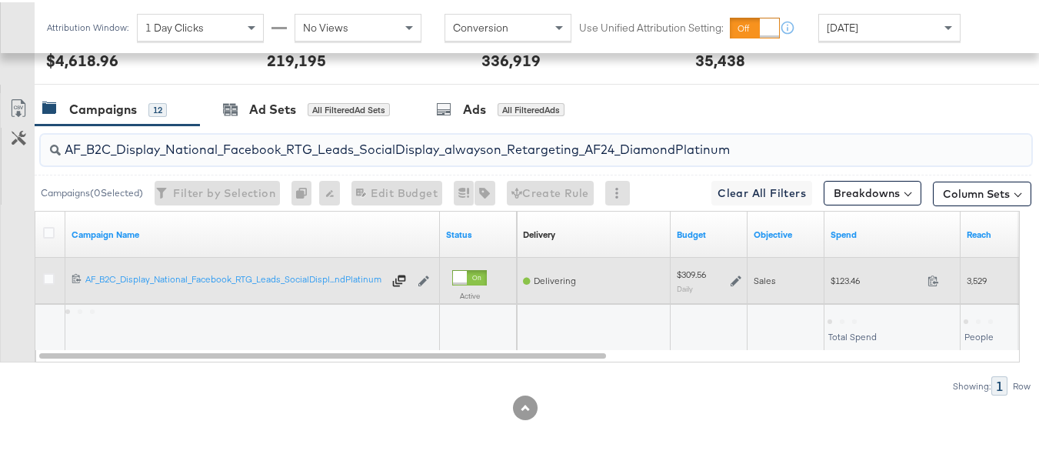
click at [845, 282] on span "$123.46" at bounding box center [876, 278] width 91 height 12
copy div "$123.46"
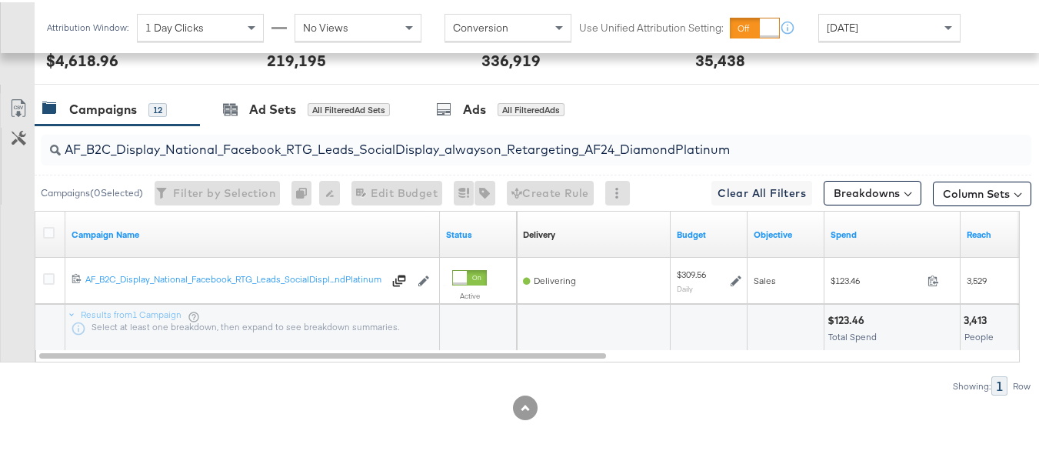
click at [393, 149] on input "AF_B2C_Display_National_Facebook_RTG_Leads_SocialDisplay_alwayson_Retargeting_A…" at bounding box center [502, 141] width 883 height 30
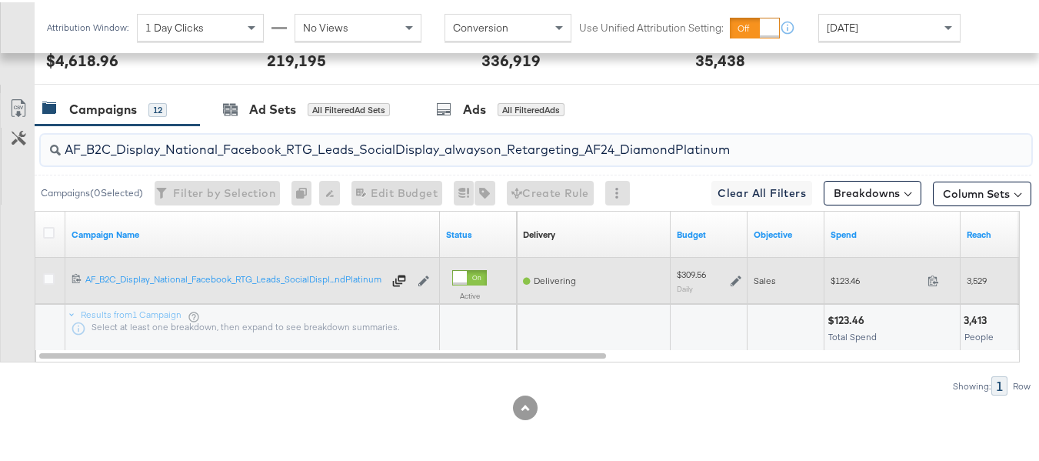
paste input "HL_B2C_Display_National_Facebook_RTG_Leads_SocialDisplay_alwayson_Retargeting_A…"
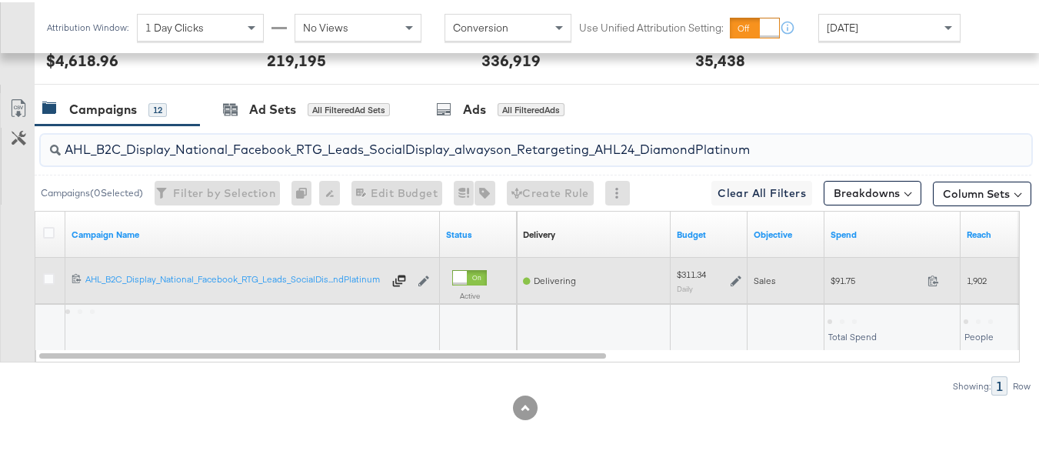
type input "AHL_B2C_Display_National_Facebook_RTG_Leads_SocialDisplay_alwayson_Retargeting_…"
click at [836, 279] on span "$91.75" at bounding box center [876, 278] width 91 height 12
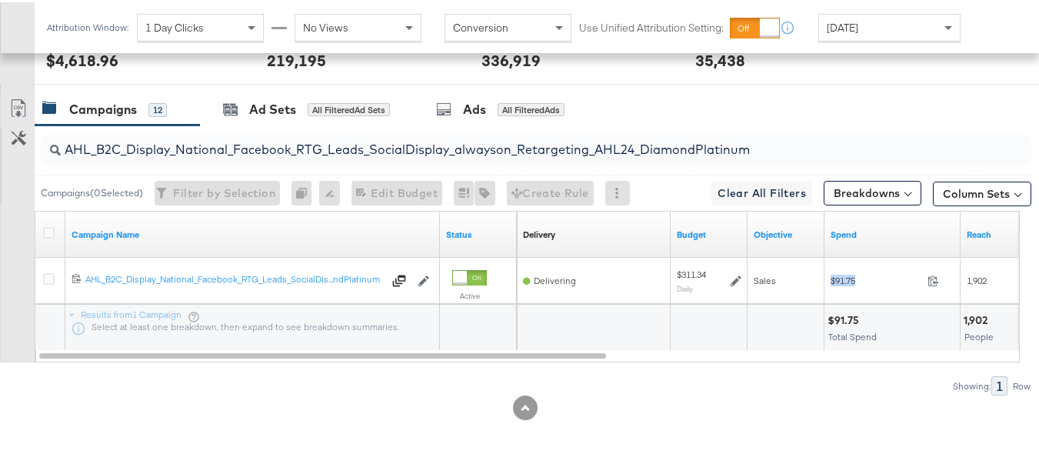
copy div "$91.75"
click at [309, 122] on div "Ad Sets All Filtered Ad Sets" at bounding box center [306, 107] width 213 height 33
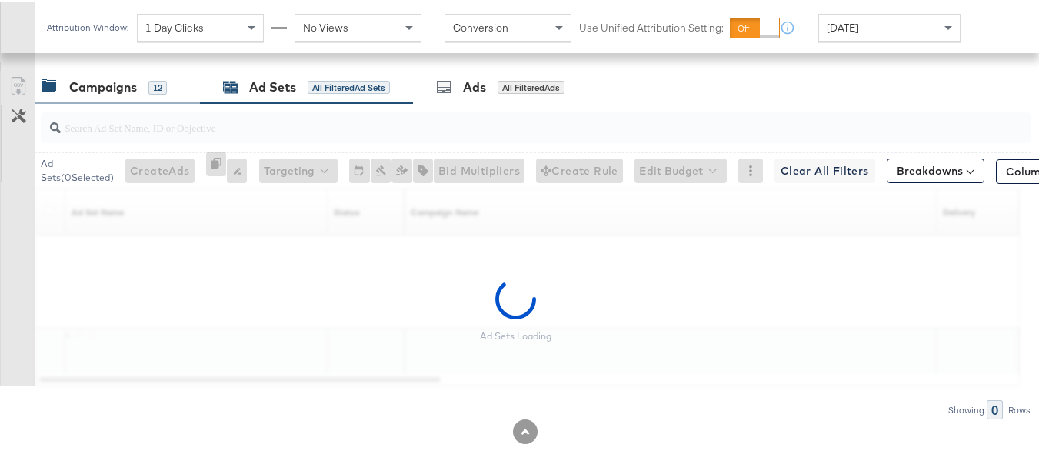
click at [129, 94] on div "Campaigns" at bounding box center [103, 85] width 68 height 18
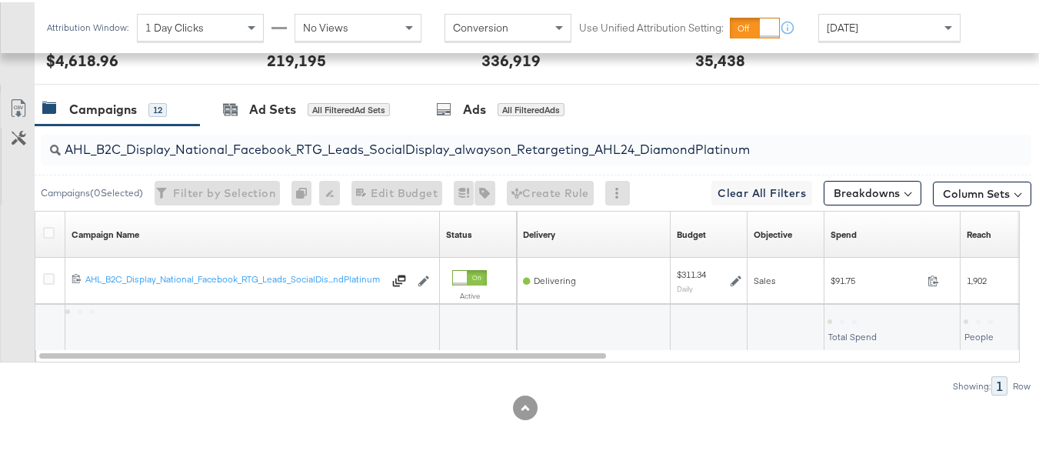
click at [258, 170] on div "AHL_B2C_Display_National_Facebook_RTG_Leads_SocialDisplay_alwayson_Retargeting_…" at bounding box center [533, 147] width 997 height 49
click at [257, 155] on input "AHL_B2C_Display_National_Facebook_RTG_Leads_SocialDisplay_alwayson_Retargeting_…" at bounding box center [502, 141] width 883 height 30
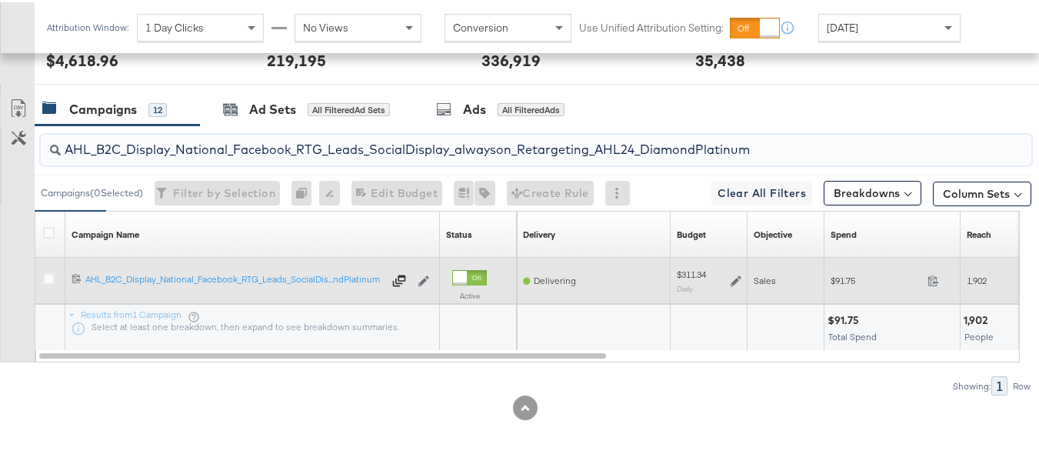
paste input "PTS_B2C_Display_National_Facebook_PRO_Traffic_SocialDisplay_alwayson_ASC_DARE24…"
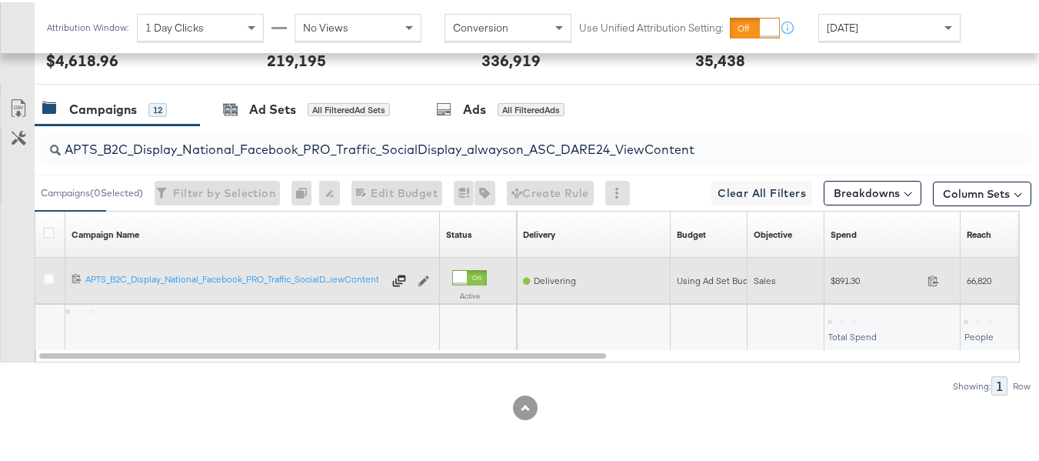
click at [836, 268] on div "$891.30 891.3" at bounding box center [893, 278] width 136 height 24
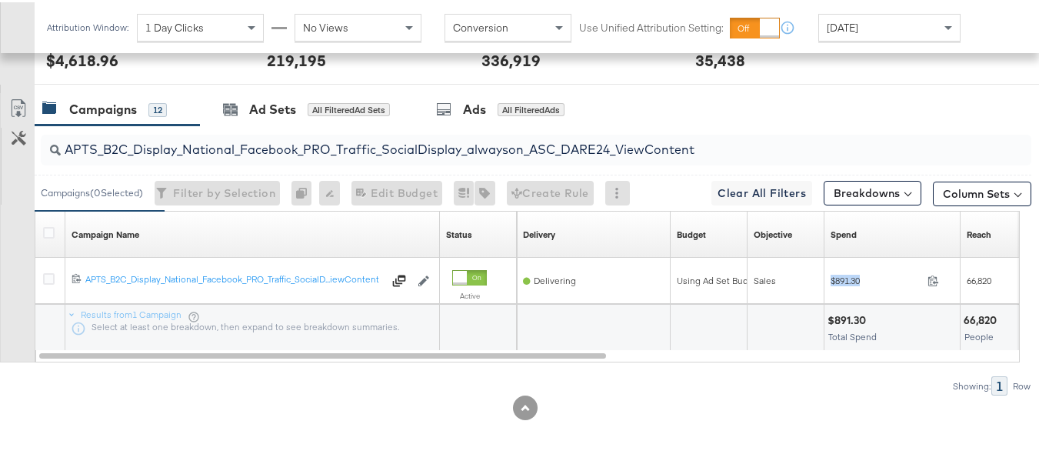
copy div "$891.30"
click at [292, 130] on input "APTS_B2C_Display_National_Facebook_PRO_Traffic_SocialDisplay_alwayson_ASC_DARE2…" at bounding box center [502, 141] width 883 height 30
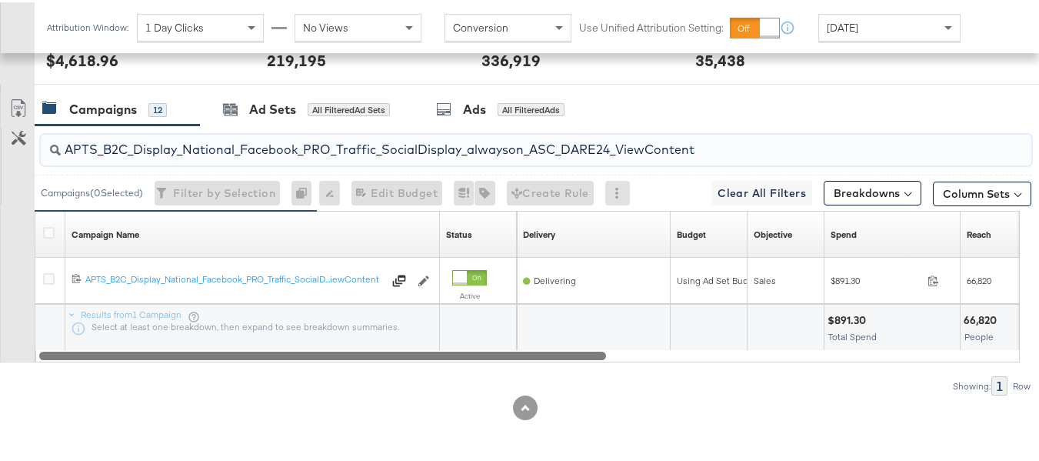
paste input "Leads_SocialDisplay_alwayson_ASC_DARE24_Purchase"
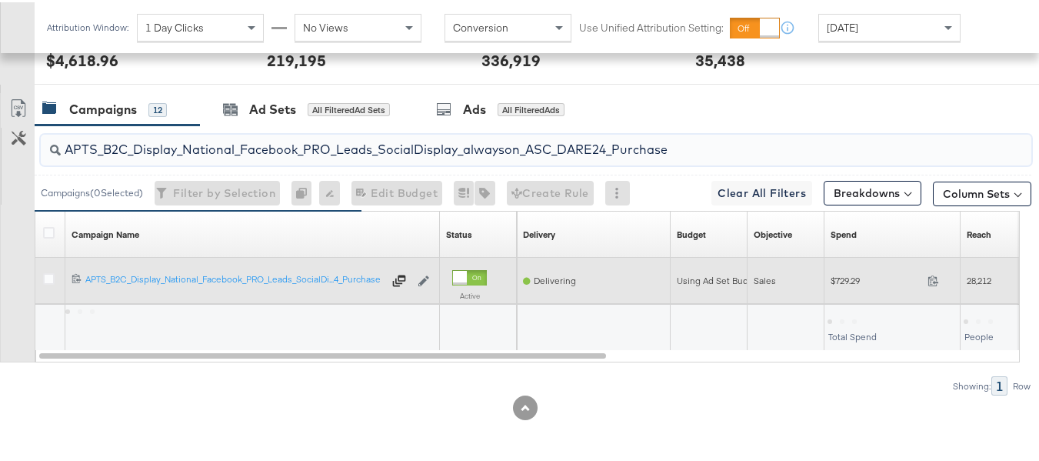
click at [834, 286] on div "$729.29 729.29" at bounding box center [893, 278] width 136 height 24
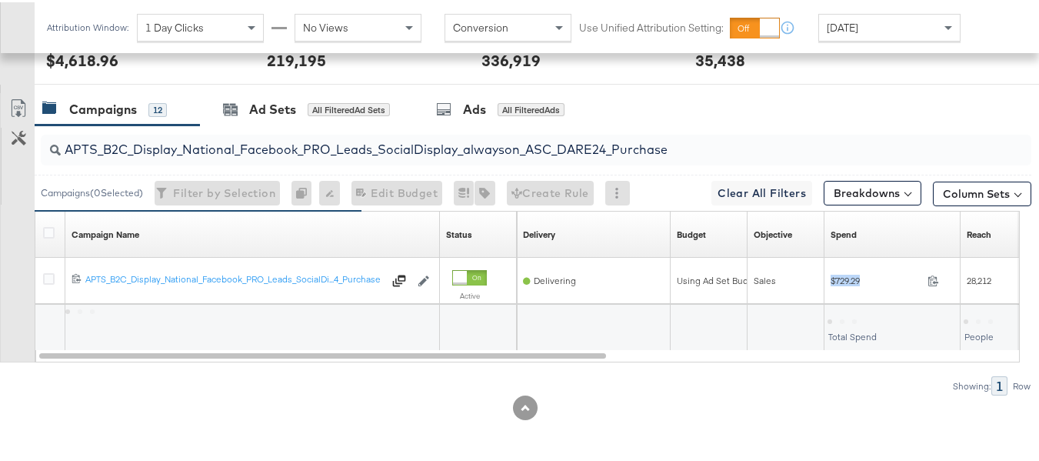
copy div "$729.29"
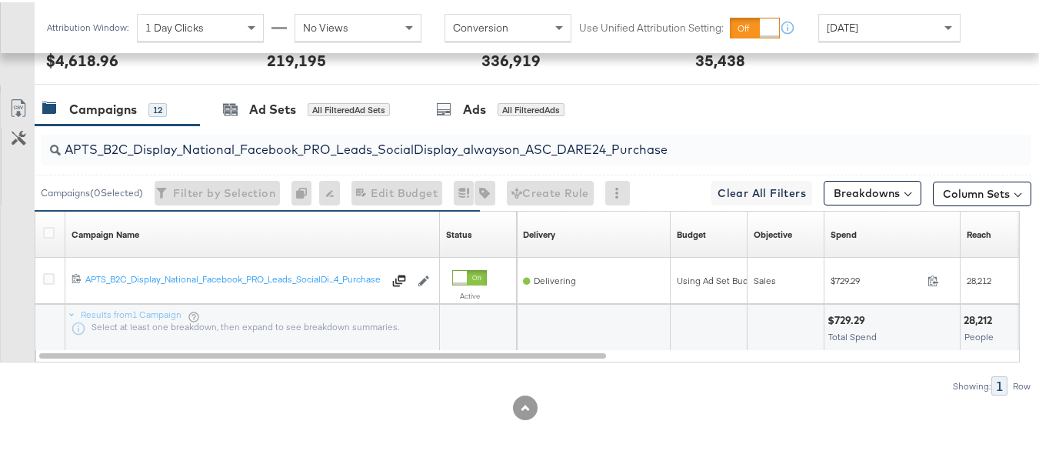
click at [311, 132] on input "APTS_B2C_Display_National_Facebook_PRO_Leads_SocialDisplay_alwayson_ASC_DARE24_…" at bounding box center [502, 141] width 883 height 30
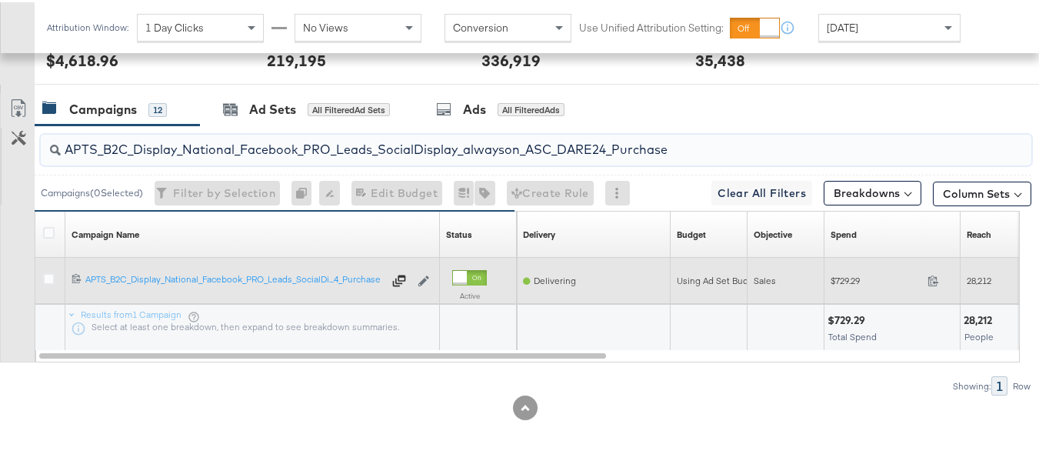
paste input "F_B2C_Display_National_Facebook_PRO_Traffic_SocialDisplay_alwayson_ASC_AF24_Vie…"
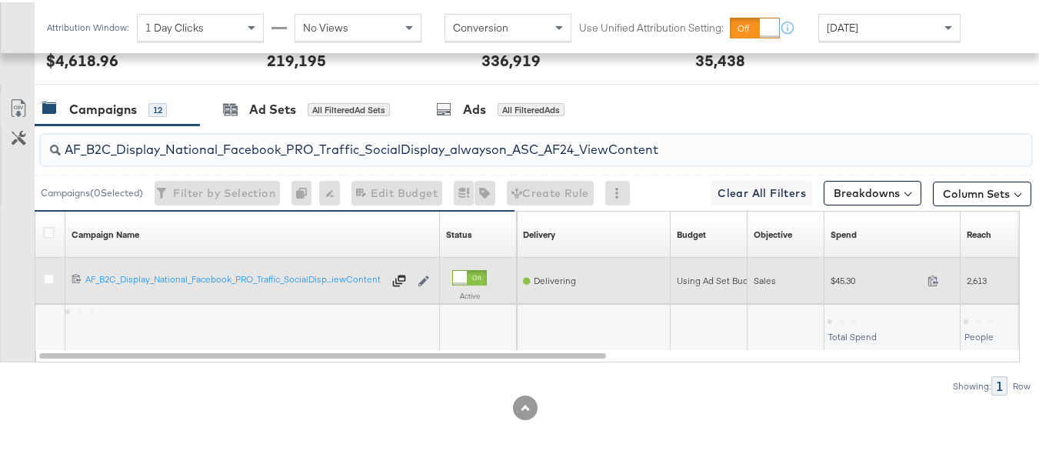
click at [844, 285] on div "$45.30 45.3" at bounding box center [893, 278] width 136 height 24
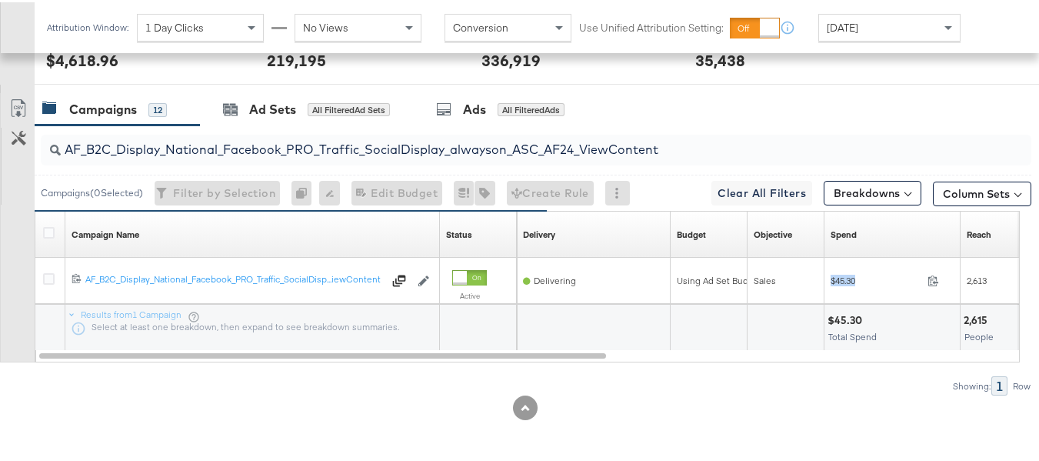
copy div "$45.30"
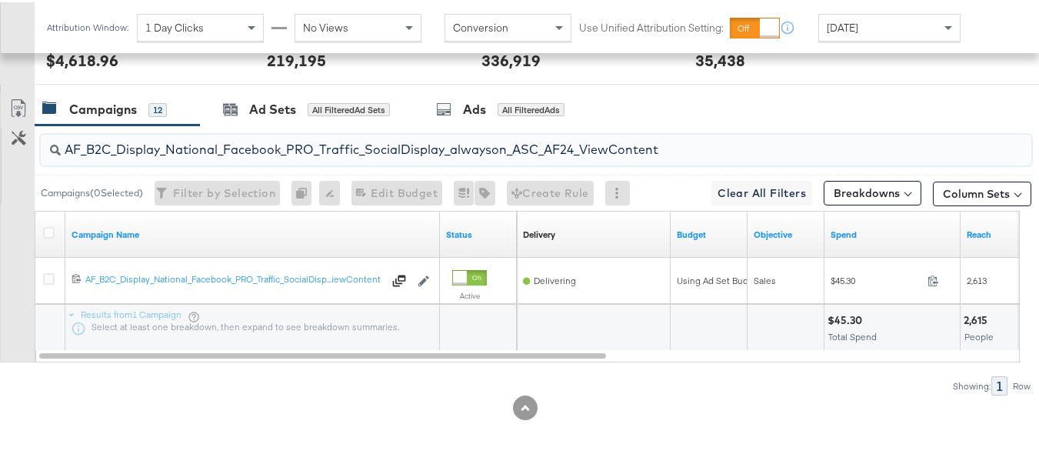
click at [305, 138] on input "AF_B2C_Display_National_Facebook_PRO_Traffic_SocialDisplay_alwayson_ASC_AF24_Vi…" at bounding box center [502, 141] width 883 height 30
paste input "FR_B2C_Display_National_Facebook_PRO_Traffic_SocialDisplay_alwayson_ASC_FR"
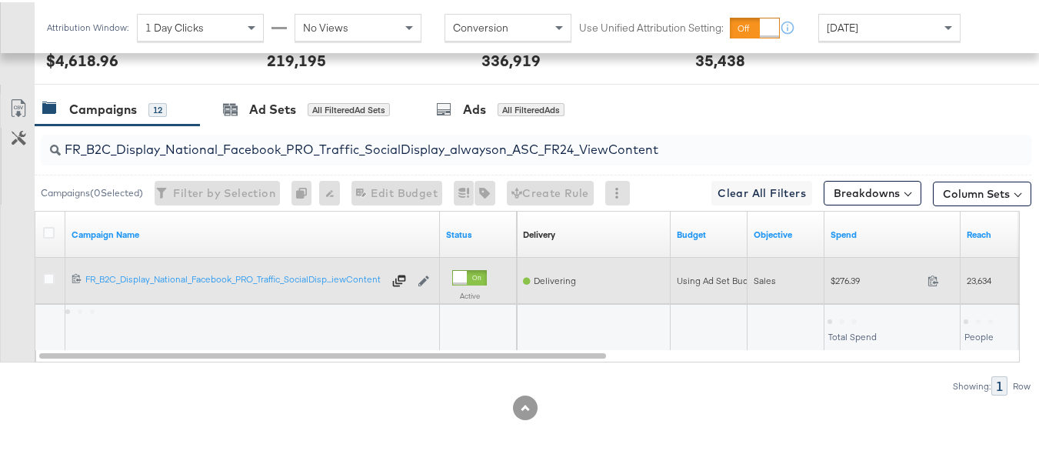
click at [843, 289] on div "$276.39 276.39" at bounding box center [893, 278] width 136 height 24
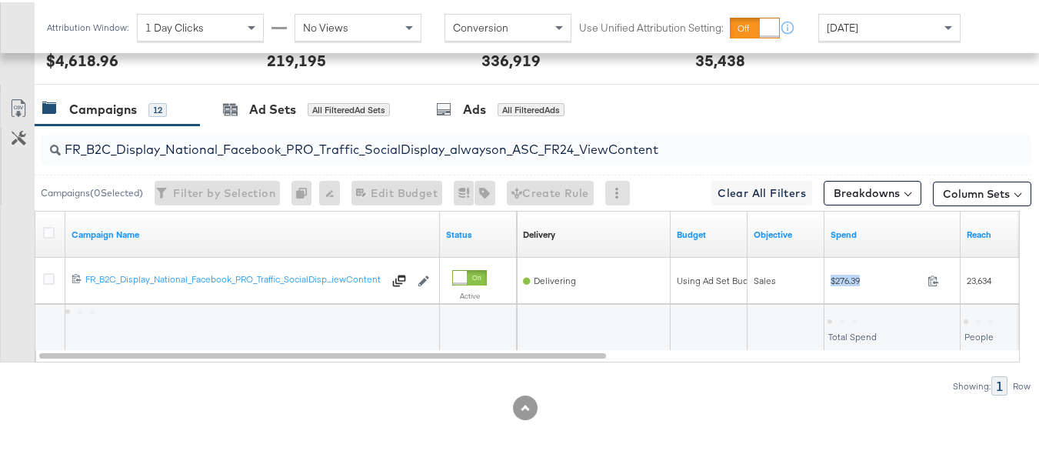
copy div "$276.39"
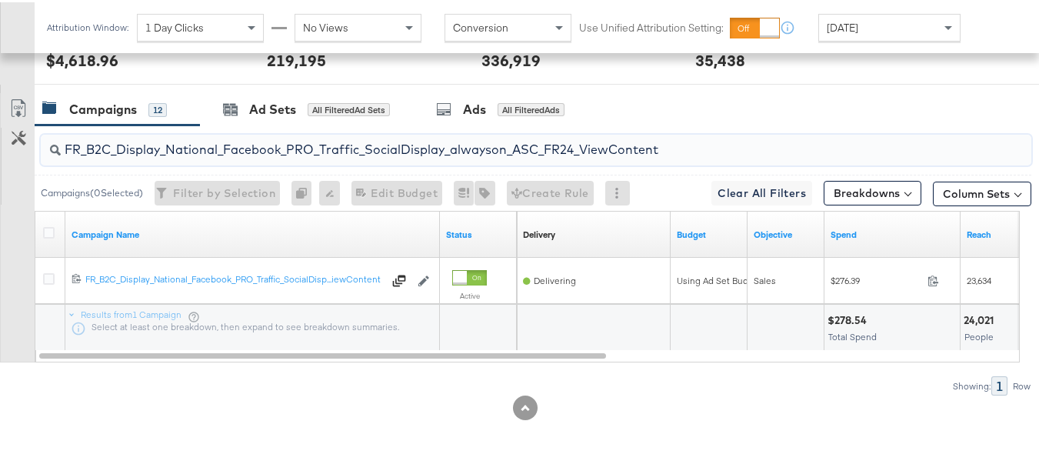
click at [412, 138] on input "FR_B2C_Display_National_Facebook_PRO_Traffic_SocialDisplay_alwayson_ASC_FR24_Vi…" at bounding box center [502, 141] width 883 height 30
paste input "AHL_B2C_Display_National_Facebook_PRO_Traffic_SocialDisplay_alwayson_ASC_AHL"
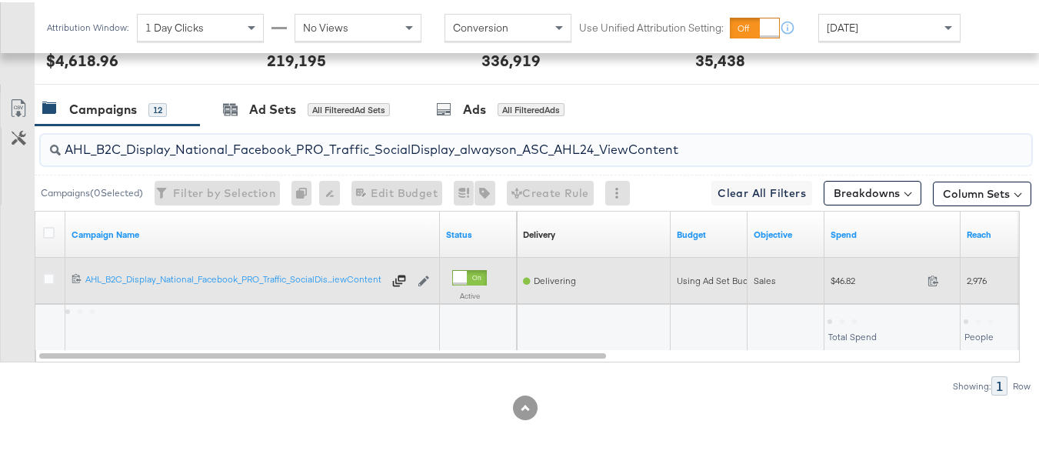
type input "AHL_B2C_Display_National_Facebook_PRO_Traffic_SocialDisplay_alwayson_ASC_AHL24_…"
click at [847, 283] on span "$46.82" at bounding box center [876, 278] width 91 height 12
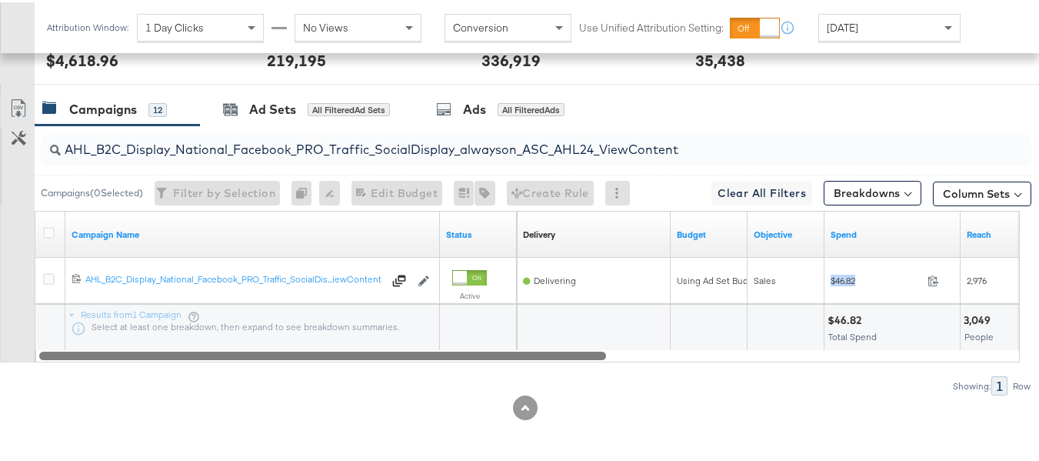
copy div "$46.82"
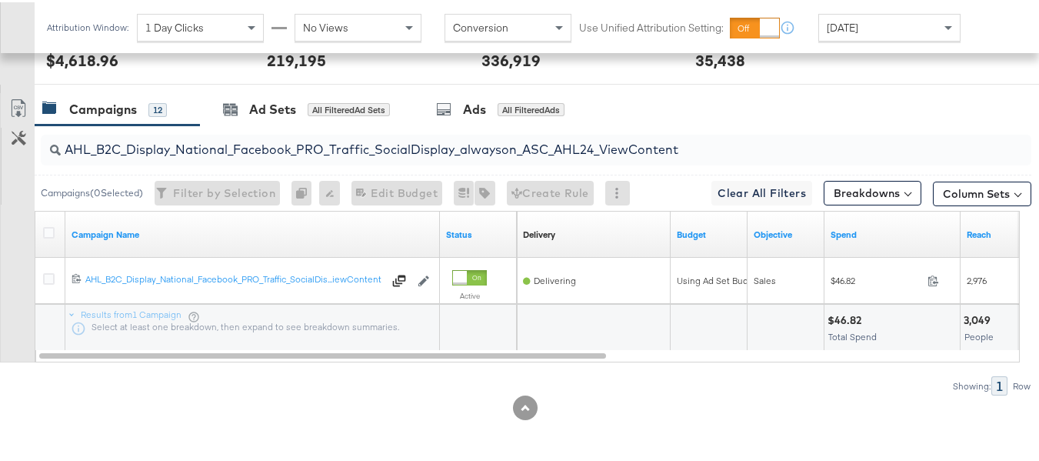
click at [827, 338] on div "$46.82 Total Spend" at bounding box center [892, 325] width 135 height 46
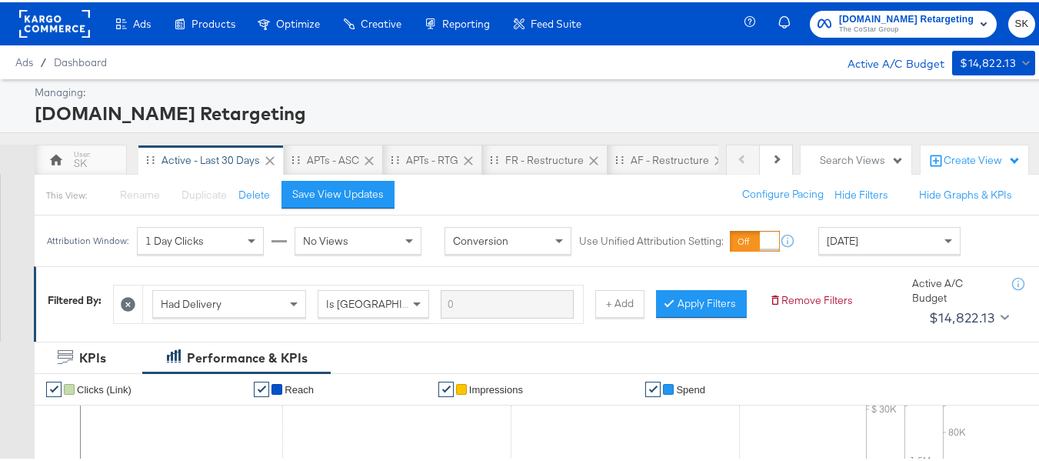
click at [879, 30] on span "The CoStar Group" at bounding box center [906, 28] width 135 height 12
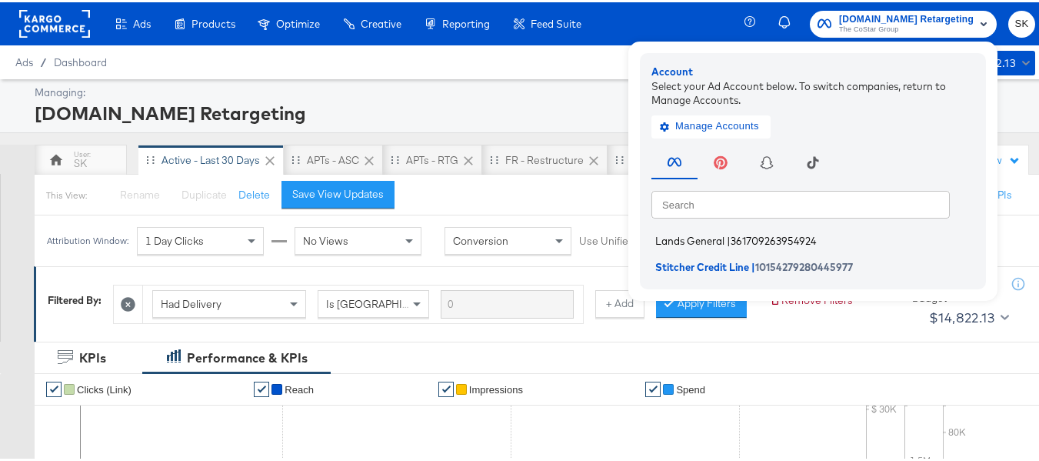
click at [737, 234] on span "361709263954924" at bounding box center [773, 238] width 85 height 12
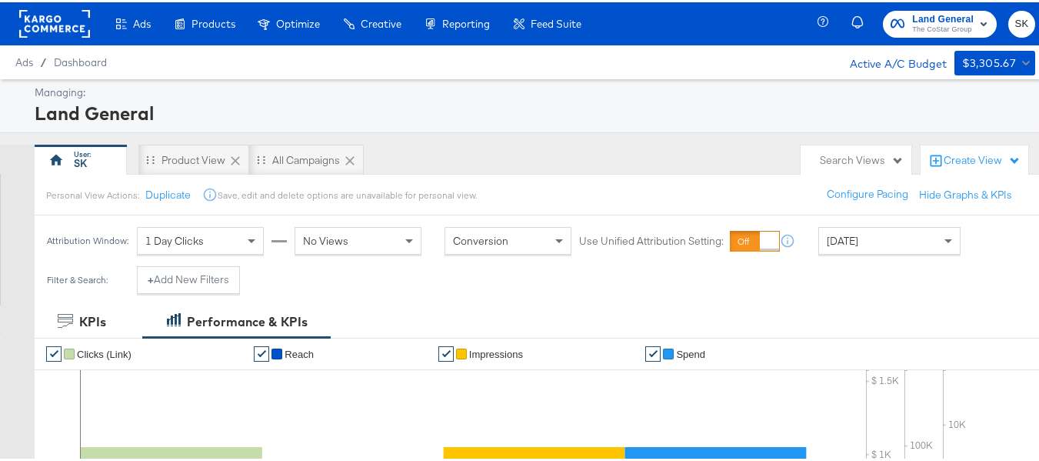
click at [896, 233] on div "[DATE]" at bounding box center [889, 238] width 141 height 26
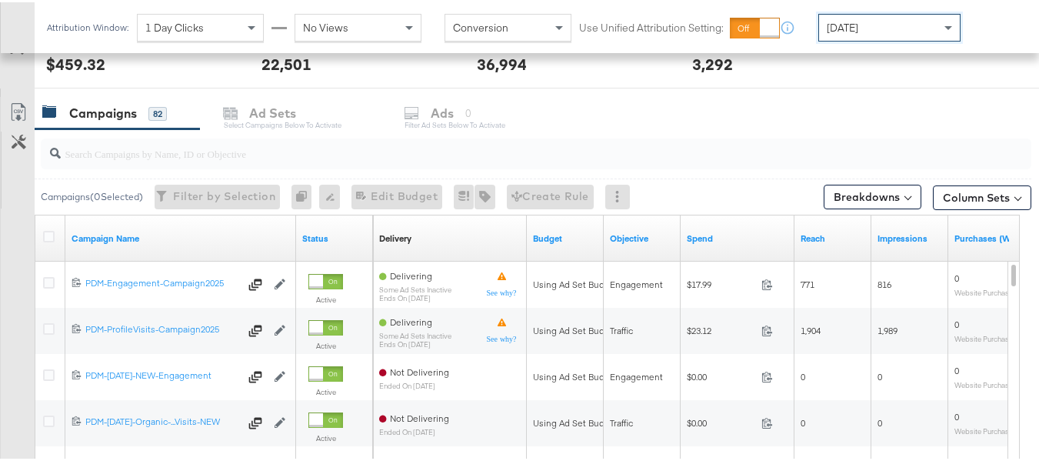
scroll to position [583, 0]
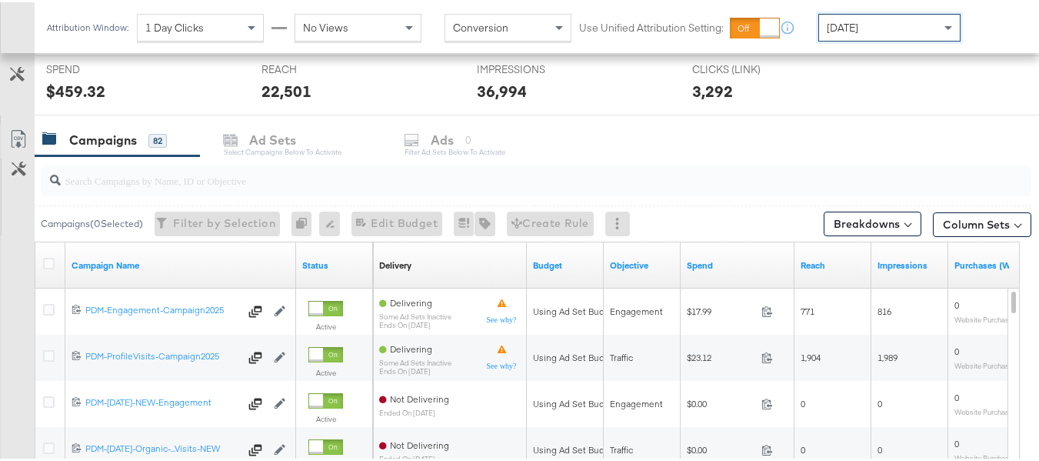
click at [185, 171] on input "search" at bounding box center [502, 172] width 883 height 30
paste input "B2C_LAND_KC_RT_Sig_24"
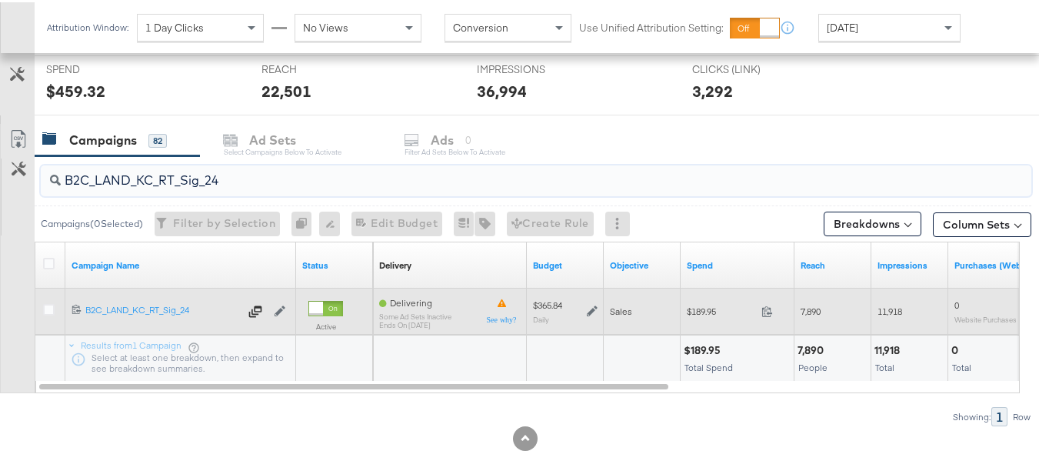
click at [704, 312] on span "$189.95" at bounding box center [721, 309] width 68 height 12
copy div "$189.95"
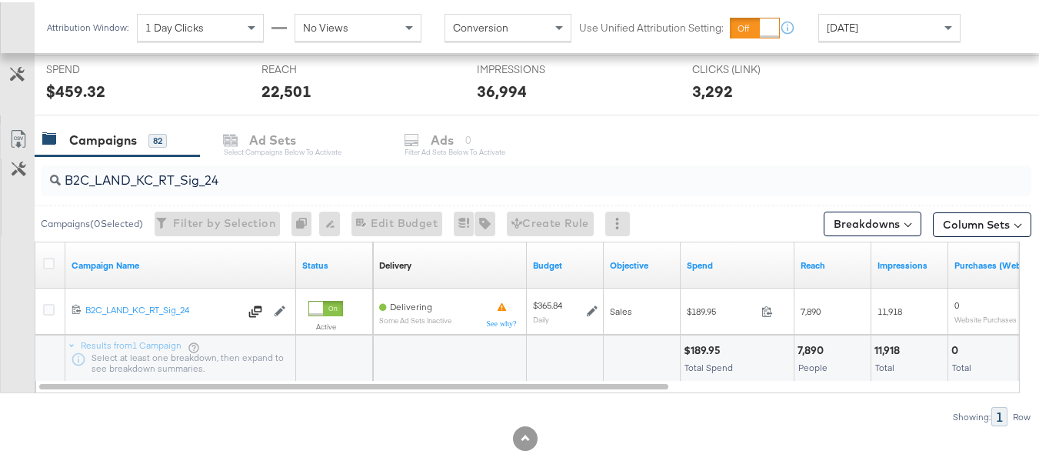
click at [289, 167] on input "B2C_LAND_KC_RT_Sig_24" at bounding box center [502, 172] width 883 height 30
paste input "B_Ecommerce_KC_Retargeting_LW&LOA_Traffic"
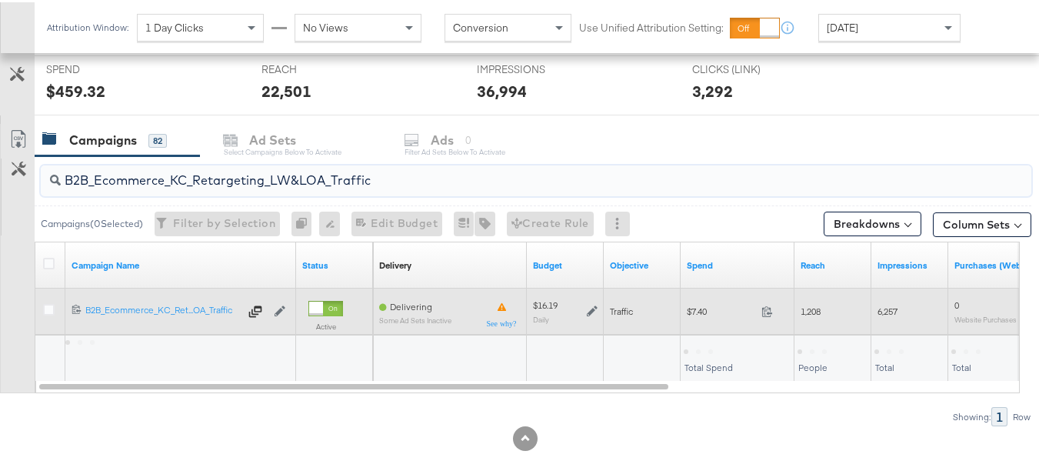
click at [691, 315] on div "$7.40 7.4" at bounding box center [738, 309] width 114 height 24
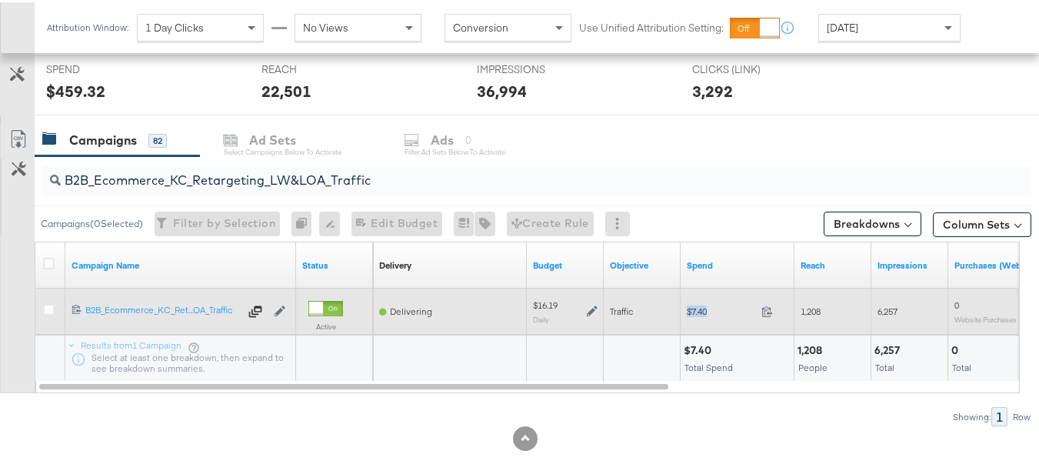
copy div "$7.40"
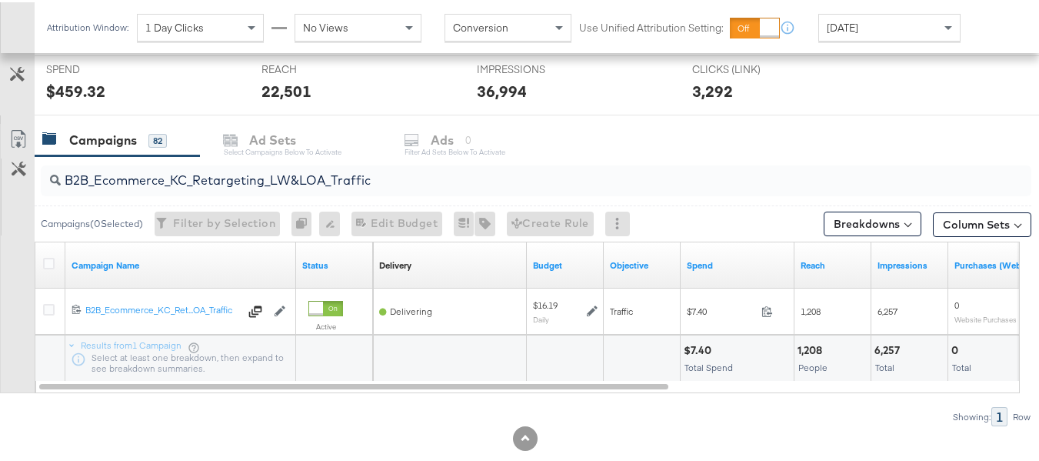
click at [349, 152] on div "Campaigns 82 Ad Sets Select Campaigns below to activate Ads 0 Filter Ad Sets be…" at bounding box center [543, 138] width 1016 height 33
click at [351, 167] on input "B2B_Ecommerce_KC_Retargeting_LW&LOA_Traffic" at bounding box center [502, 172] width 883 height 30
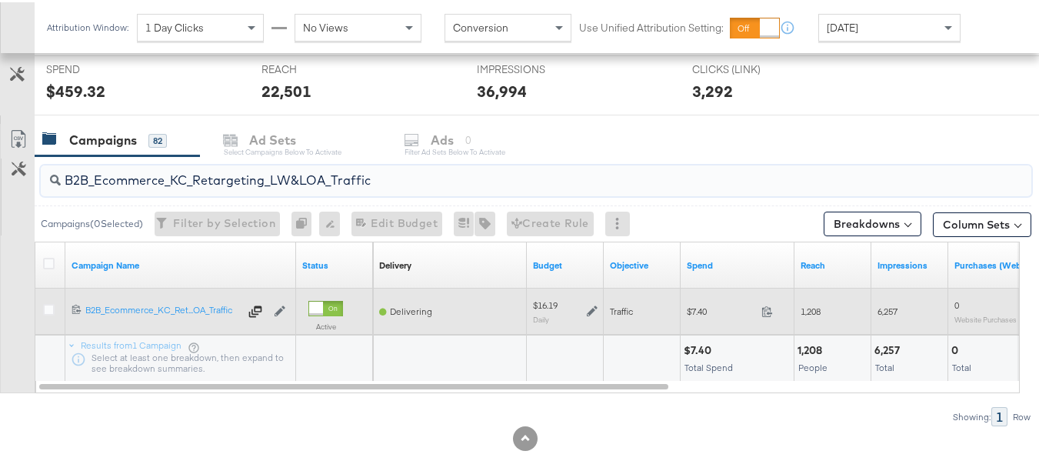
paste input "KC_Retargeting_Prospects & Clients_Conversions"
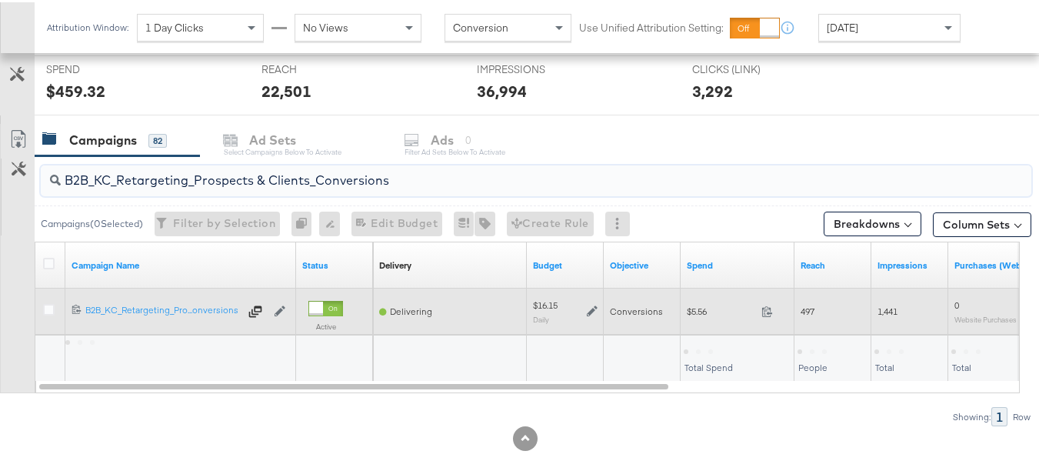
click at [699, 315] on div "$5.56 5.56" at bounding box center [738, 309] width 114 height 24
copy div "$5.56"
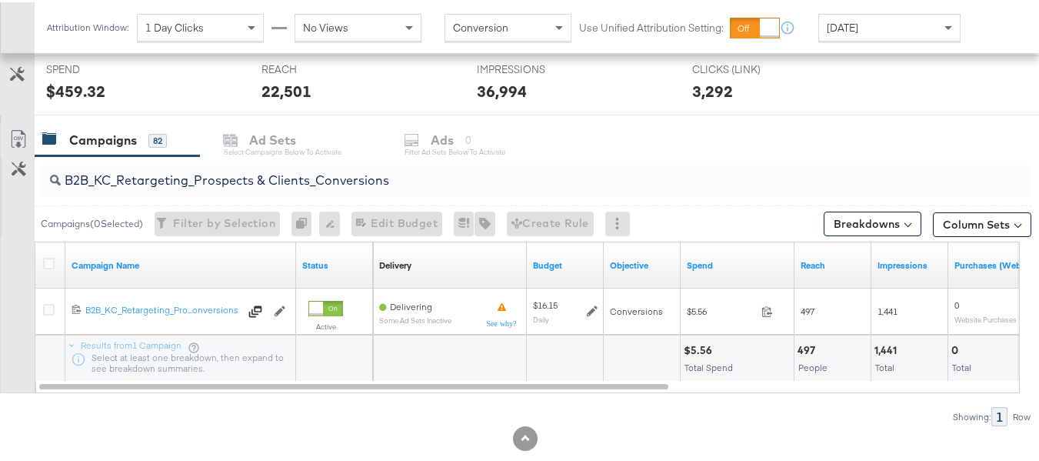
click at [325, 172] on input "B2B_KC_Retargeting_Prospects & Clients_Conversions" at bounding box center [502, 172] width 883 height 30
paste input "C_LAND_KC_Pros_Sig"
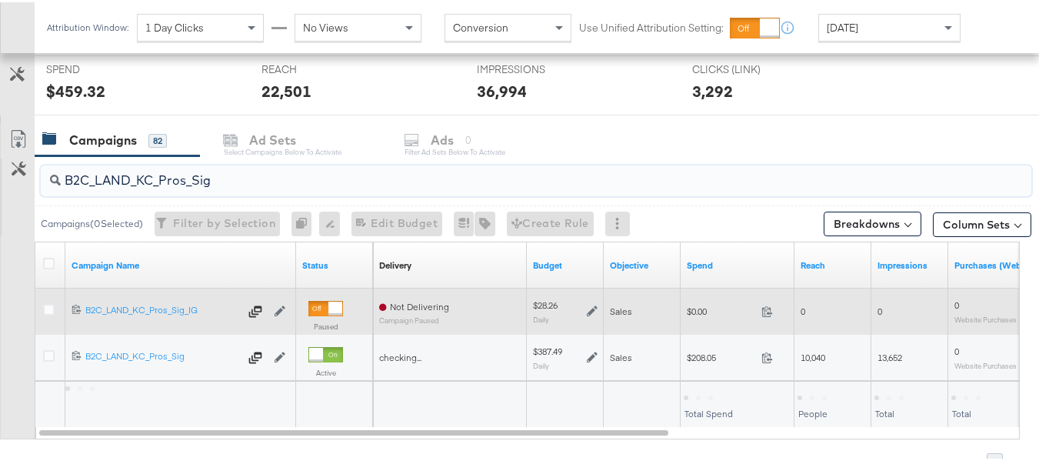
type input "B2C_LAND_KC_Pros_Sig"
click at [695, 315] on span "$0.00" at bounding box center [721, 309] width 68 height 12
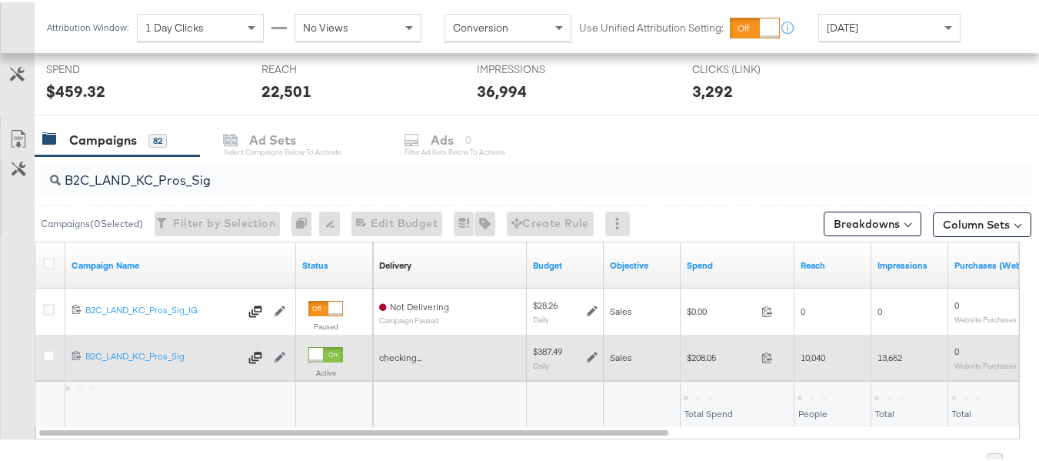
click at [713, 356] on span "$208.05" at bounding box center [721, 355] width 68 height 12
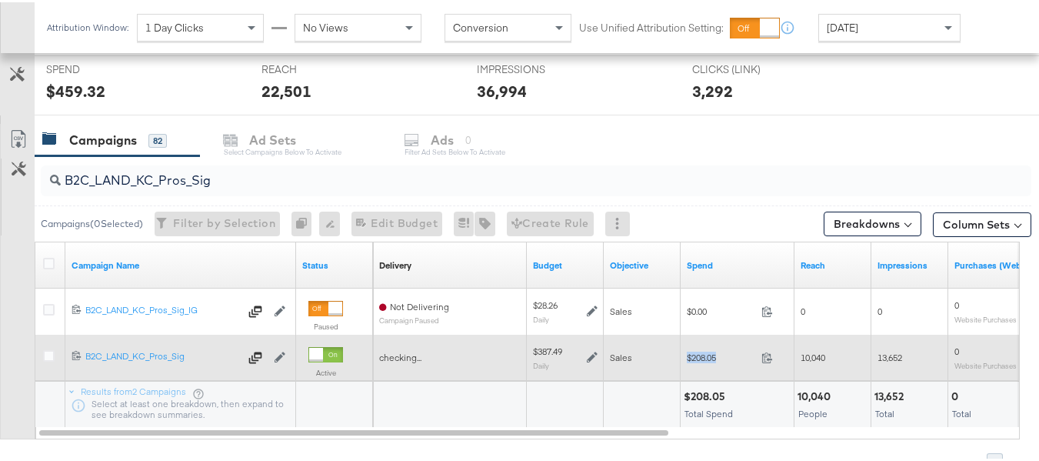
click at [713, 356] on span "$208.05" at bounding box center [721, 355] width 68 height 12
copy div "$208.05"
click at [52, 337] on div at bounding box center [51, 355] width 28 height 46
click at [52, 346] on div at bounding box center [51, 356] width 28 height 28
click at [52, 353] on icon at bounding box center [49, 354] width 12 height 12
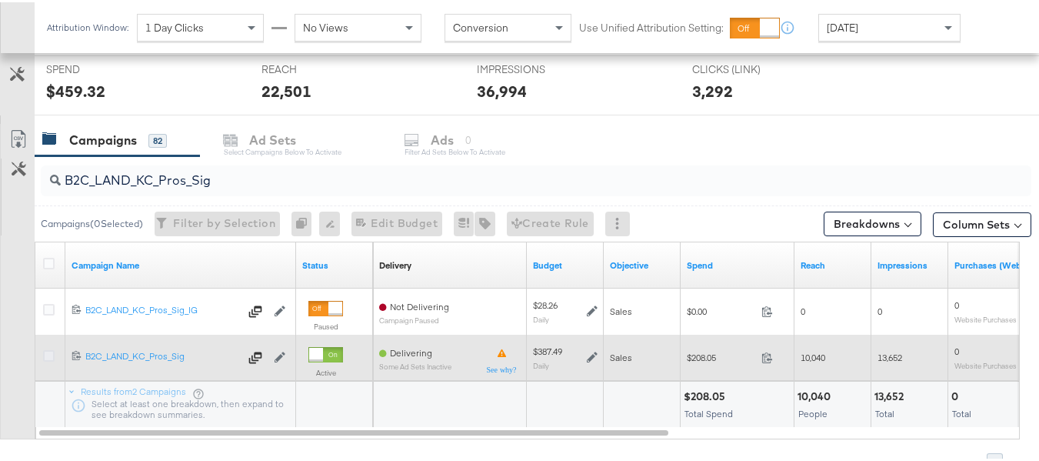
click at [0, 0] on input "checkbox" at bounding box center [0, 0] width 0 height 0
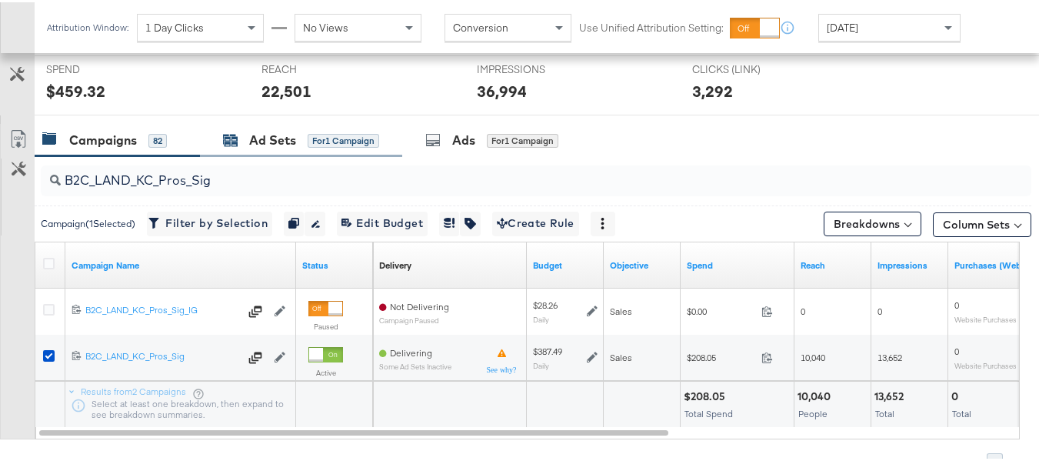
click at [293, 136] on div "Ad Sets" at bounding box center [272, 138] width 47 height 18
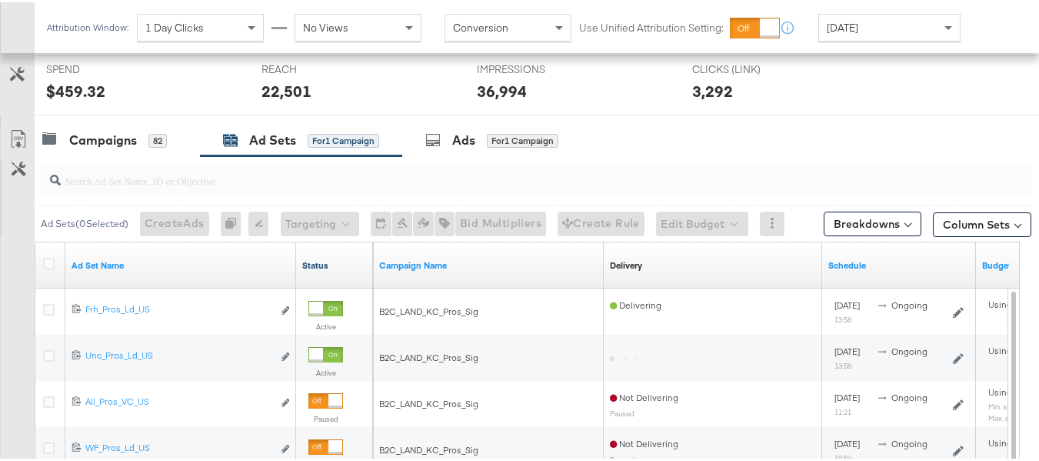
click at [312, 259] on link "Status" at bounding box center [334, 263] width 65 height 12
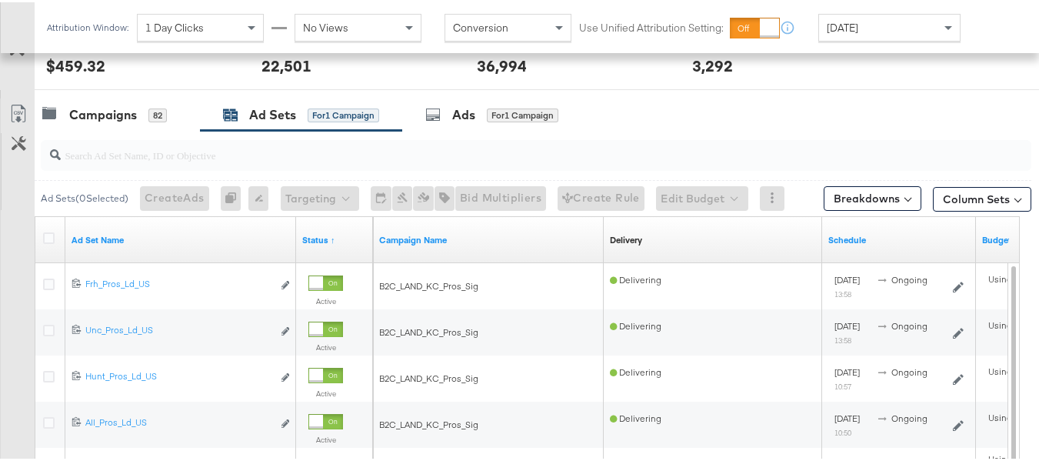
scroll to position [506, 0]
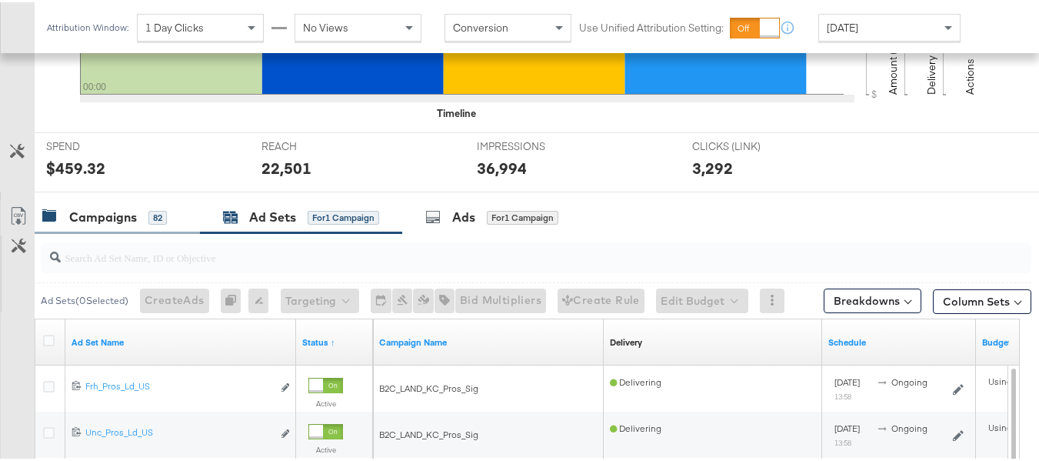
click at [130, 225] on div "Campaigns 82" at bounding box center [117, 215] width 165 height 33
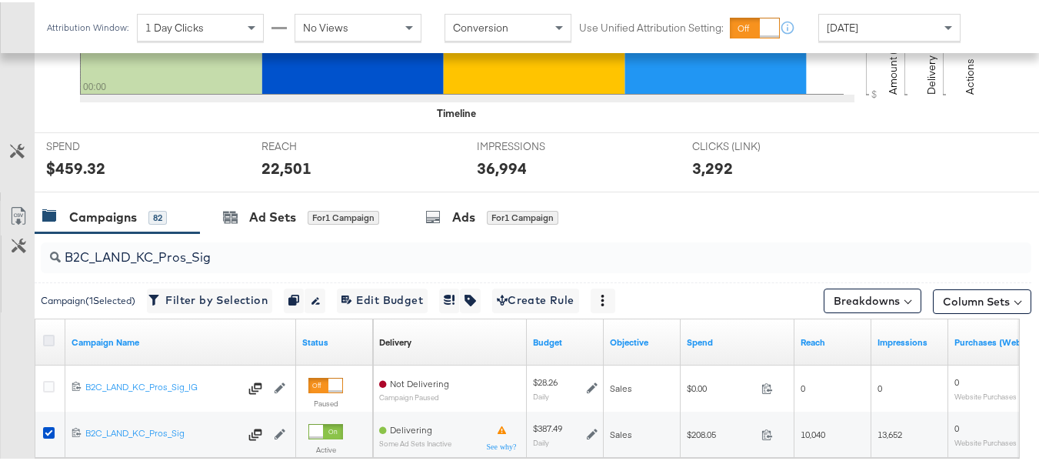
click at [44, 333] on icon at bounding box center [49, 338] width 12 height 12
click at [0, 0] on input "checkbox" at bounding box center [0, 0] width 0 height 0
click at [45, 336] on icon at bounding box center [49, 338] width 12 height 12
click at [0, 0] on input "checkbox" at bounding box center [0, 0] width 0 height 0
